Goal: Complete Application Form: Complete application form

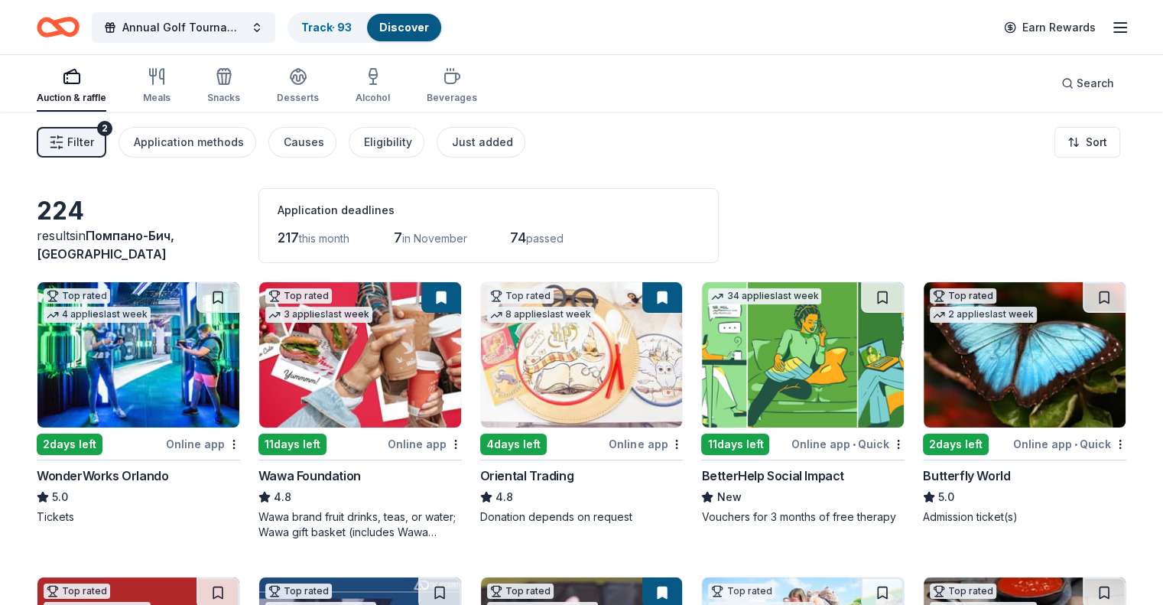
click at [94, 144] on span "Filter" at bounding box center [80, 142] width 27 height 18
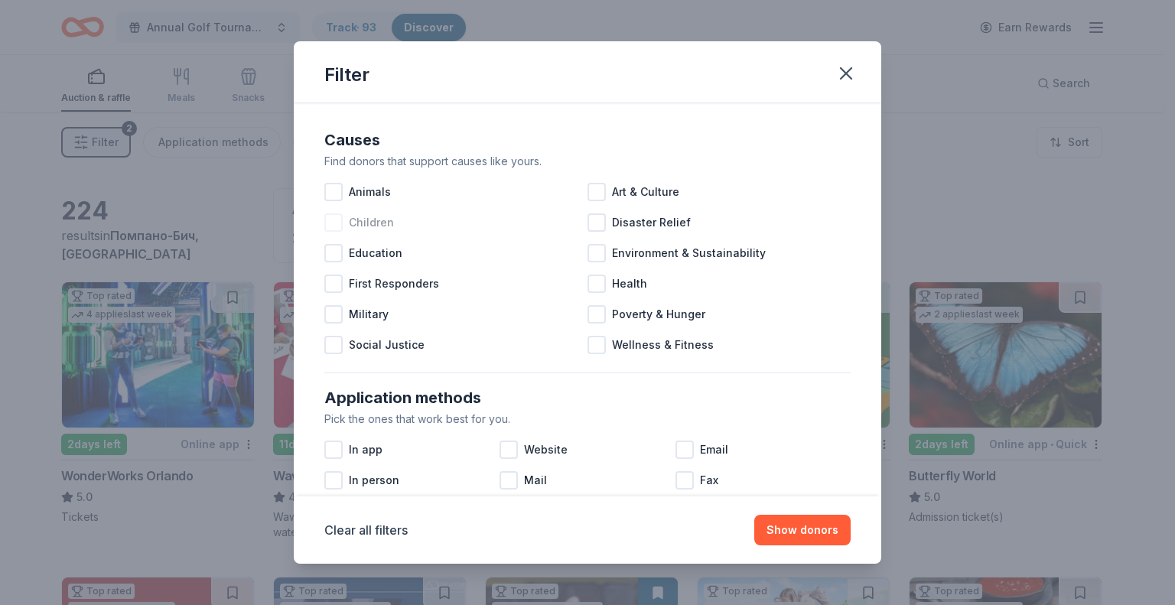
click at [334, 220] on div at bounding box center [333, 222] width 18 height 18
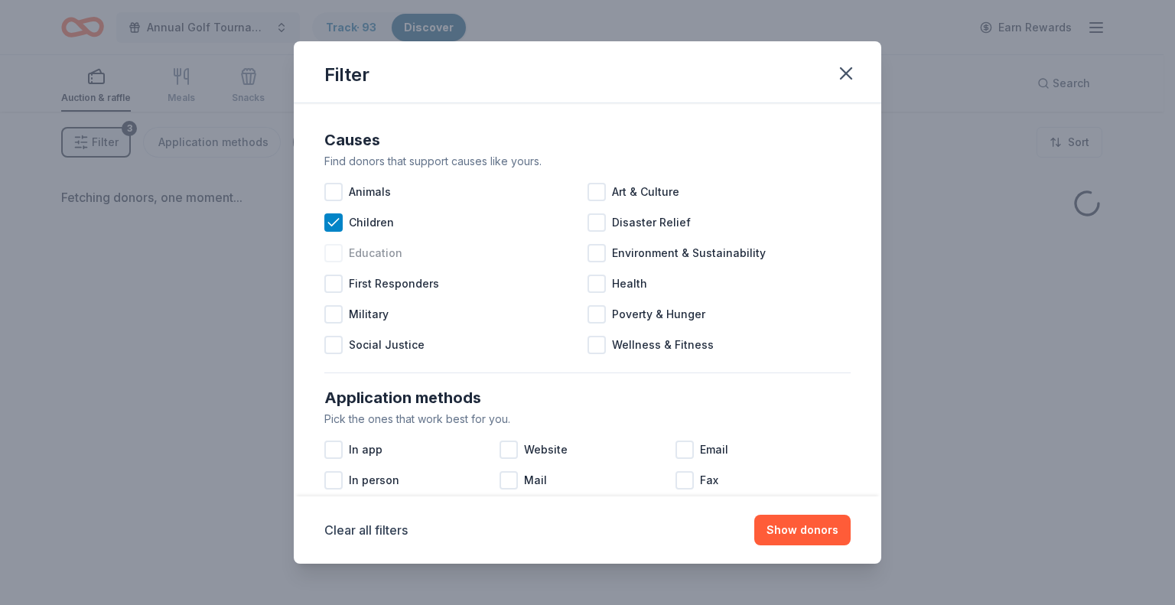
click at [338, 261] on div at bounding box center [333, 253] width 18 height 18
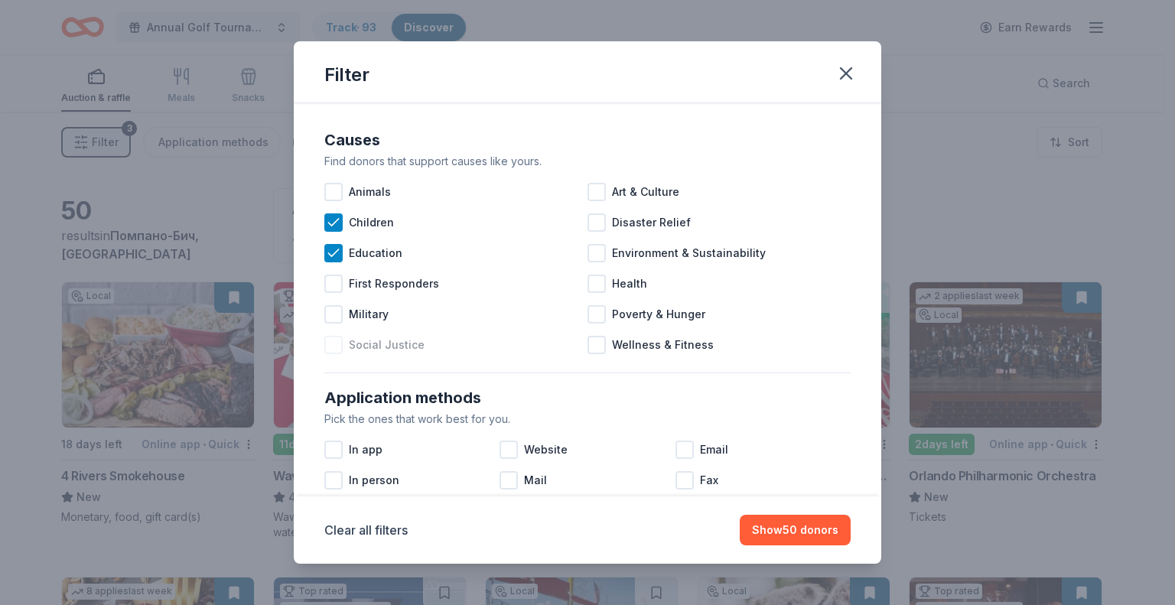
click at [396, 348] on span "Social Justice" at bounding box center [387, 345] width 76 height 18
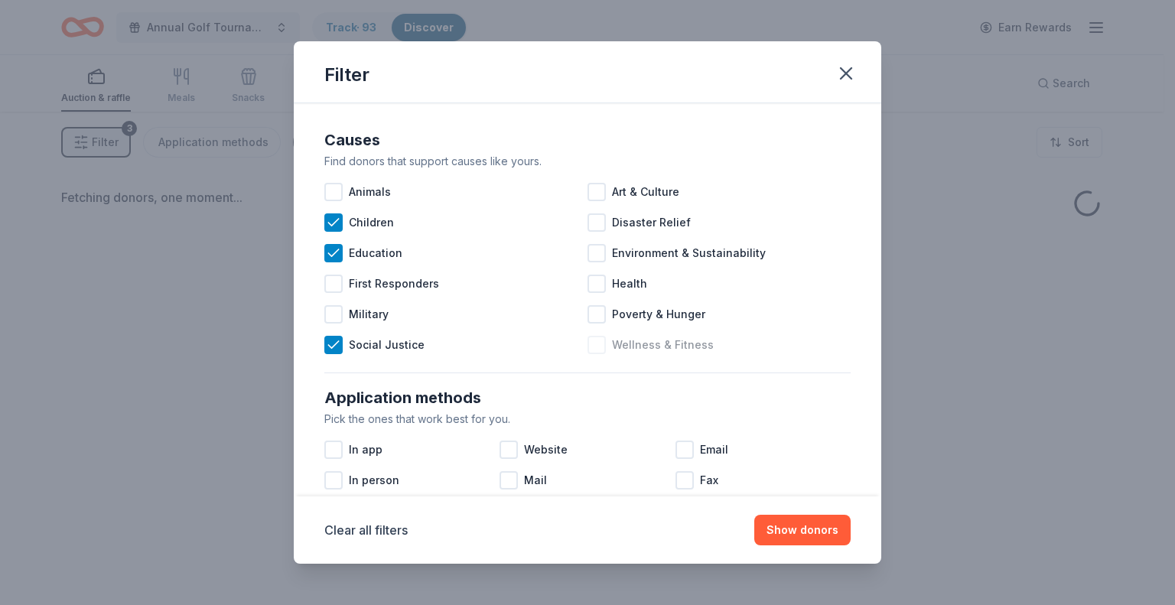
click at [594, 342] on div at bounding box center [596, 345] width 18 height 18
click at [594, 286] on div at bounding box center [596, 284] width 18 height 18
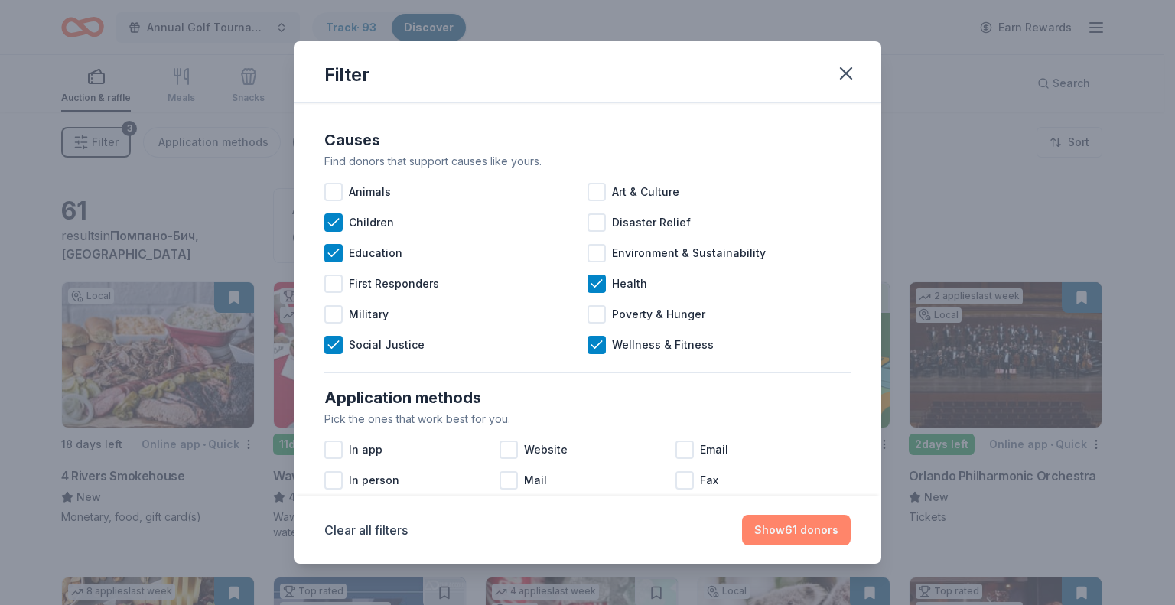
click at [796, 528] on button "Show 61 donors" at bounding box center [796, 530] width 109 height 31
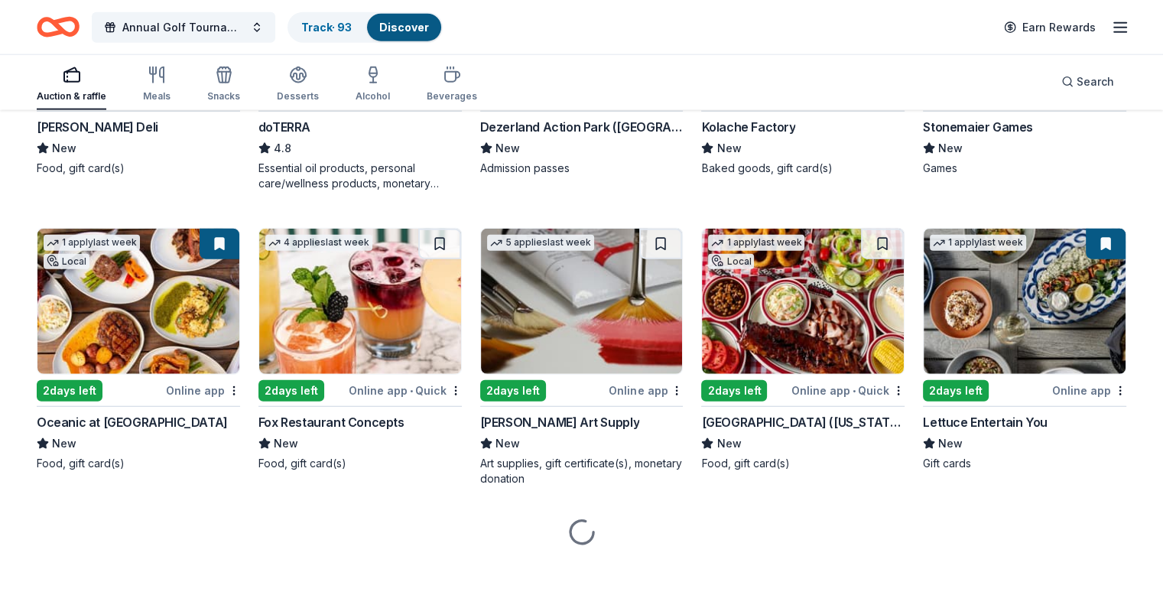
scroll to position [3846, 0]
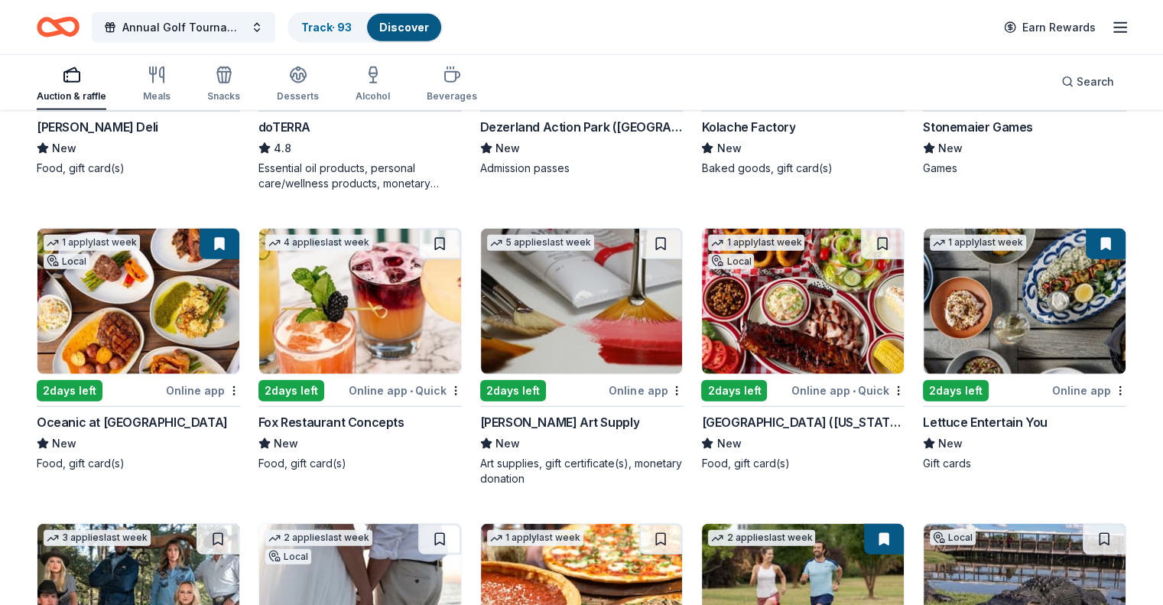
drag, startPoint x: 165, startPoint y: 313, endPoint x: 1129, endPoint y: 207, distance: 969.6
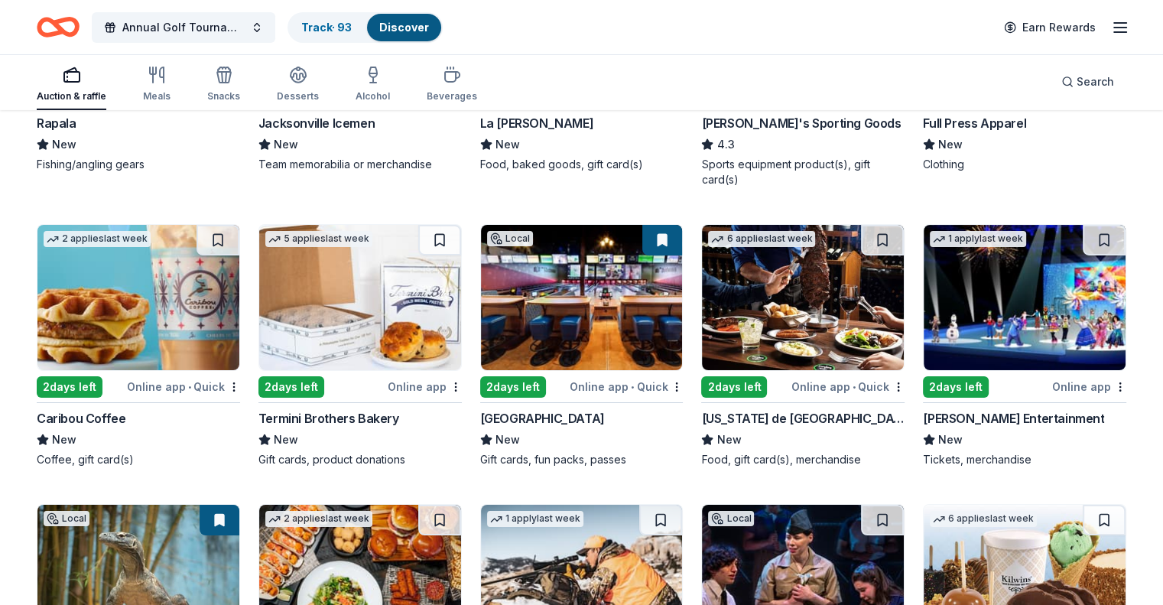
scroll to position [5333, 0]
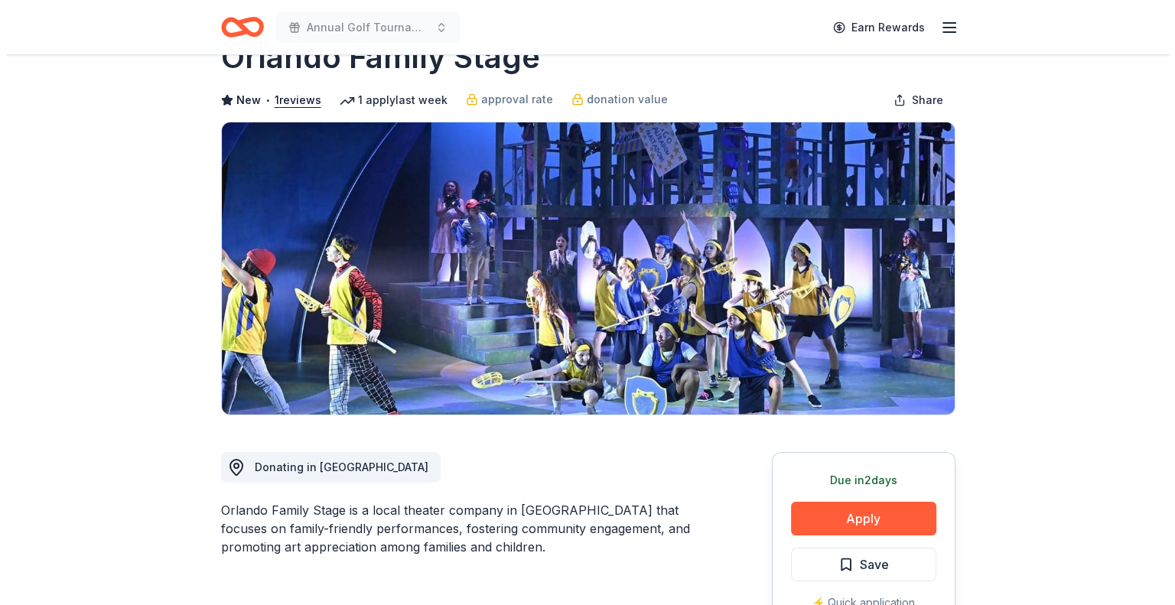
scroll to position [76, 0]
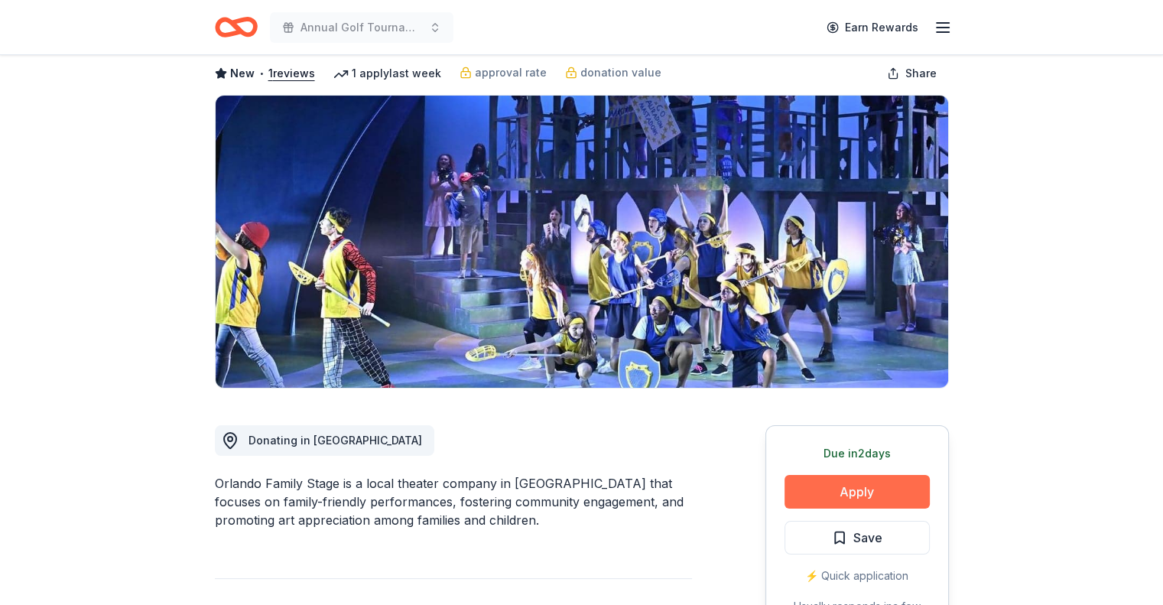
click at [830, 496] on button "Apply" at bounding box center [857, 492] width 145 height 34
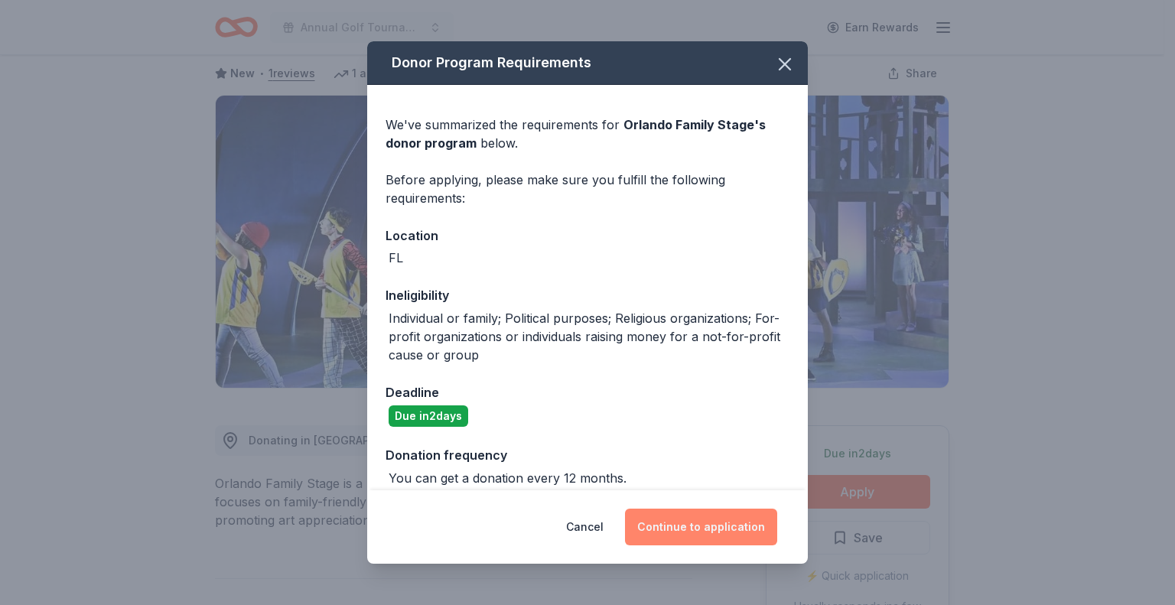
click at [735, 524] on button "Continue to application" at bounding box center [701, 527] width 152 height 37
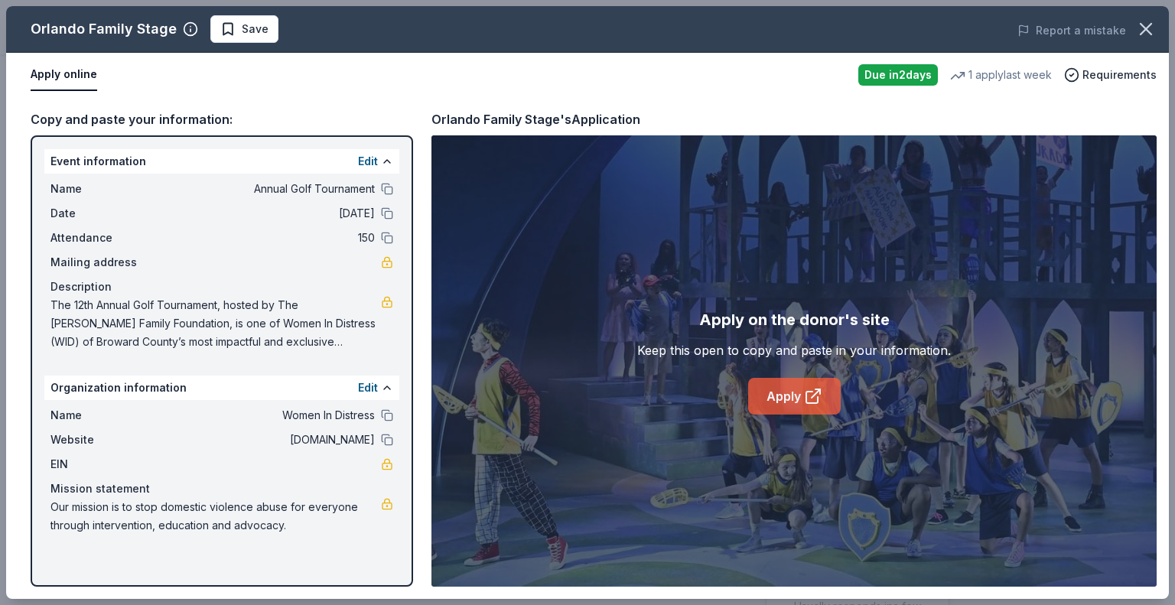
click at [794, 406] on link "Apply" at bounding box center [794, 396] width 93 height 37
click at [236, 46] on div "Orlando Family Stage Save Report a mistake" at bounding box center [587, 29] width 1163 height 47
click at [235, 31] on span "Save" at bounding box center [244, 29] width 48 height 18
click at [254, 28] on html "Annual Golf Tournament Earn Rewards Due in 2 days Share Orlando Family Stage Ne…" at bounding box center [587, 226] width 1175 height 605
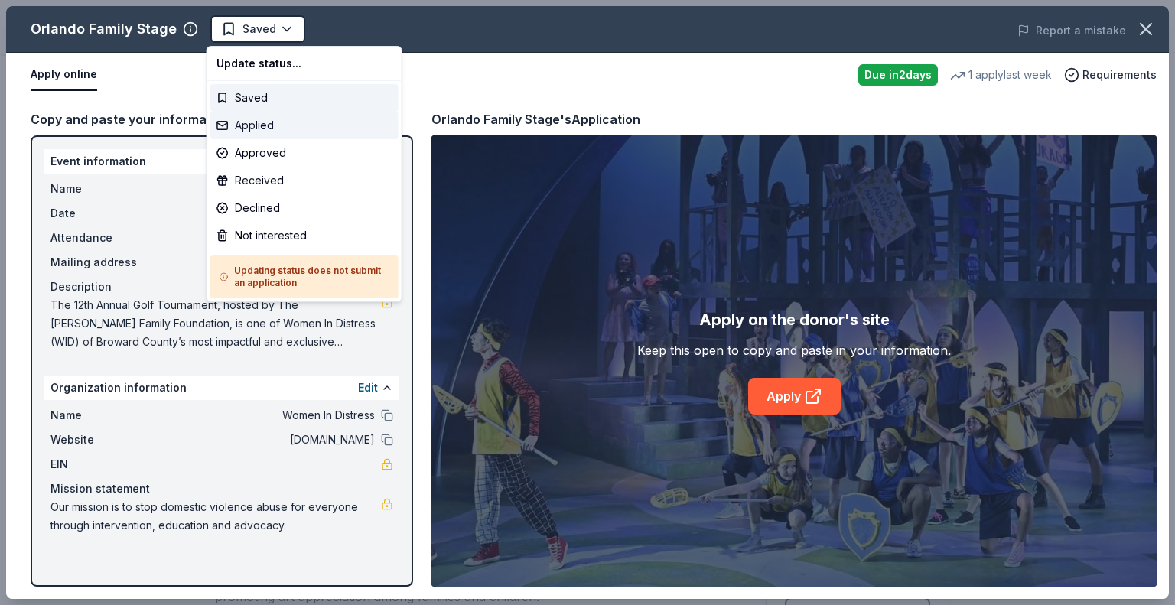
click at [278, 122] on div "Applied" at bounding box center [304, 126] width 188 height 28
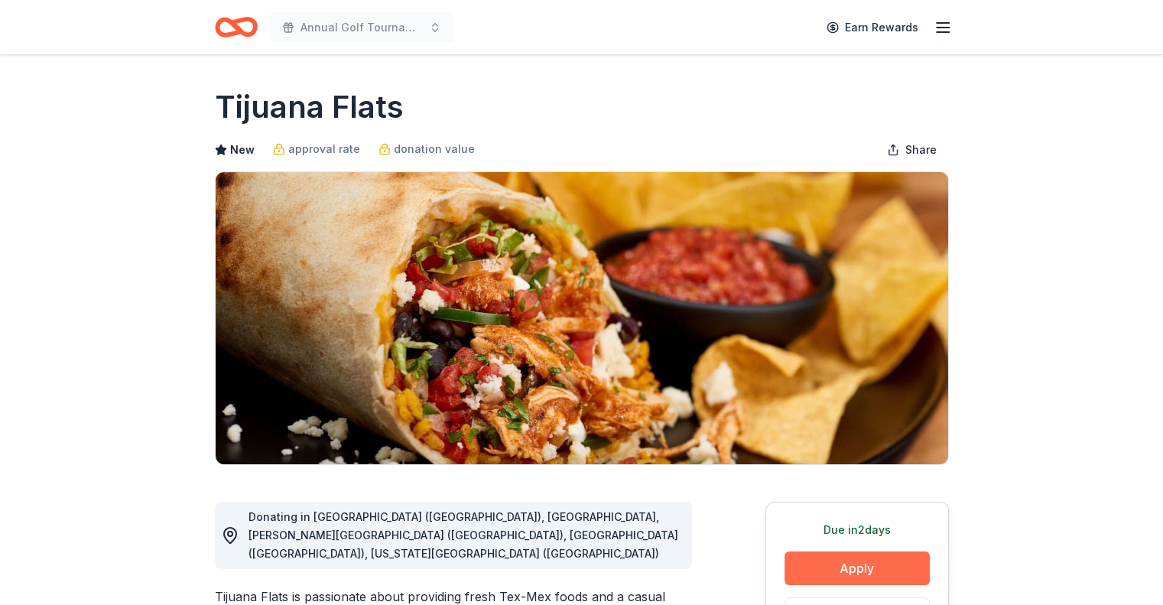
click at [841, 574] on button "Apply" at bounding box center [857, 569] width 145 height 34
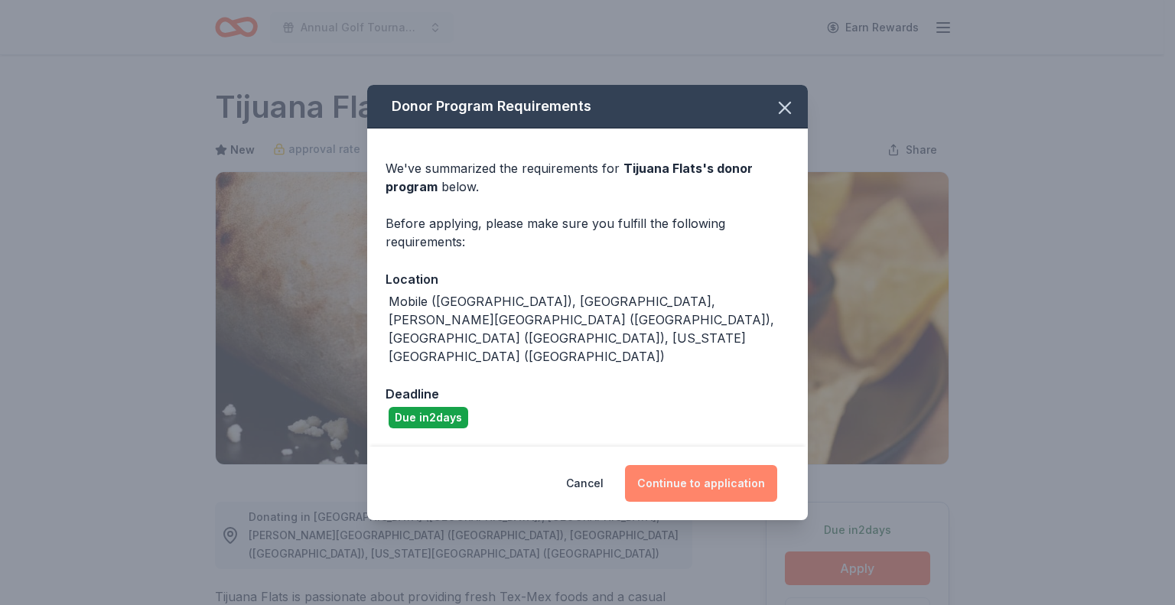
click at [725, 465] on button "Continue to application" at bounding box center [701, 483] width 152 height 37
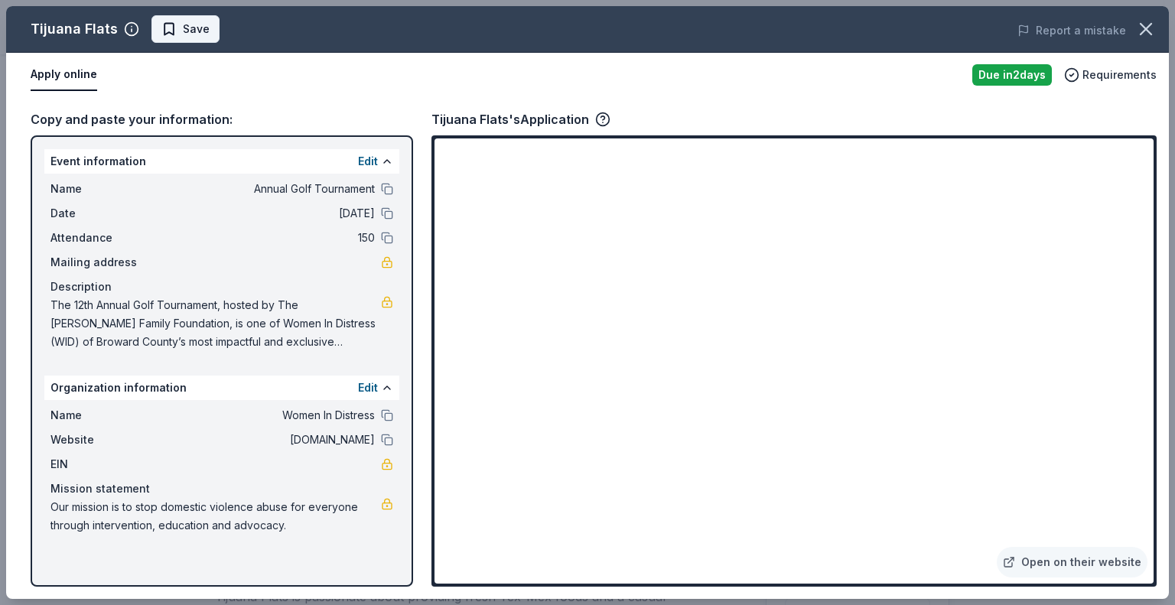
click at [193, 27] on span "Save" at bounding box center [196, 29] width 27 height 18
click at [242, 27] on div "Tijuana Flats Saved" at bounding box center [355, 29] width 698 height 28
click at [232, 24] on html "Annual Golf Tournament Earn Rewards Due in 2 days Share Tijuana Flats New appro…" at bounding box center [587, 302] width 1175 height 605
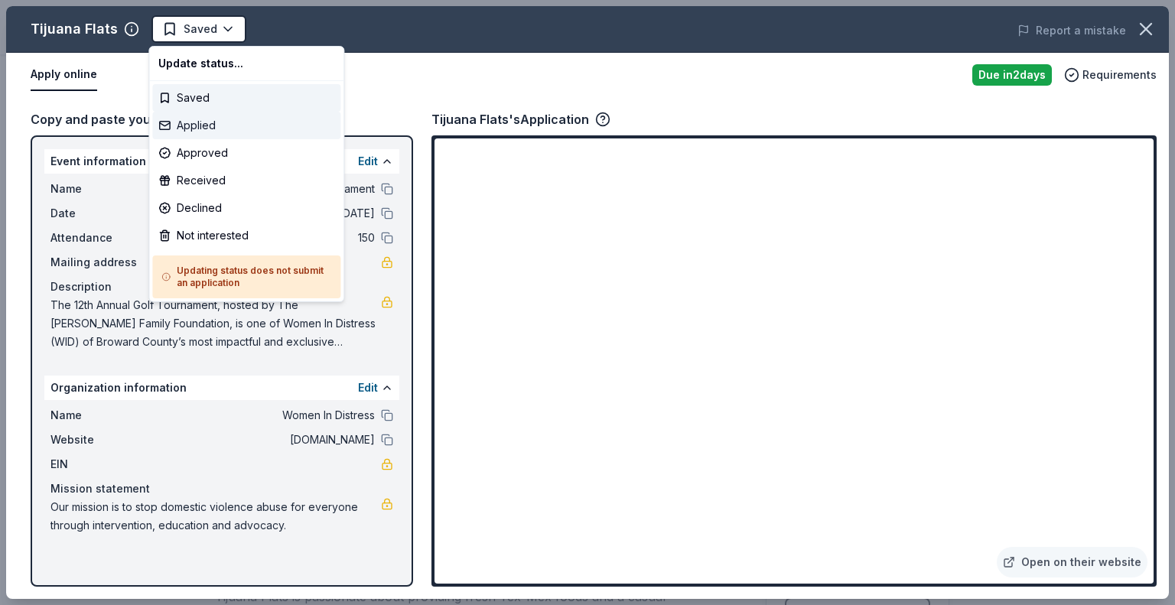
click at [251, 125] on div "Applied" at bounding box center [246, 126] width 188 height 28
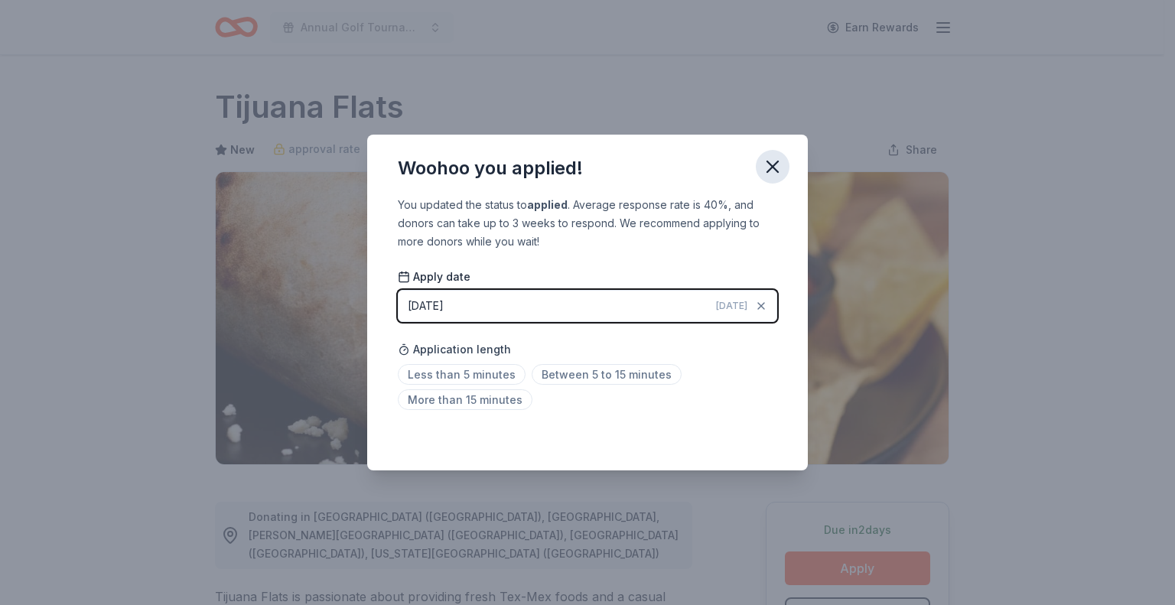
click at [779, 167] on icon "button" at bounding box center [772, 166] width 21 height 21
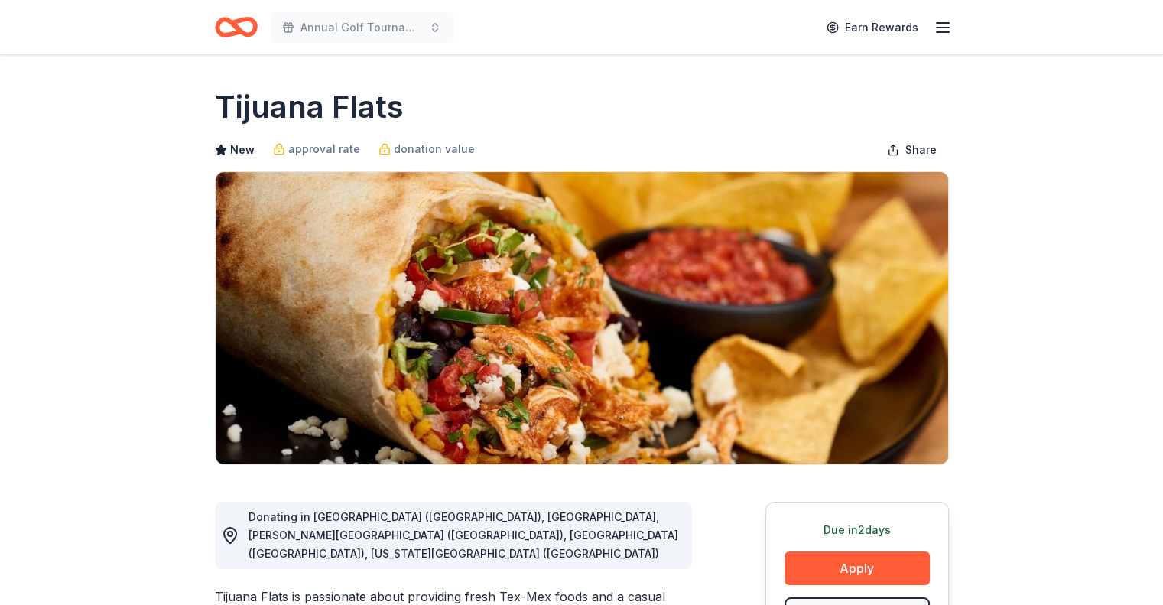
drag, startPoint x: 430, startPoint y: 109, endPoint x: 203, endPoint y: 98, distance: 226.7
drag, startPoint x: 218, startPoint y: 103, endPoint x: 361, endPoint y: 114, distance: 143.4
click at [358, 114] on h1 "Tijuana Flats" at bounding box center [309, 107] width 189 height 43
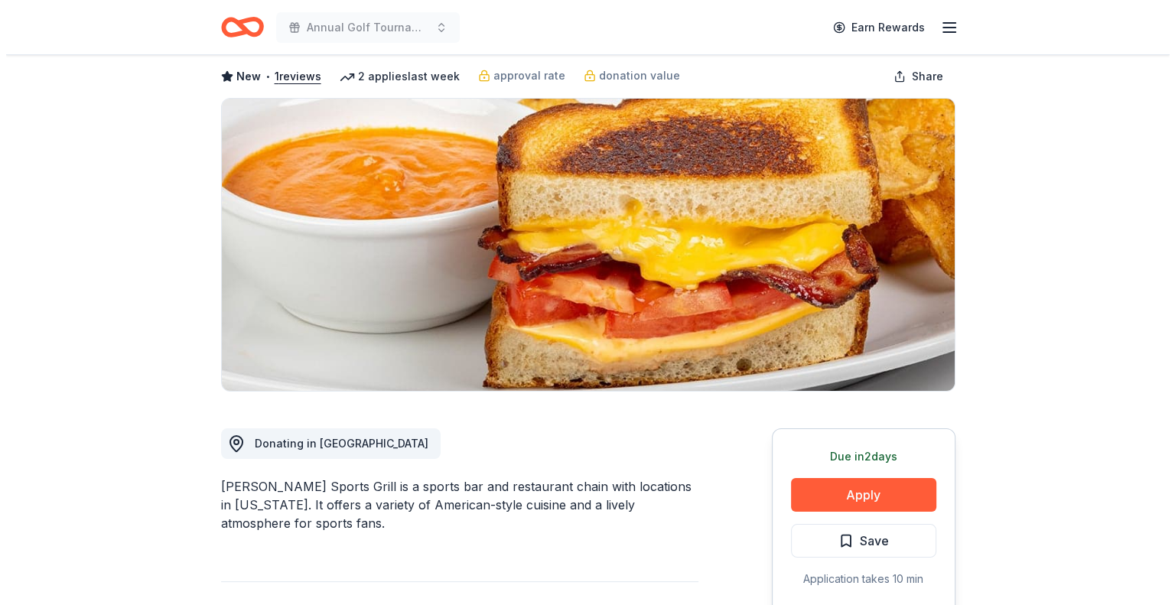
scroll to position [76, 0]
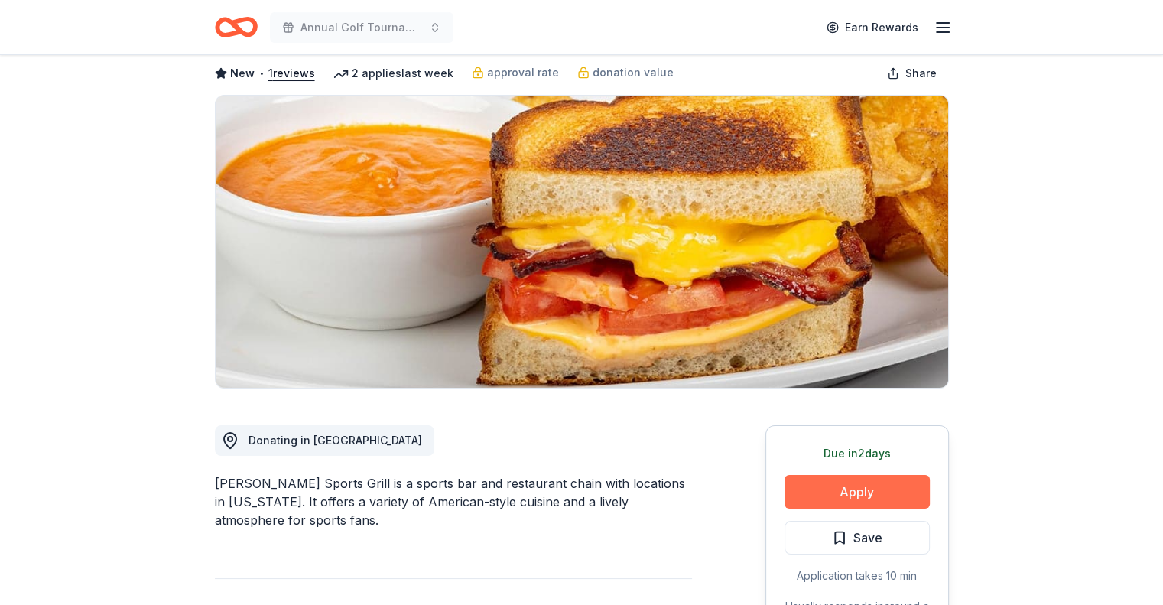
click at [852, 501] on button "Apply" at bounding box center [857, 492] width 145 height 34
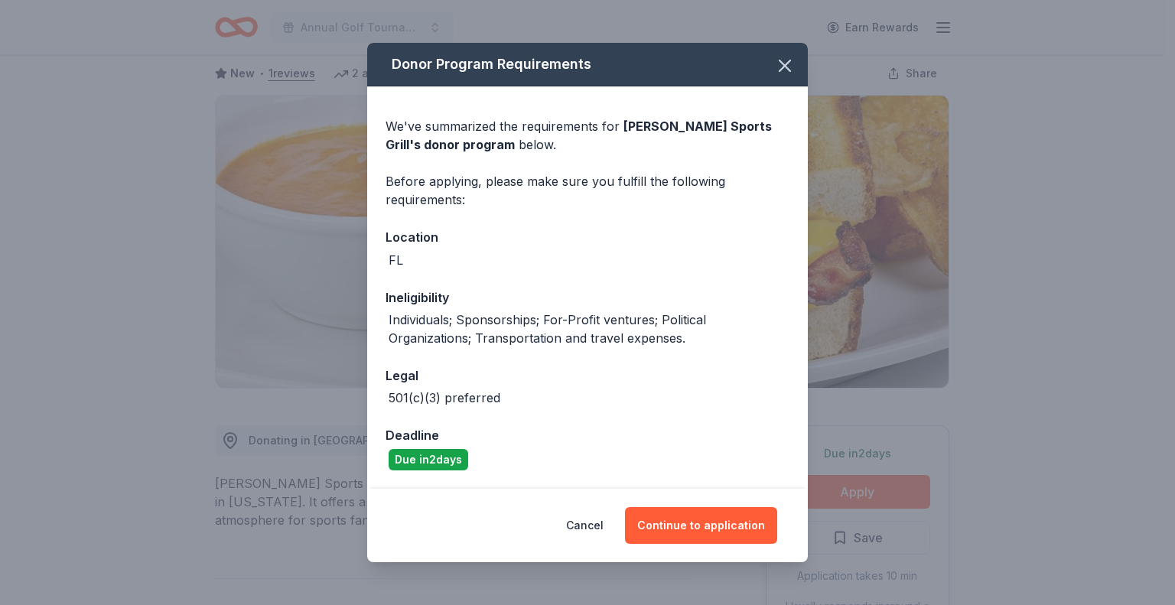
drag, startPoint x: 754, startPoint y: 526, endPoint x: 796, endPoint y: 593, distance: 79.0
click at [753, 526] on button "Continue to application" at bounding box center [701, 525] width 152 height 37
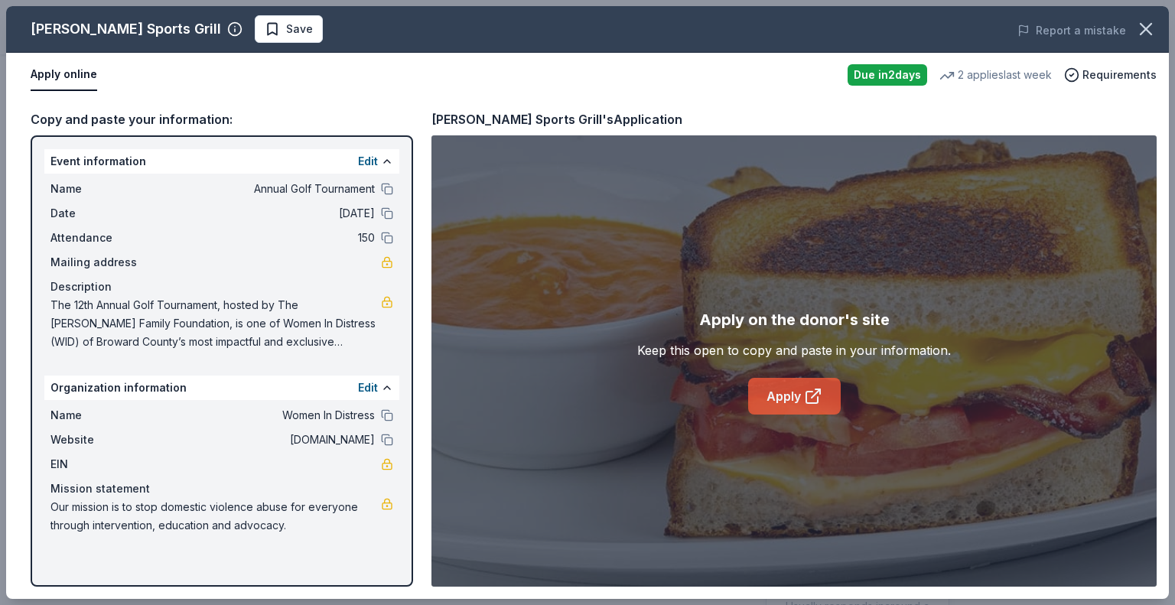
click at [785, 388] on link "Apply" at bounding box center [794, 396] width 93 height 37
click at [255, 33] on button "Save" at bounding box center [289, 29] width 68 height 28
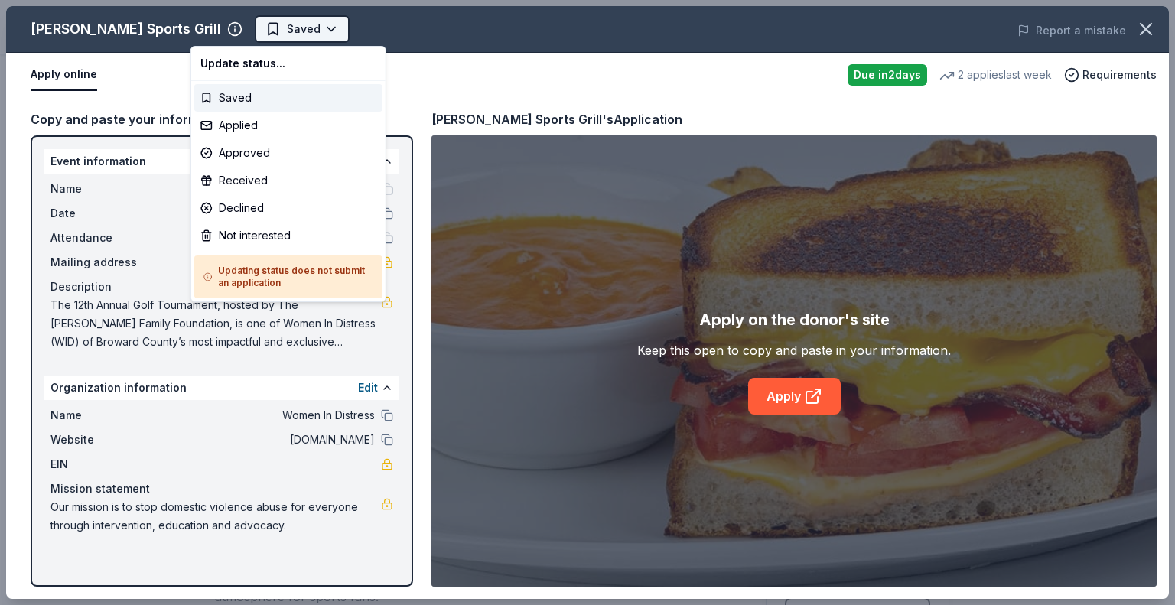
click at [246, 30] on html "Annual Golf Tournament Earn Rewards Due in 2 days Share Duffy's Sports Grill Ne…" at bounding box center [587, 302] width 1175 height 605
click at [282, 125] on div "Applied" at bounding box center [288, 126] width 188 height 28
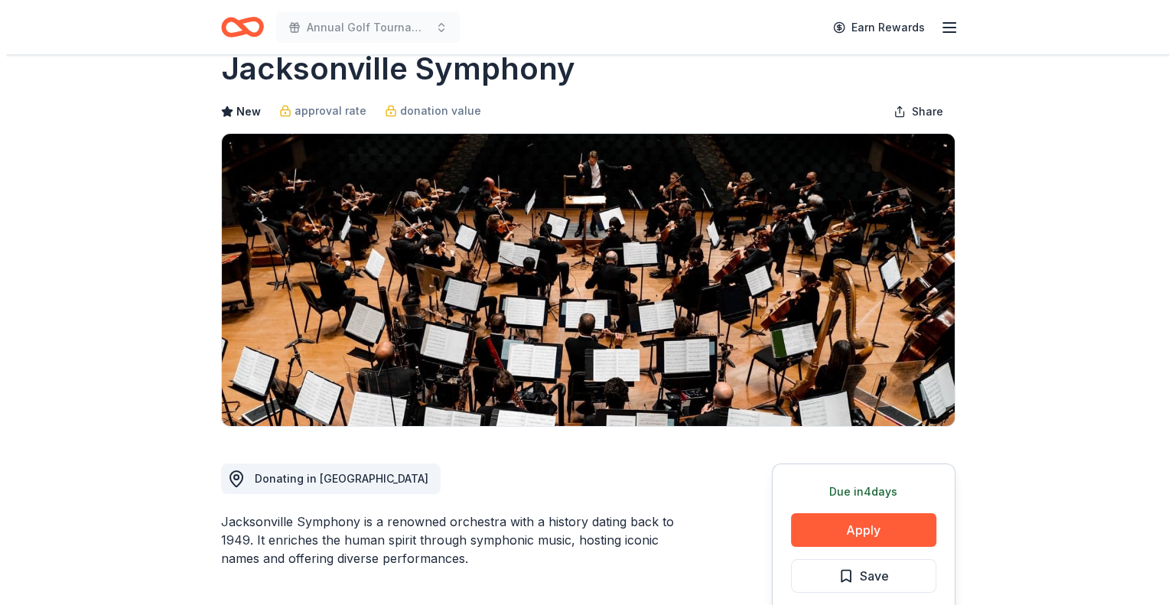
scroll to position [229, 0]
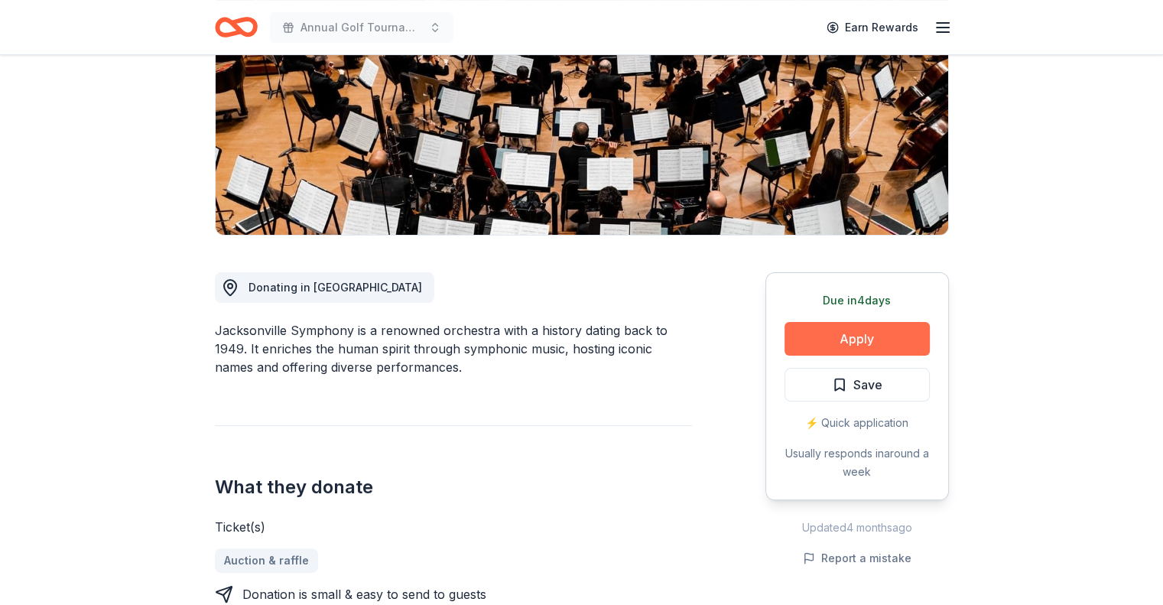
click at [839, 345] on button "Apply" at bounding box center [857, 339] width 145 height 34
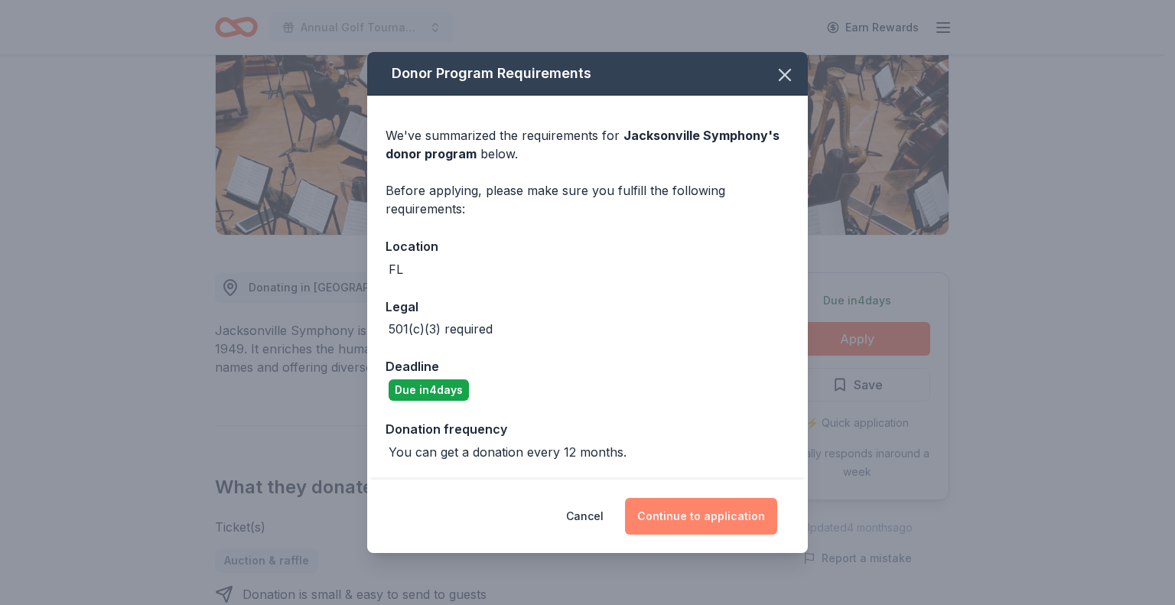
click at [683, 506] on button "Continue to application" at bounding box center [701, 516] width 152 height 37
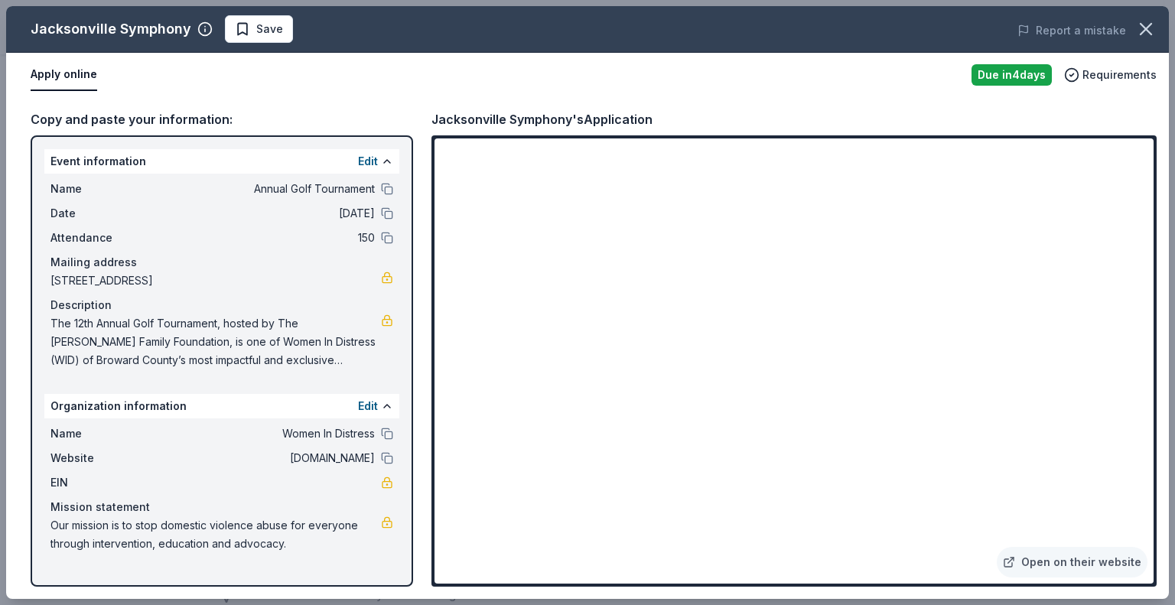
drag, startPoint x: 440, startPoint y: 116, endPoint x: 626, endPoint y: 132, distance: 187.4
click at [621, 126] on div "Jacksonville Symphony's Application" at bounding box center [541, 119] width 221 height 20
drag, startPoint x: 309, startPoint y: 338, endPoint x: 444, endPoint y: 308, distance: 138.6
click at [162, 317] on span "The 12th Annual Golf Tournament, hosted by The [PERSON_NAME] Family Foundation,…" at bounding box center [215, 341] width 330 height 55
drag, startPoint x: 428, startPoint y: 117, endPoint x: 634, endPoint y: 138, distance: 206.9
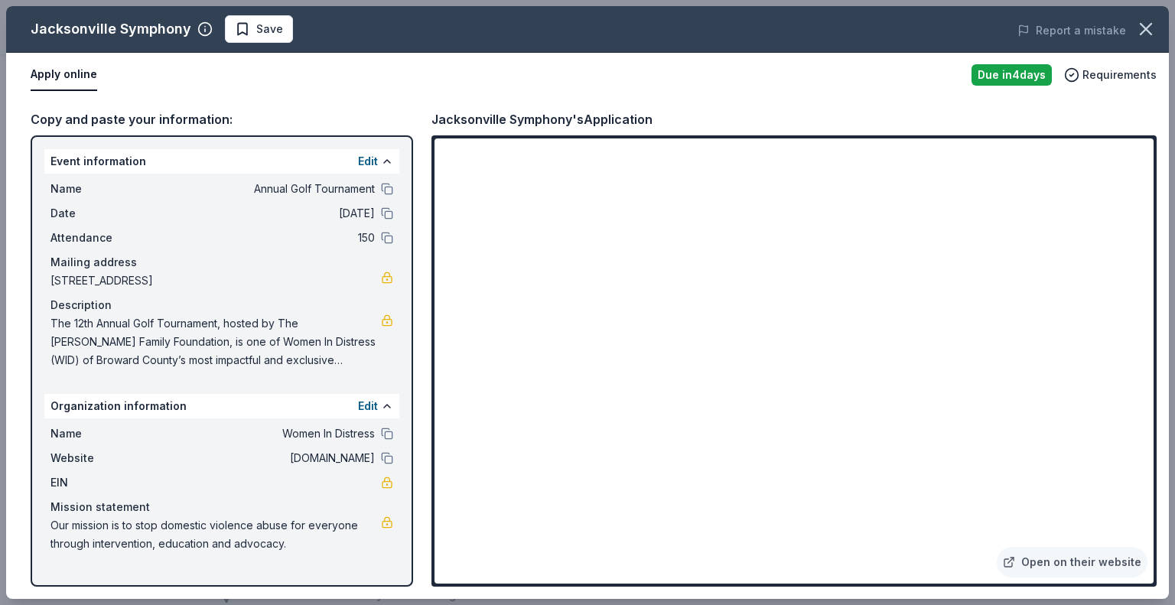
click at [626, 137] on div "Copy and paste your information: Event information Edit Name Annual Golf Tourna…" at bounding box center [587, 348] width 1163 height 502
click at [274, 33] on span "Save" at bounding box center [269, 29] width 27 height 18
click at [275, 35] on body "Annual Golf Tournament Earn Rewards Due in 4 days Share Jacksonville Symphony N…" at bounding box center [581, 73] width 1163 height 605
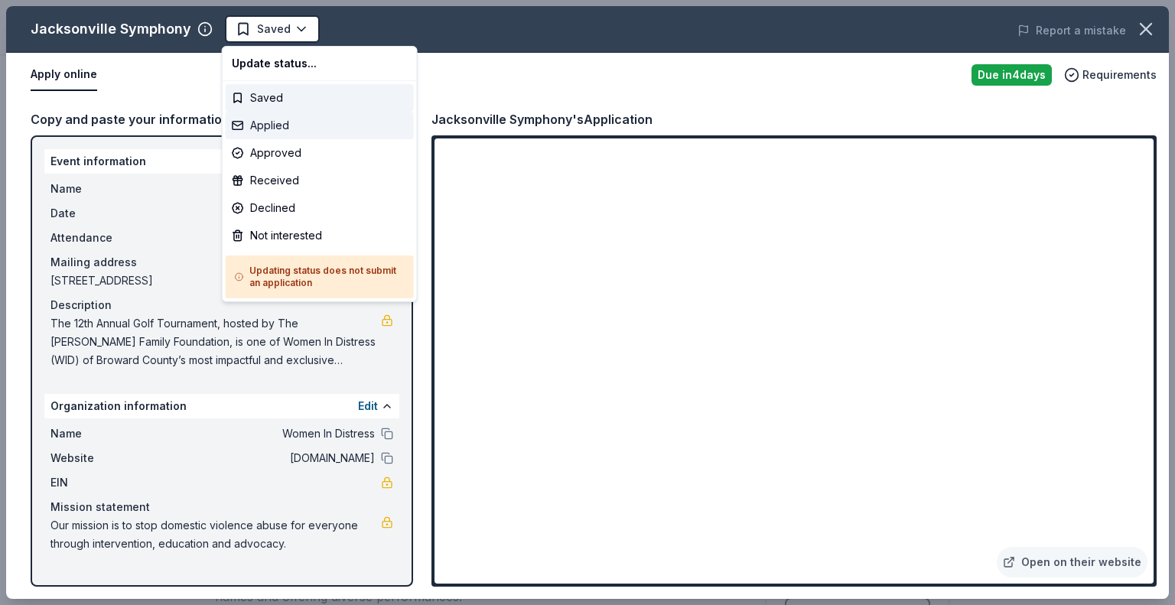
click at [316, 122] on div "Applied" at bounding box center [320, 126] width 188 height 28
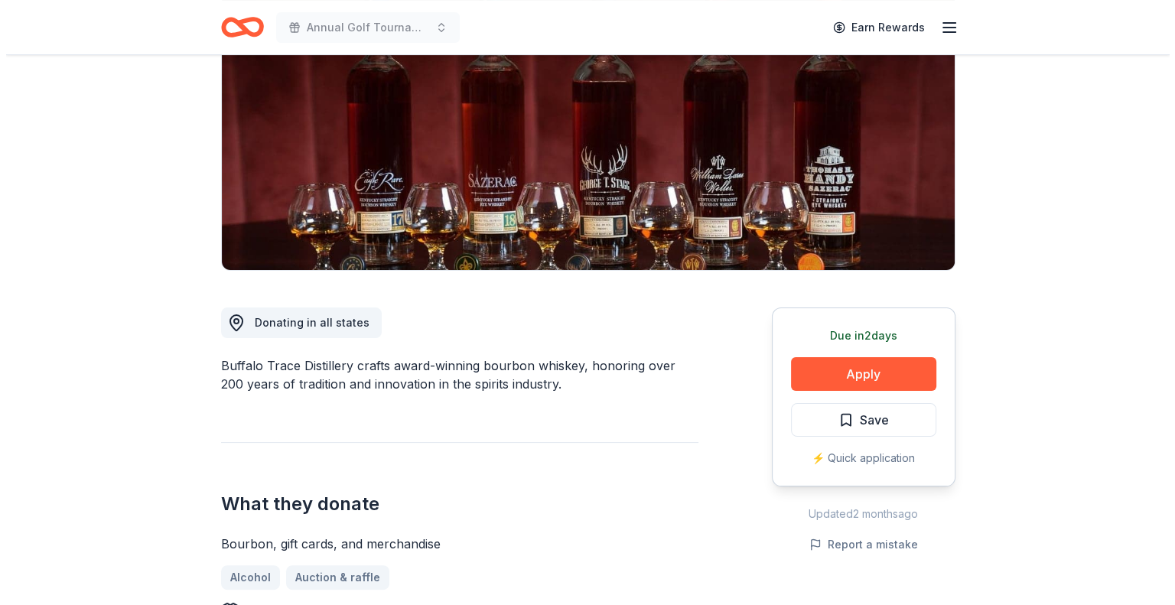
scroll to position [229, 0]
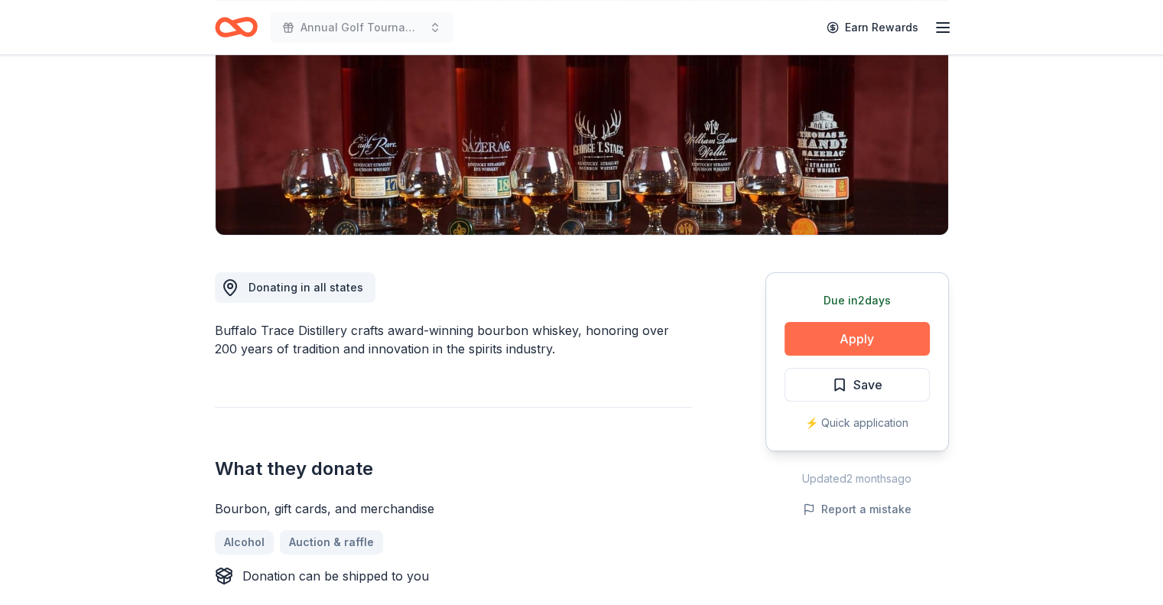
click at [829, 330] on button "Apply" at bounding box center [857, 339] width 145 height 34
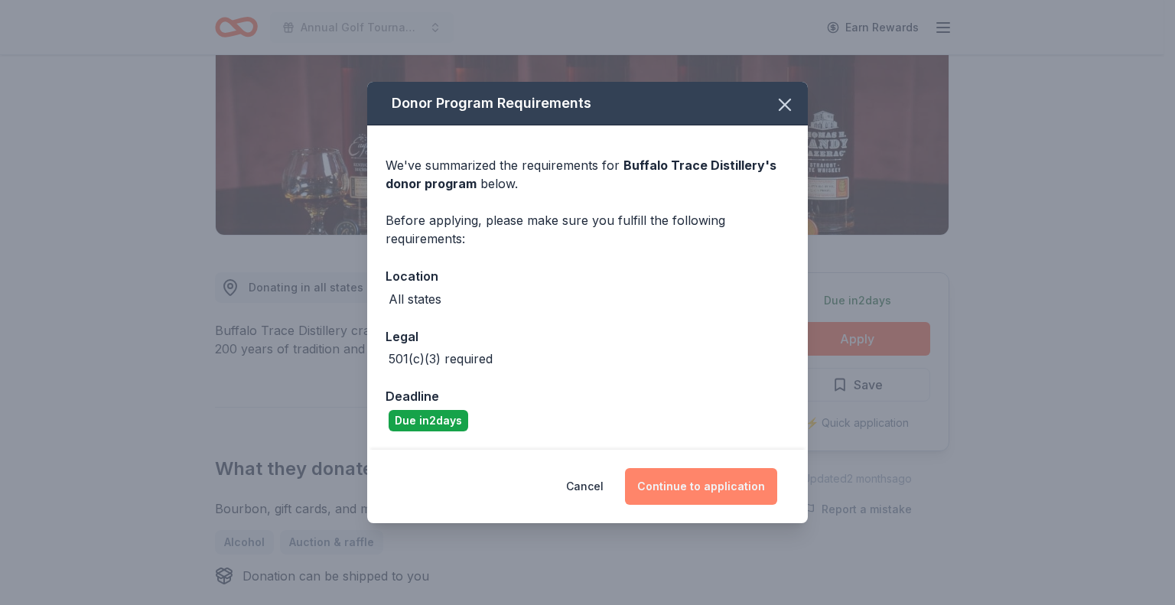
click at [686, 487] on button "Continue to application" at bounding box center [701, 486] width 152 height 37
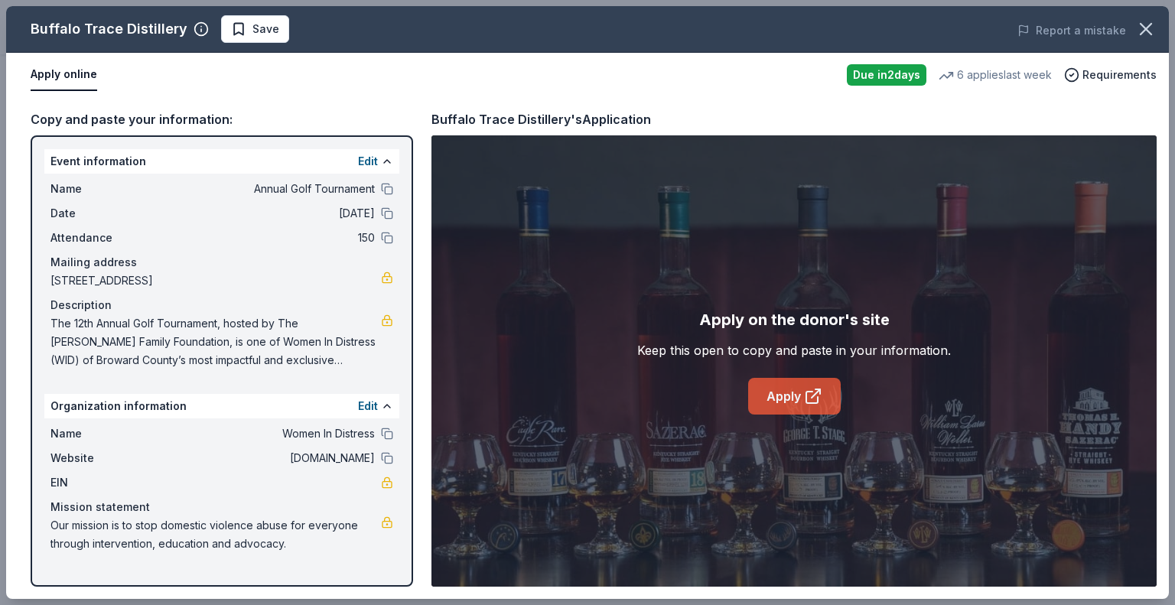
click at [820, 400] on icon at bounding box center [813, 396] width 18 height 18
click at [252, 35] on span "Save" at bounding box center [265, 29] width 27 height 18
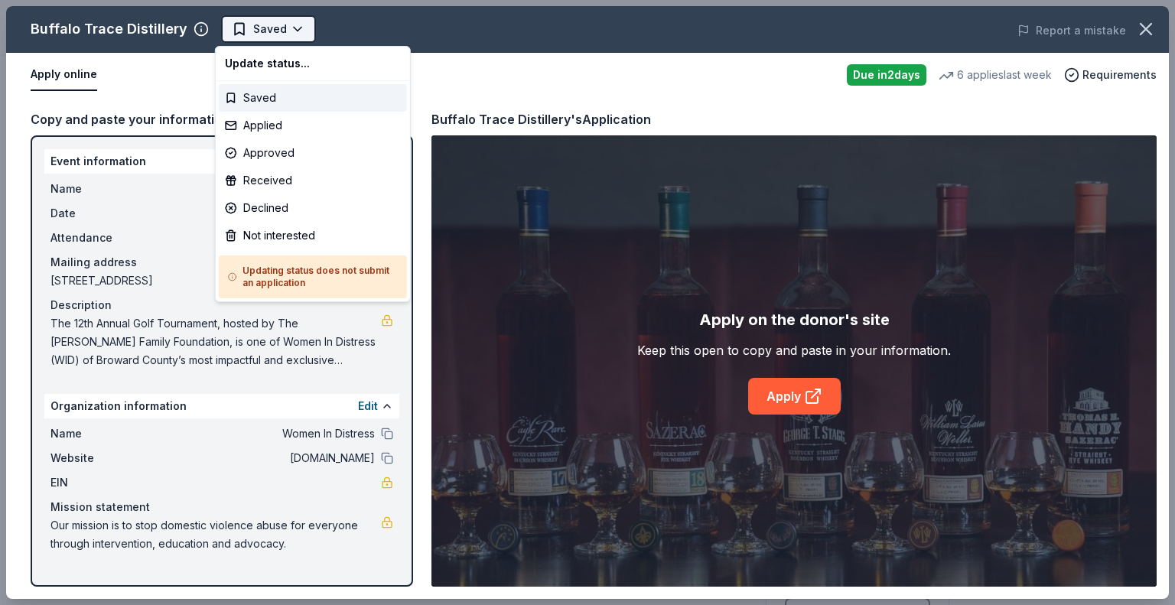
click at [270, 25] on body "Annual Golf Tournament Earn Rewards Due [DATE] Share Buffalo Trace Distillery N…" at bounding box center [581, 302] width 1163 height 605
click at [286, 123] on div "Applied" at bounding box center [313, 126] width 188 height 28
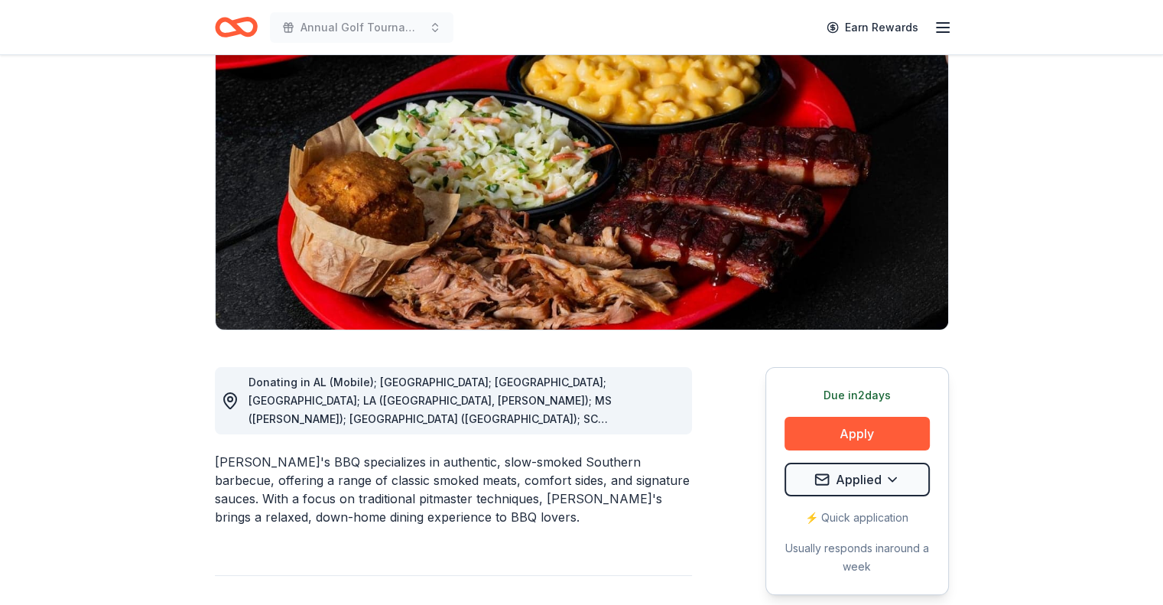
scroll to position [153, 0]
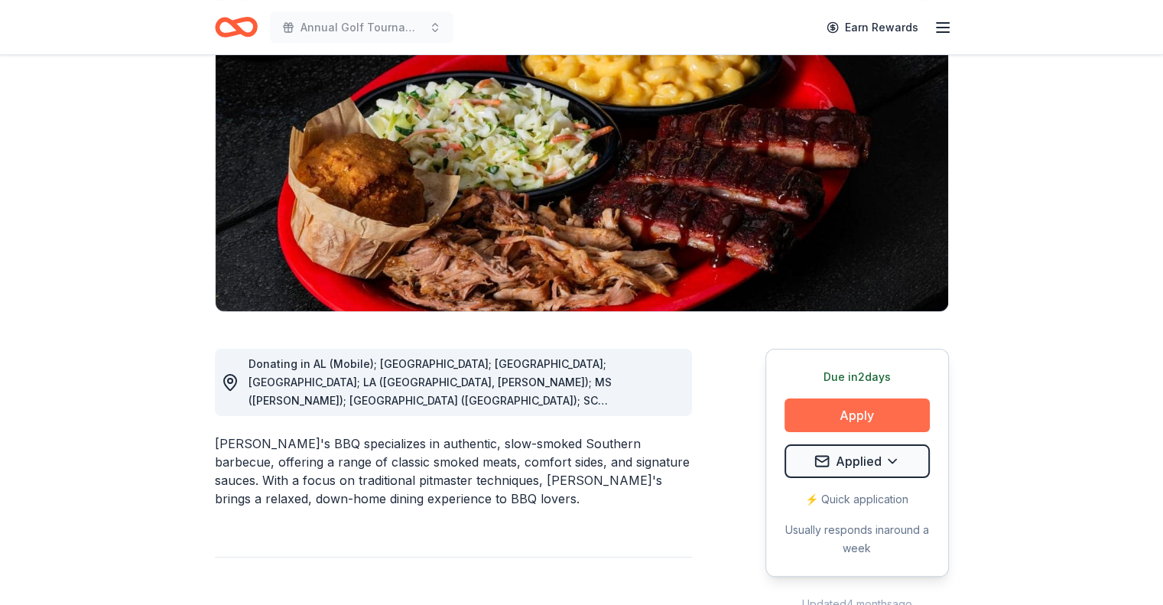
click at [836, 418] on button "Apply" at bounding box center [857, 416] width 145 height 34
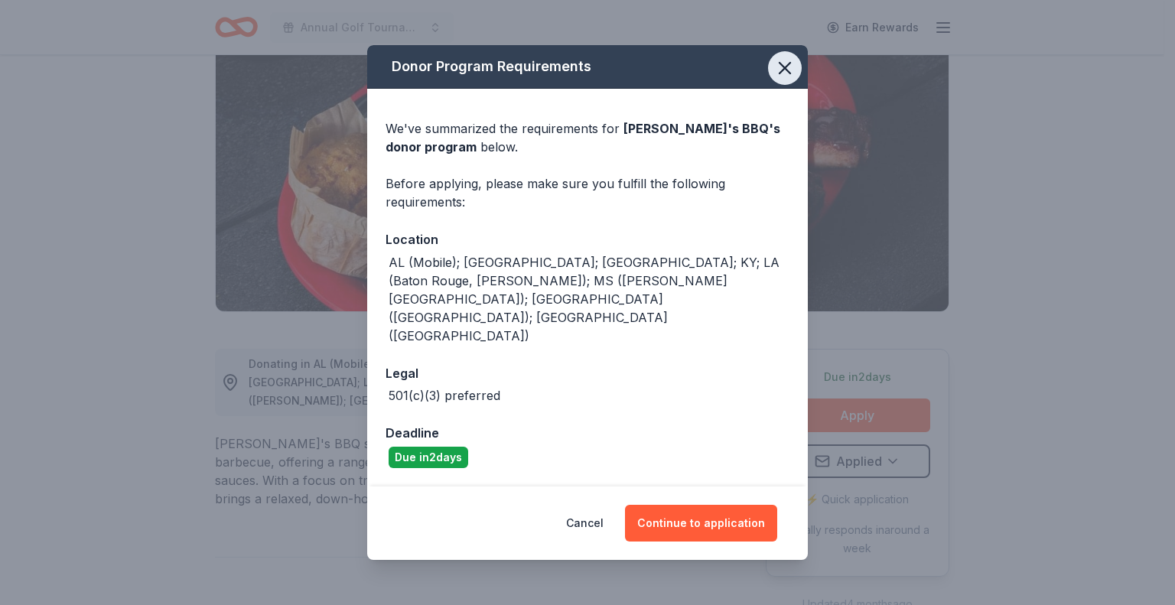
click at [781, 79] on icon "button" at bounding box center [784, 67] width 21 height 21
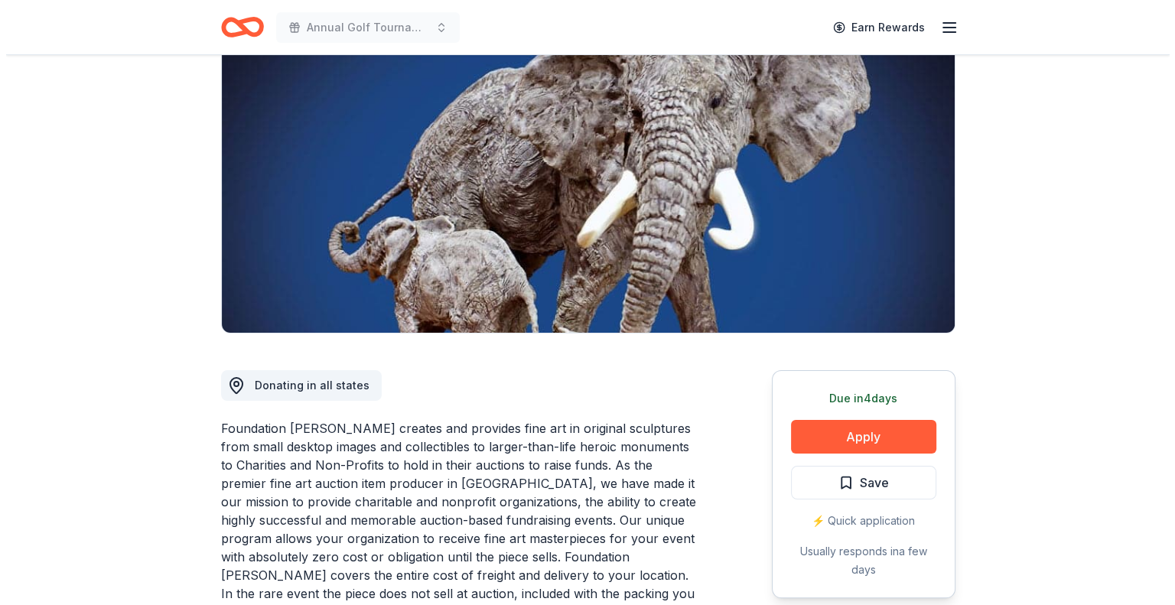
scroll to position [229, 0]
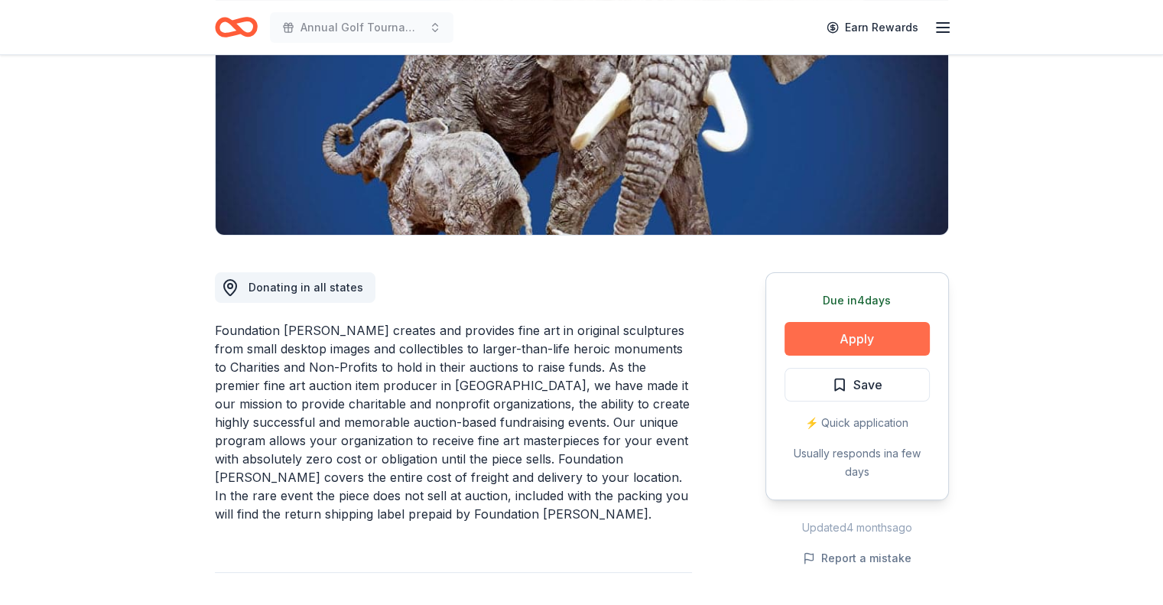
click at [869, 339] on button "Apply" at bounding box center [857, 339] width 145 height 34
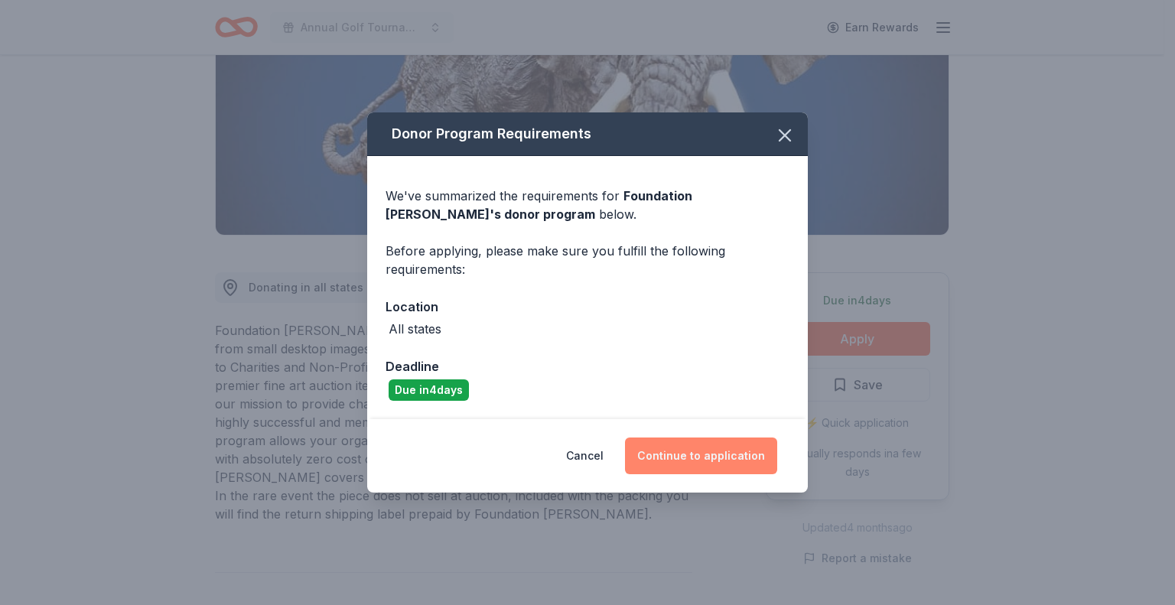
click at [676, 449] on button "Continue to application" at bounding box center [701, 456] width 152 height 37
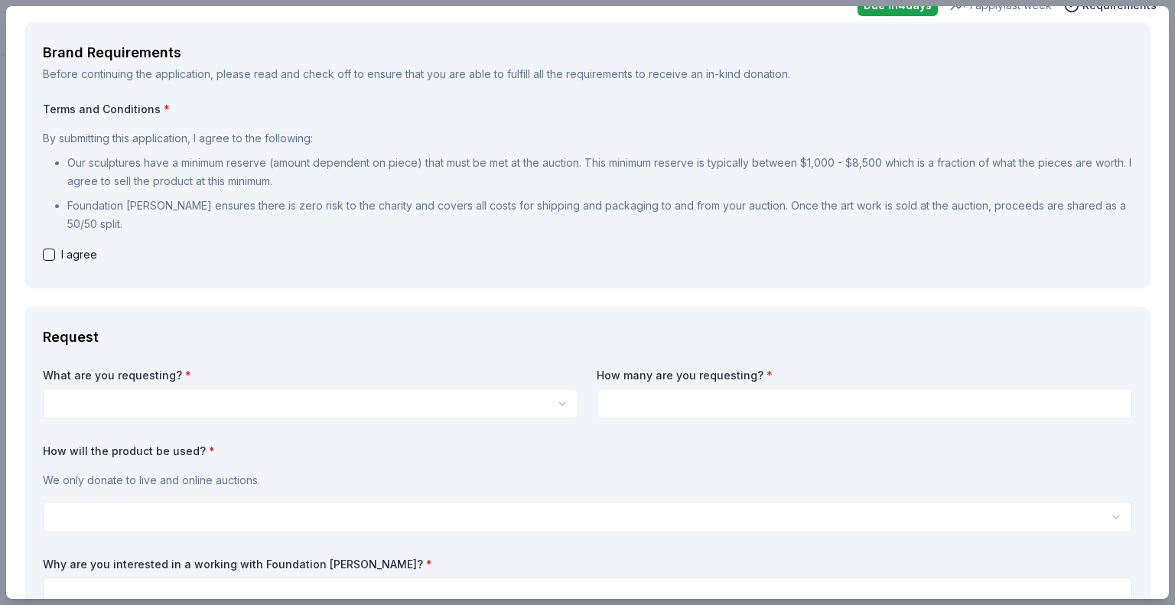
scroll to position [153, 0]
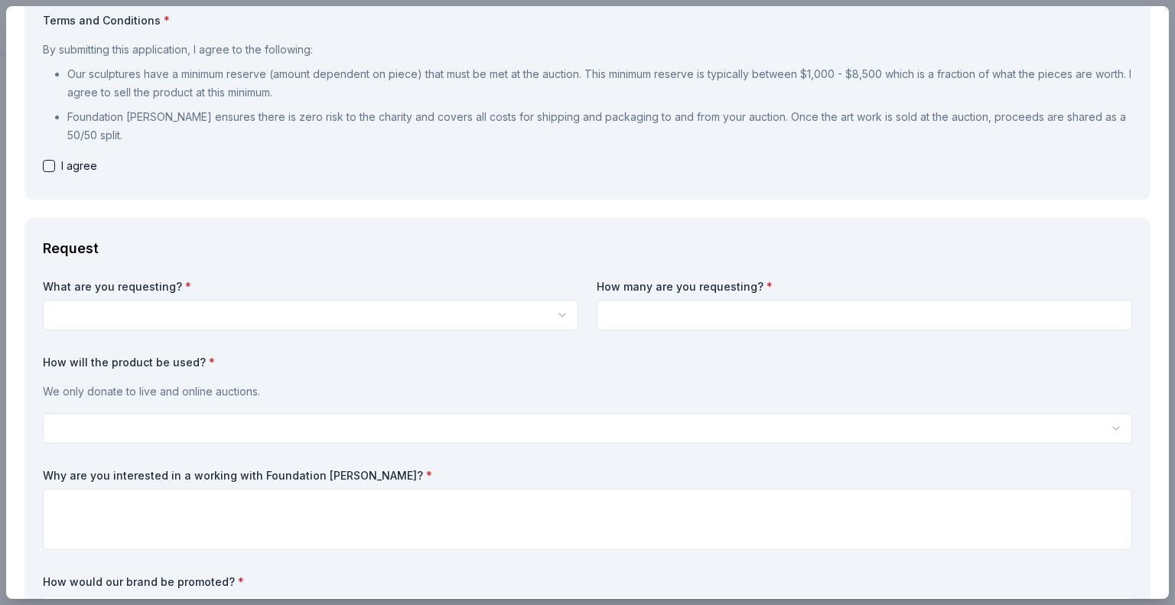
click at [148, 309] on html "Annual Golf Tournament Earn Rewards Due in 4 days Share Foundation Michelangelo…" at bounding box center [587, 73] width 1175 height 605
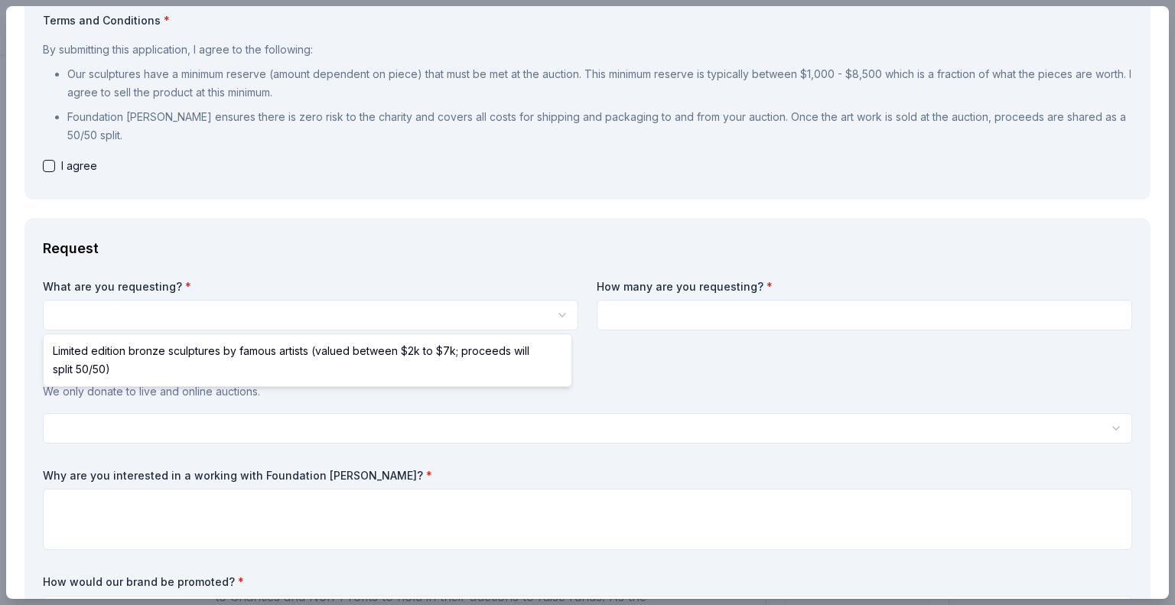
select select "Limited edition bronze sculptures by famous artists (valued between $2k to $7k;…"
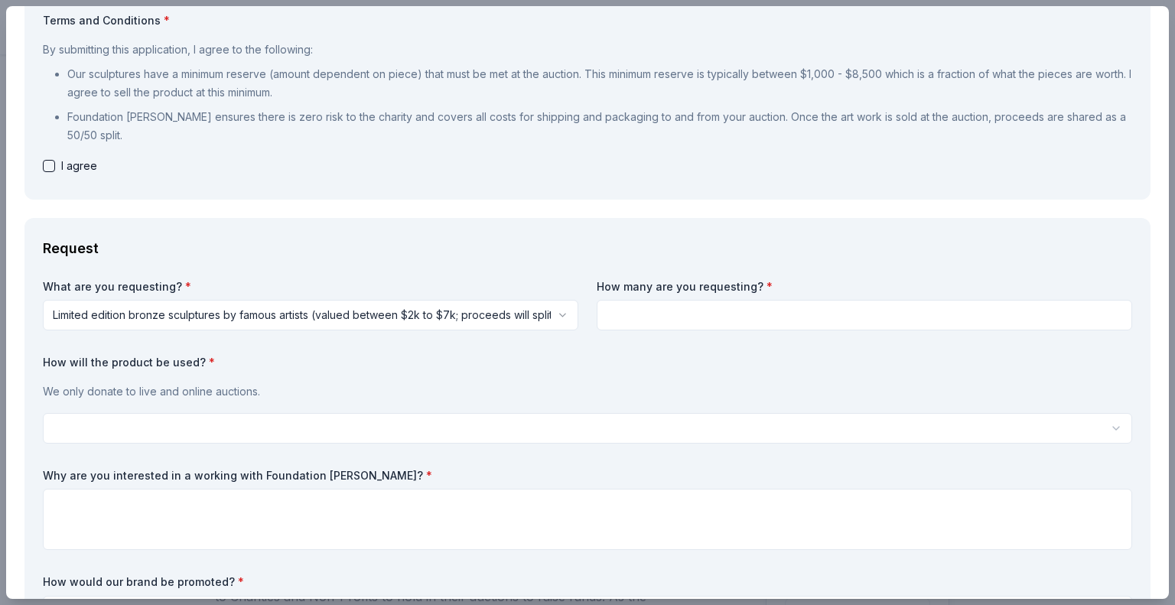
click at [640, 321] on input at bounding box center [864, 315] width 535 height 31
type input "1"
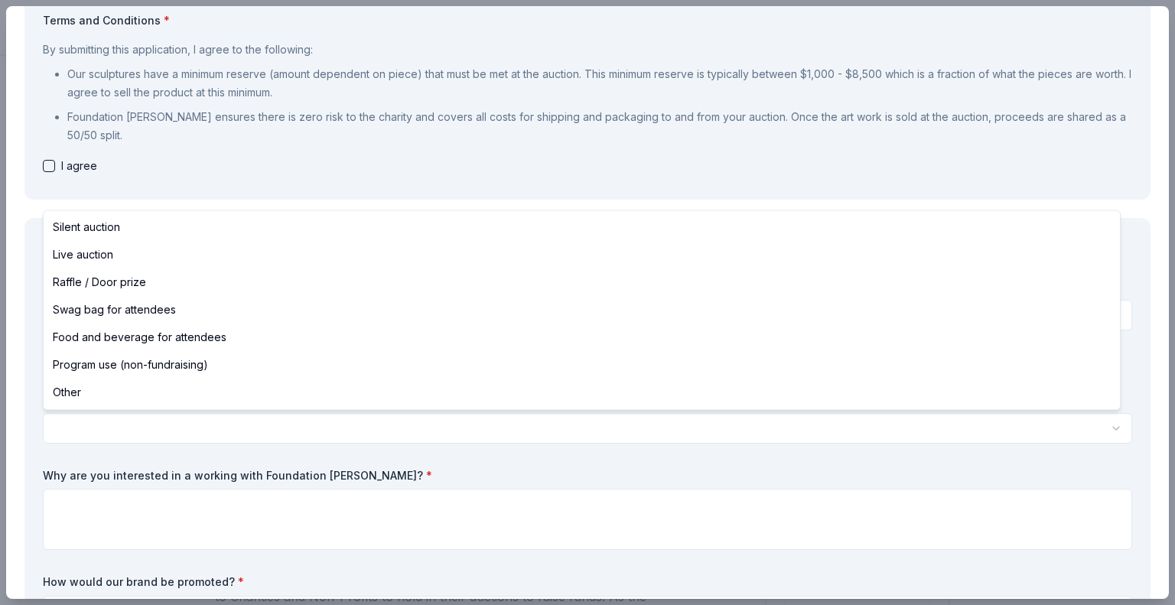
click at [166, 425] on html "Annual Golf Tournament Earn Rewards Due in 4 days Share Foundation Michelangelo…" at bounding box center [587, 302] width 1175 height 605
select select "silentAuction"
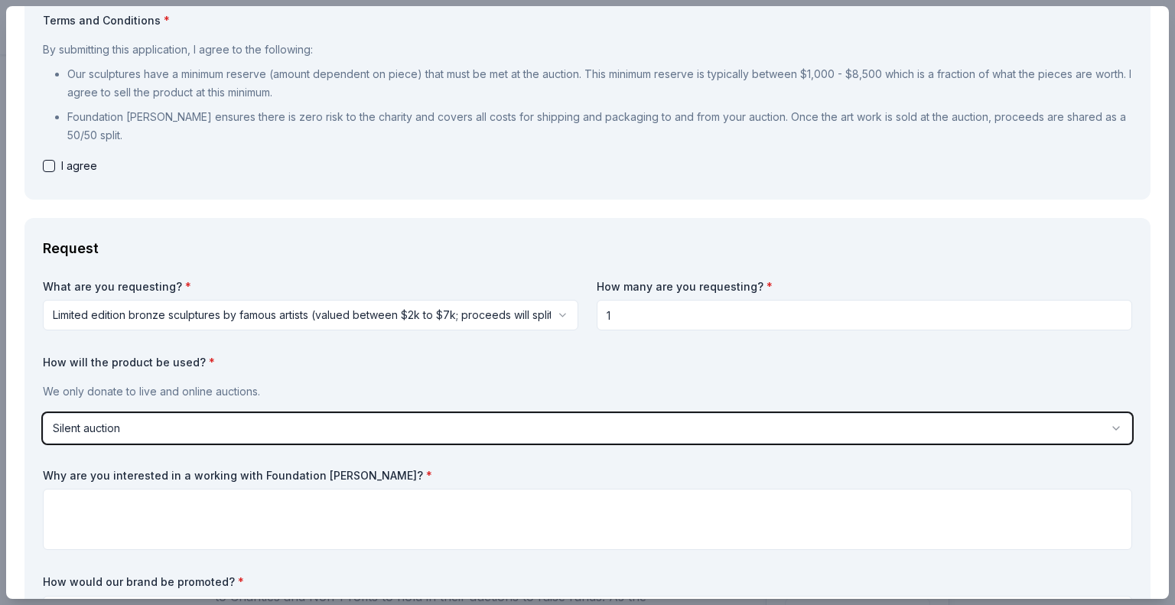
scroll to position [229, 0]
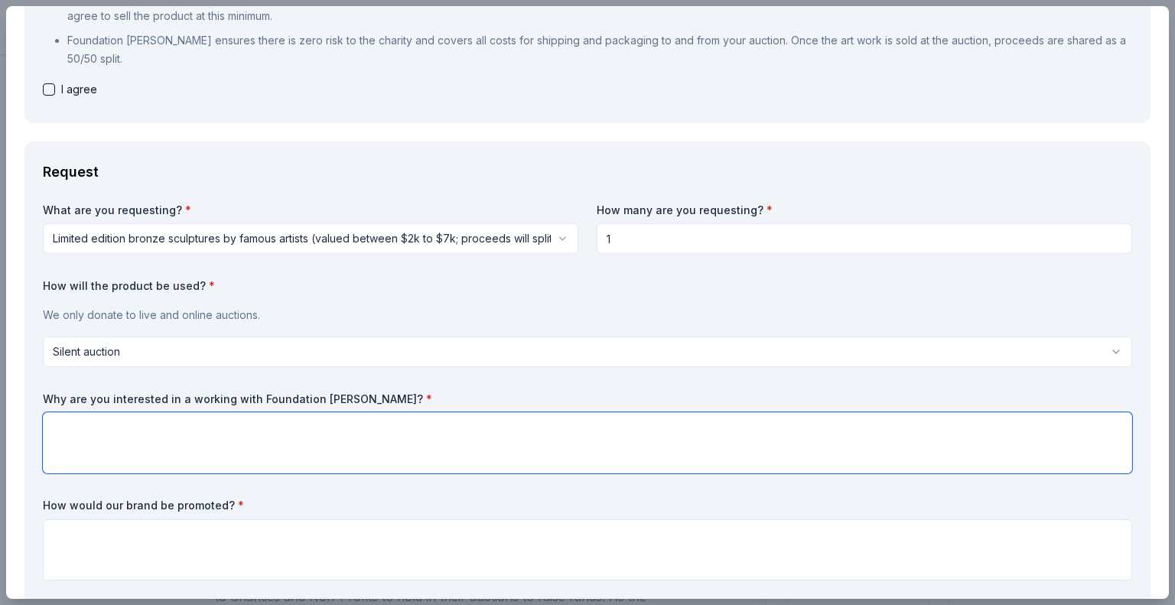
click at [187, 439] on textarea at bounding box center [587, 442] width 1089 height 61
paste textarea "The 12th Annual Golf Tournament, hosted by The [PERSON_NAME] Family Foundation,…"
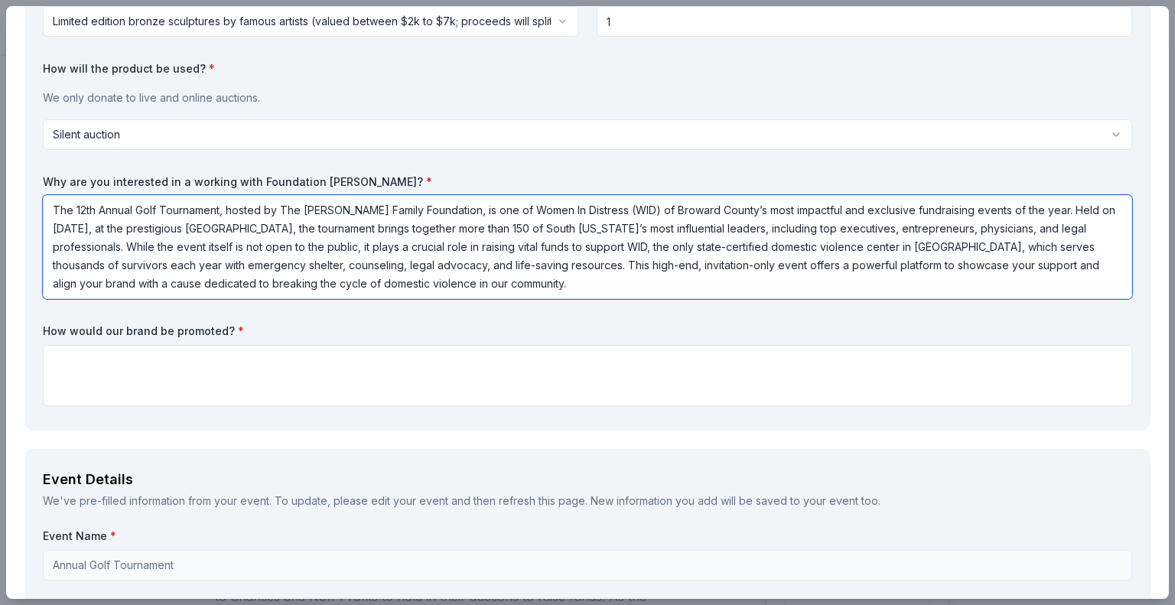
scroll to position [459, 0]
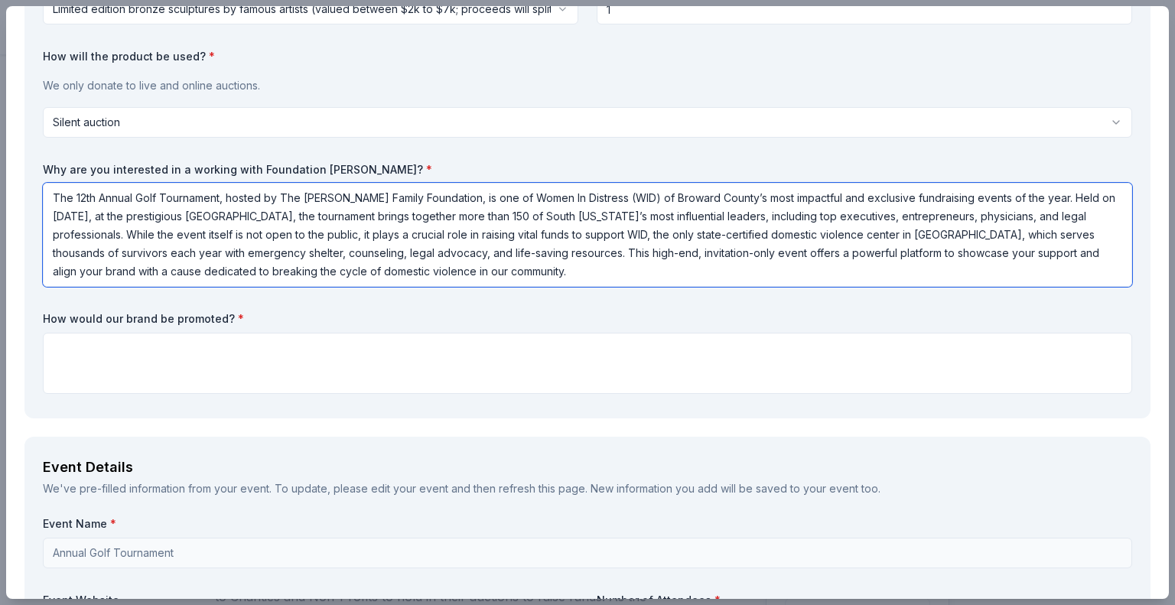
type textarea "The 12th Annual Golf Tournament, hosted by The [PERSON_NAME] Family Foundation,…"
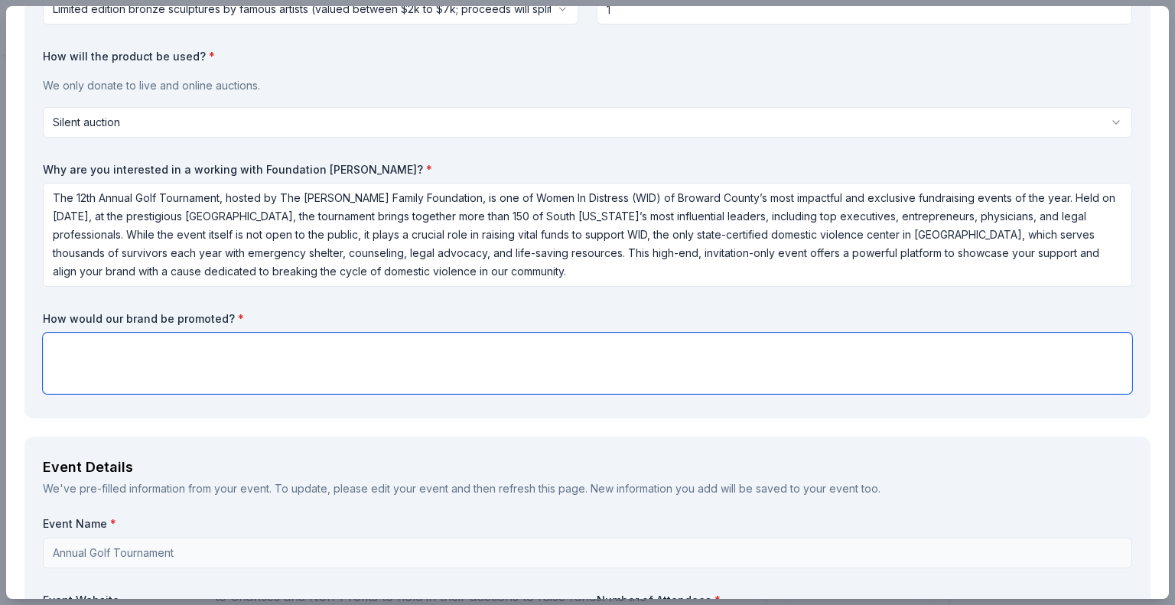
click at [145, 348] on textarea at bounding box center [587, 363] width 1089 height 61
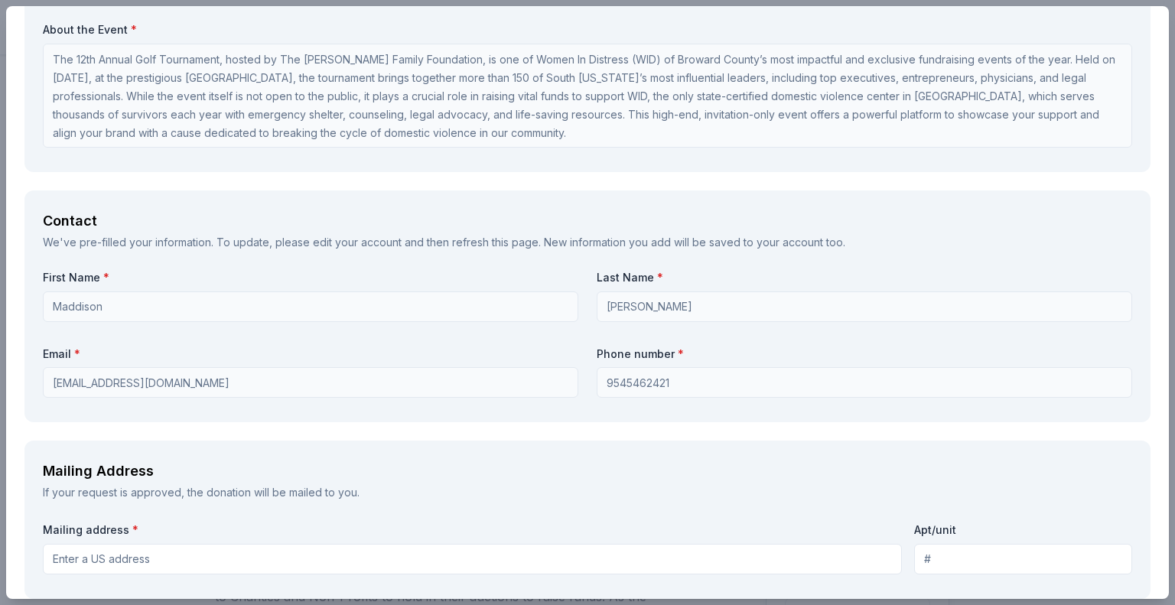
scroll to position [1300, 0]
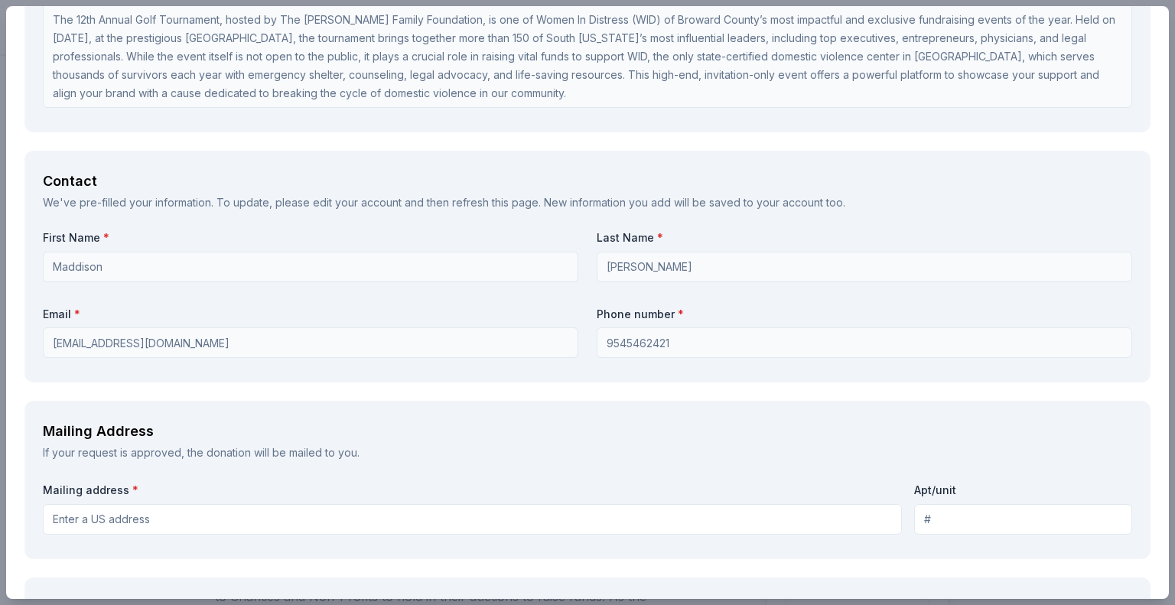
type textarea "Social media"
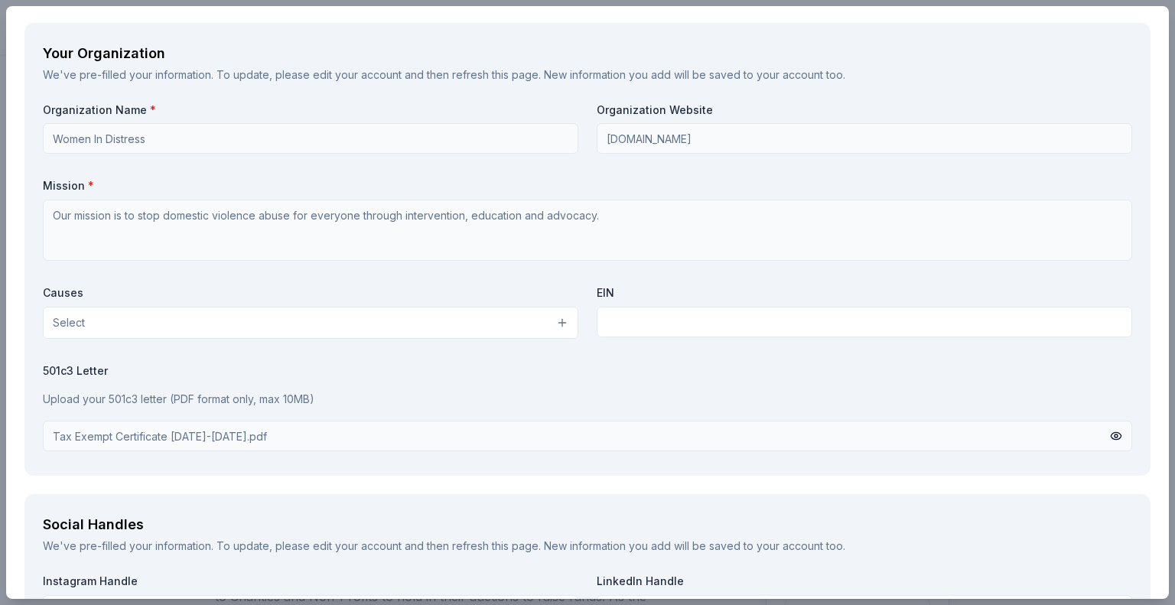
scroll to position [1864, 0]
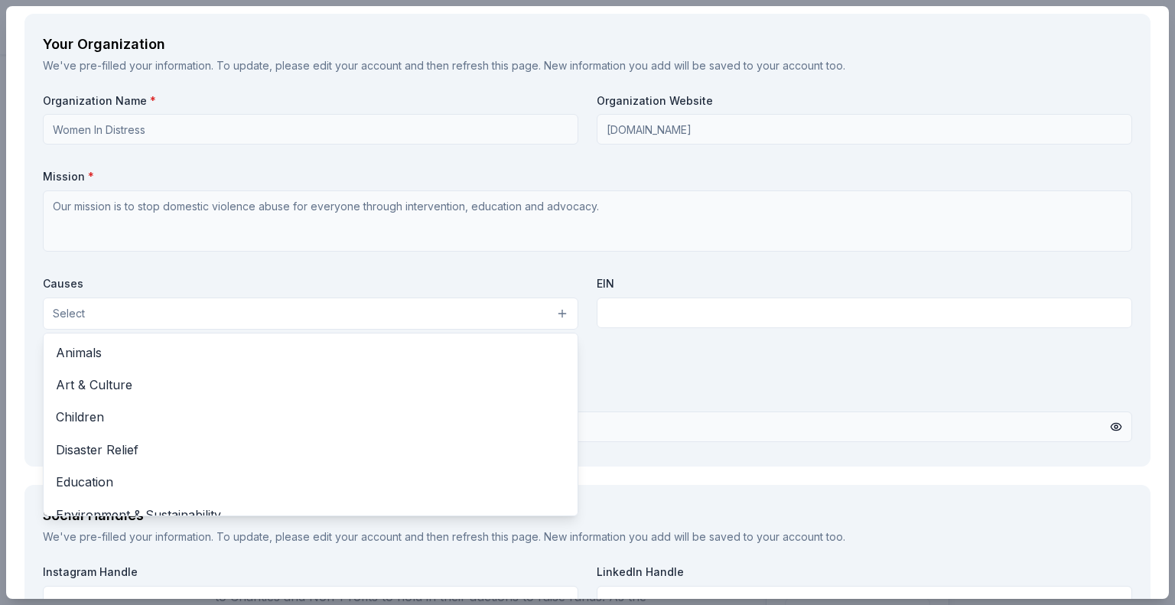
click at [137, 310] on button "Select" at bounding box center [310, 314] width 535 height 32
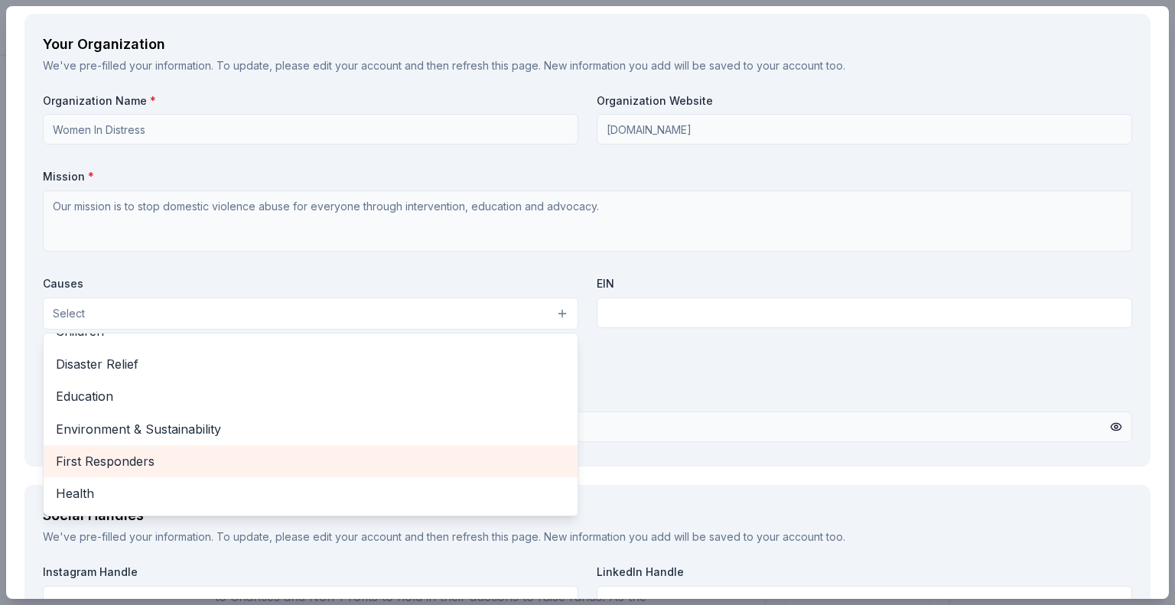
scroll to position [60, 0]
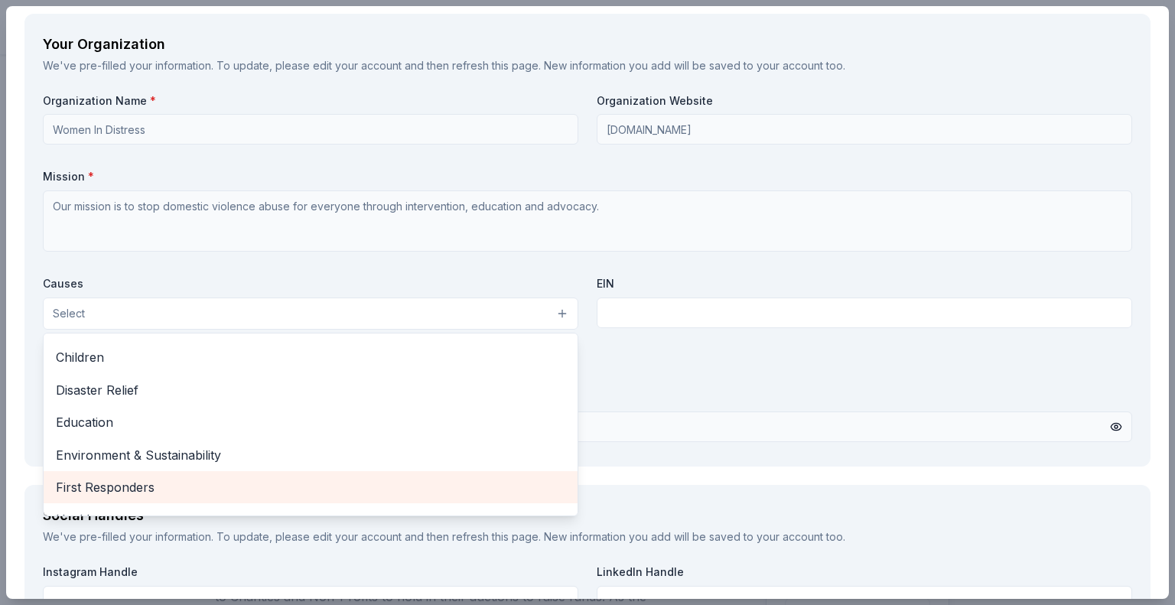
click at [117, 484] on span "First Responders" at bounding box center [310, 487] width 509 height 20
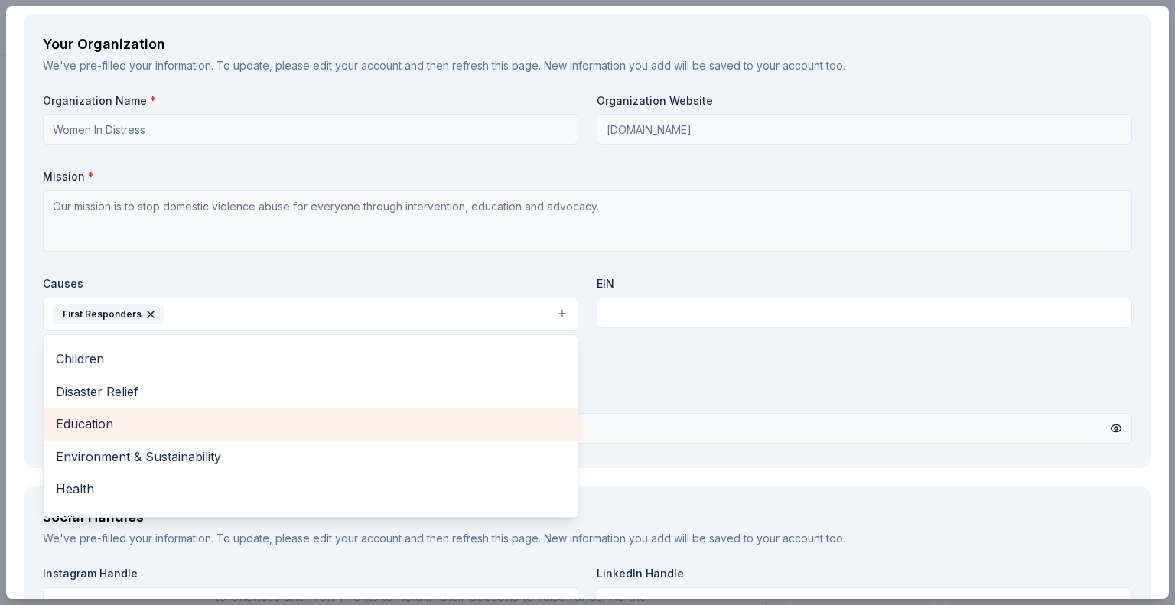
click at [214, 415] on span "Education" at bounding box center [310, 424] width 509 height 20
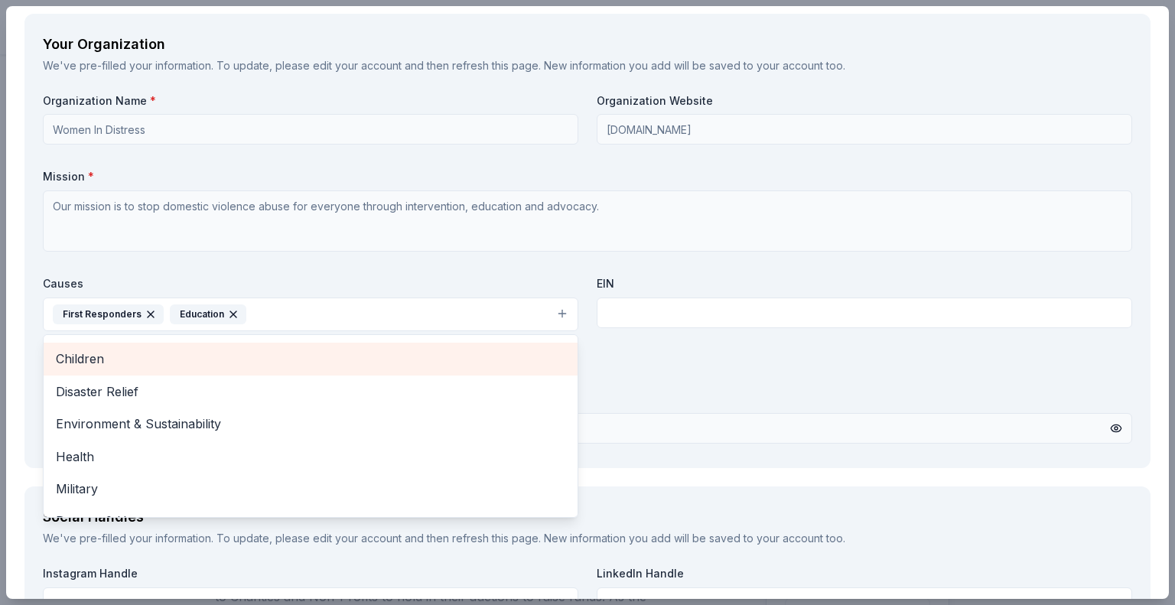
click at [169, 351] on span "Children" at bounding box center [310, 359] width 509 height 20
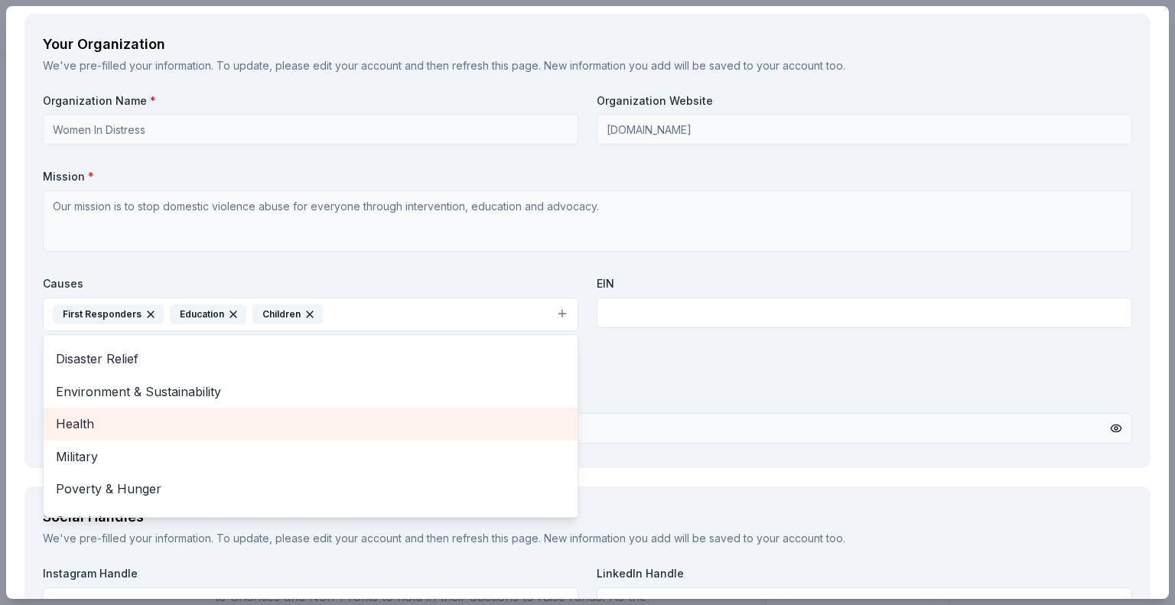
click at [150, 418] on span "Health" at bounding box center [310, 424] width 509 height 20
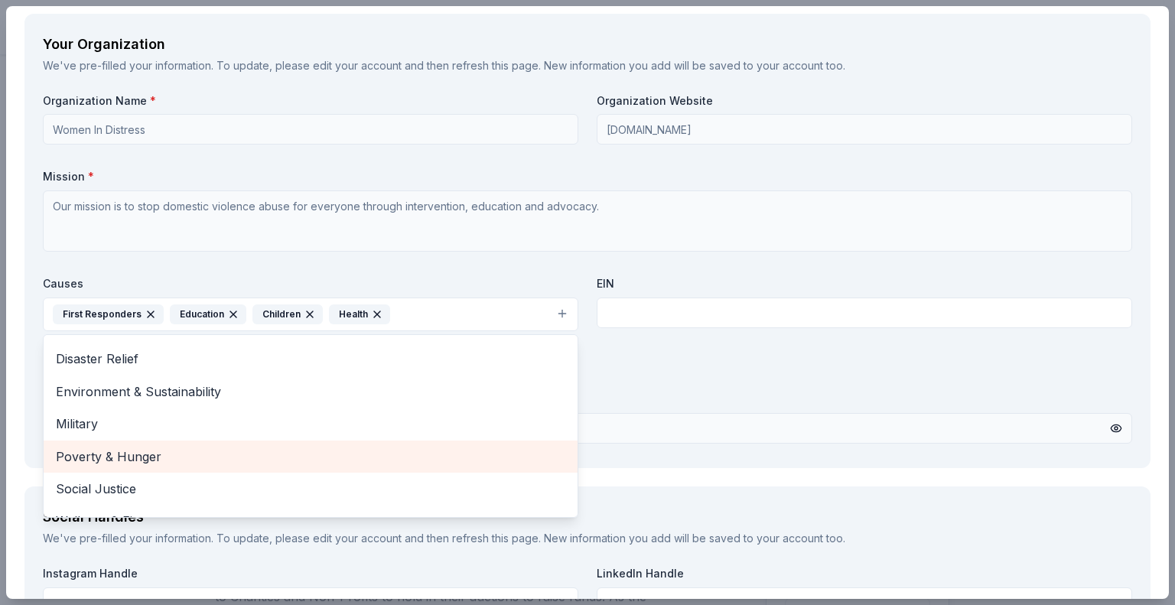
scroll to position [83, 0]
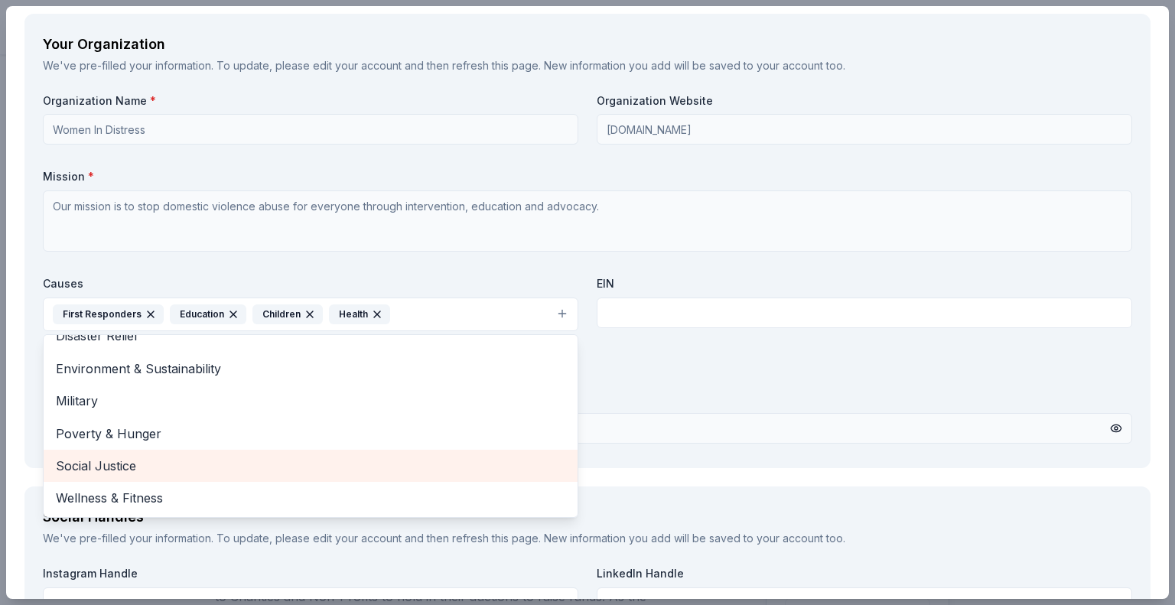
click at [153, 457] on span "Social Justice" at bounding box center [310, 466] width 509 height 20
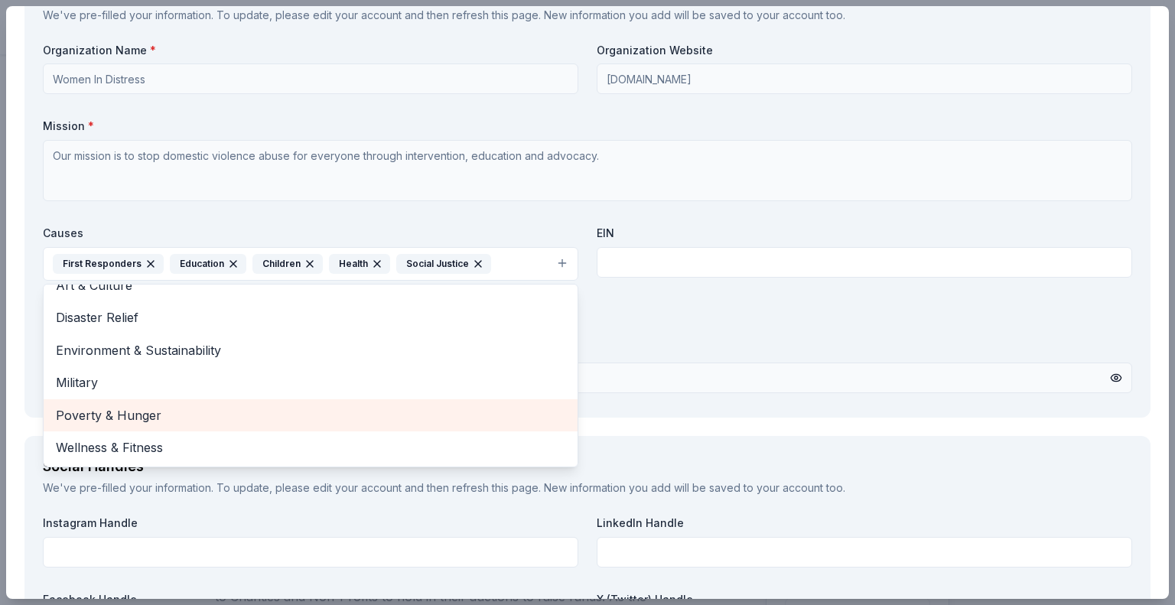
scroll to position [1941, 0]
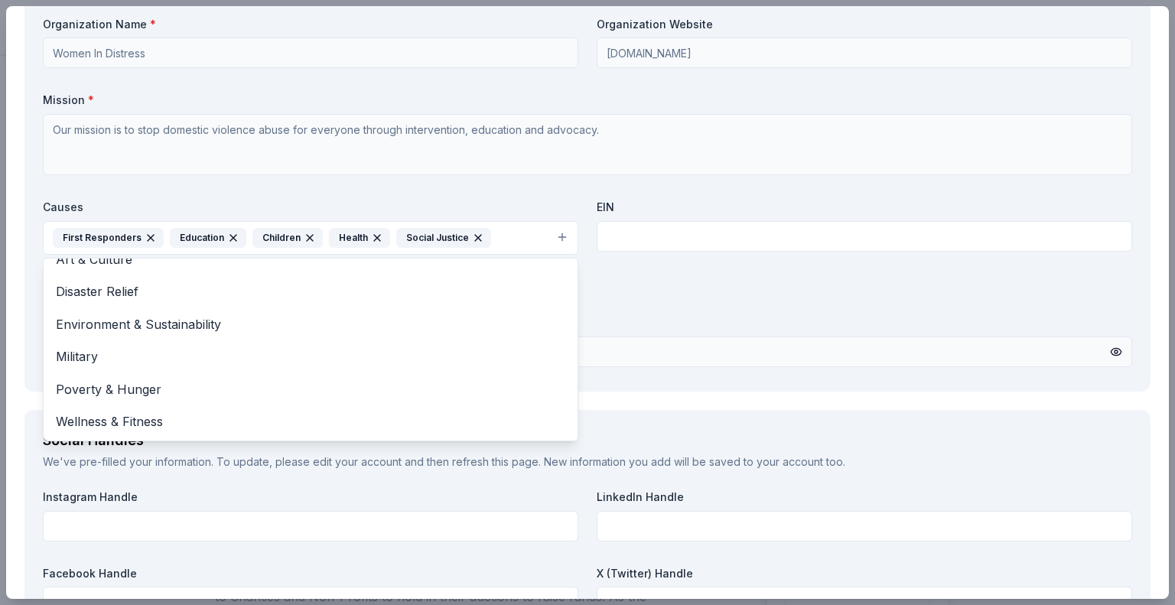
click at [661, 330] on div "Organization Name * Women In Distress Organization Website widbroward.org Missi…" at bounding box center [587, 195] width 1089 height 356
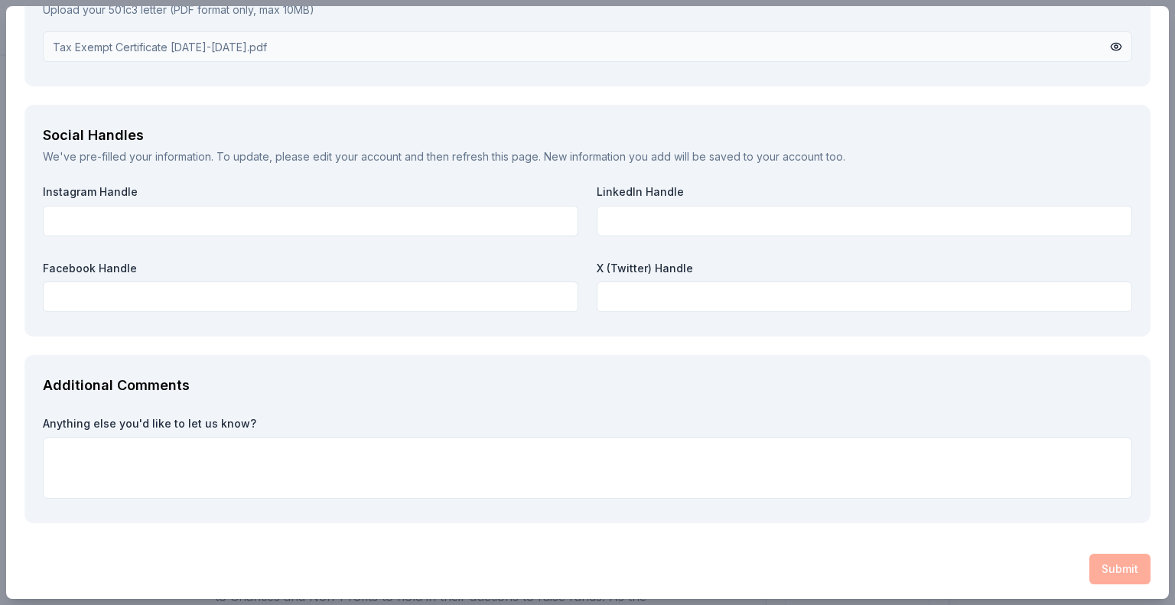
scroll to position [2248, 0]
click at [1123, 559] on div "Submit" at bounding box center [587, 567] width 1126 height 31
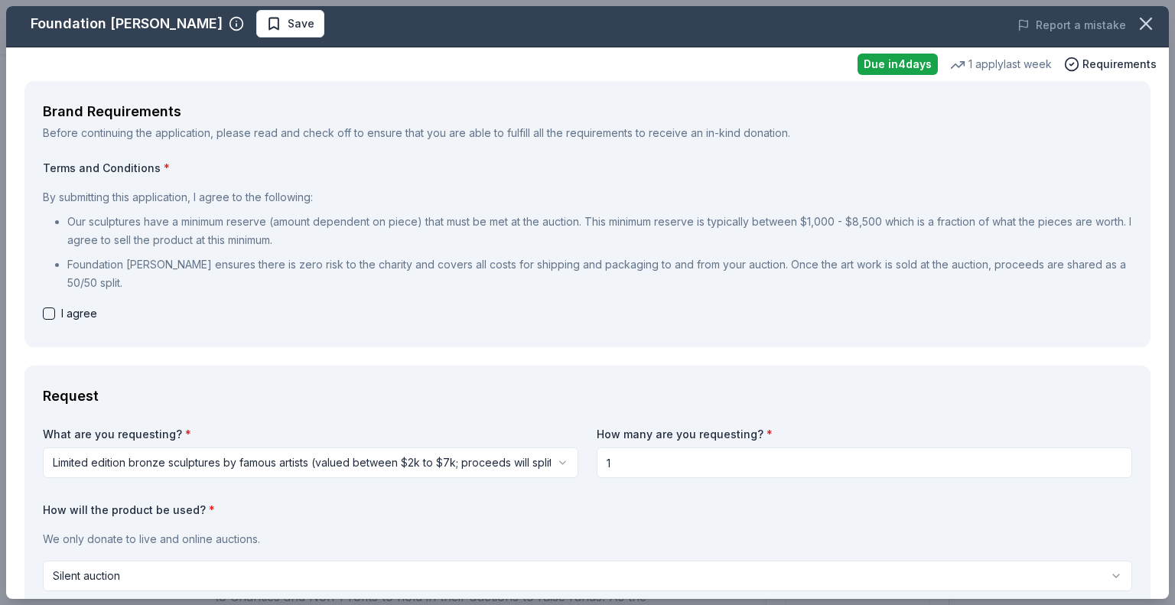
scroll to position [0, 0]
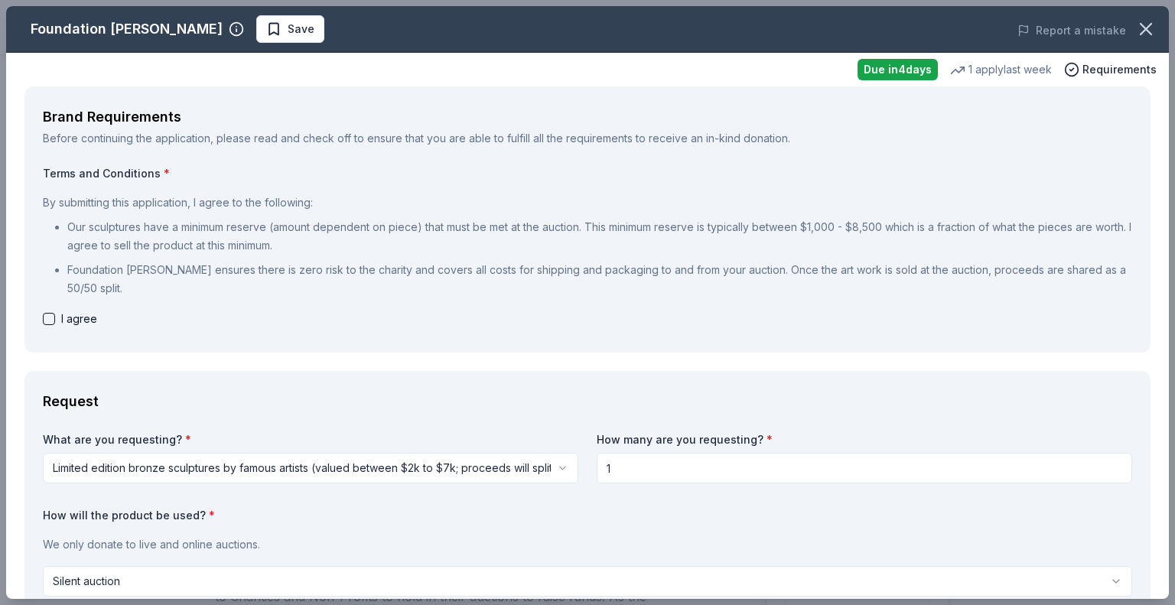
click at [50, 317] on button "button" at bounding box center [49, 319] width 12 height 12
checkbox input "true"
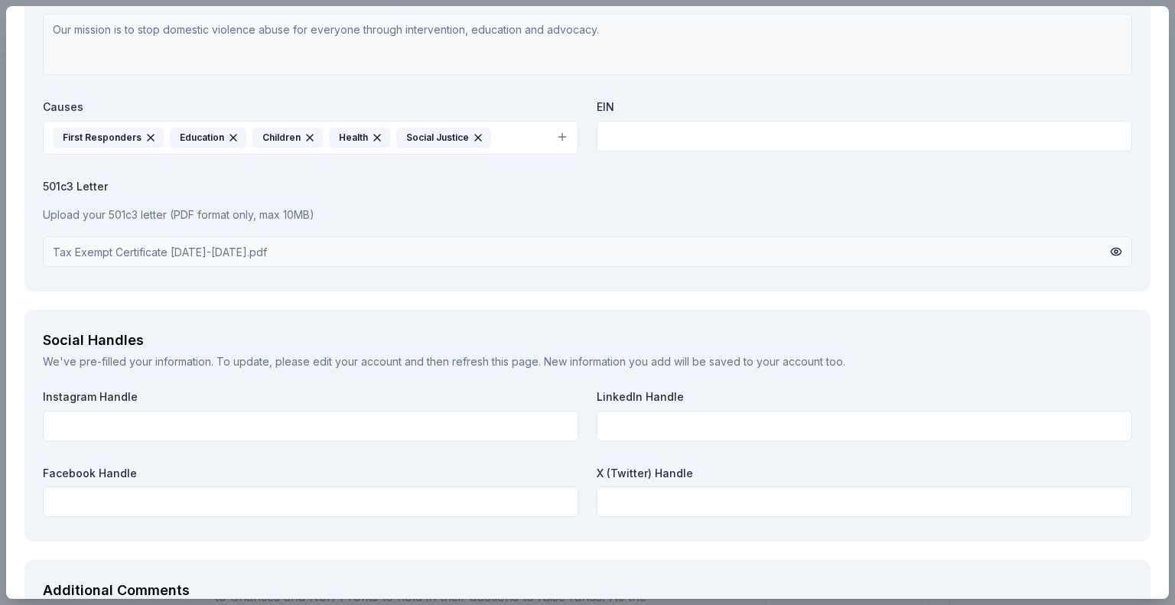
scroll to position [2019, 0]
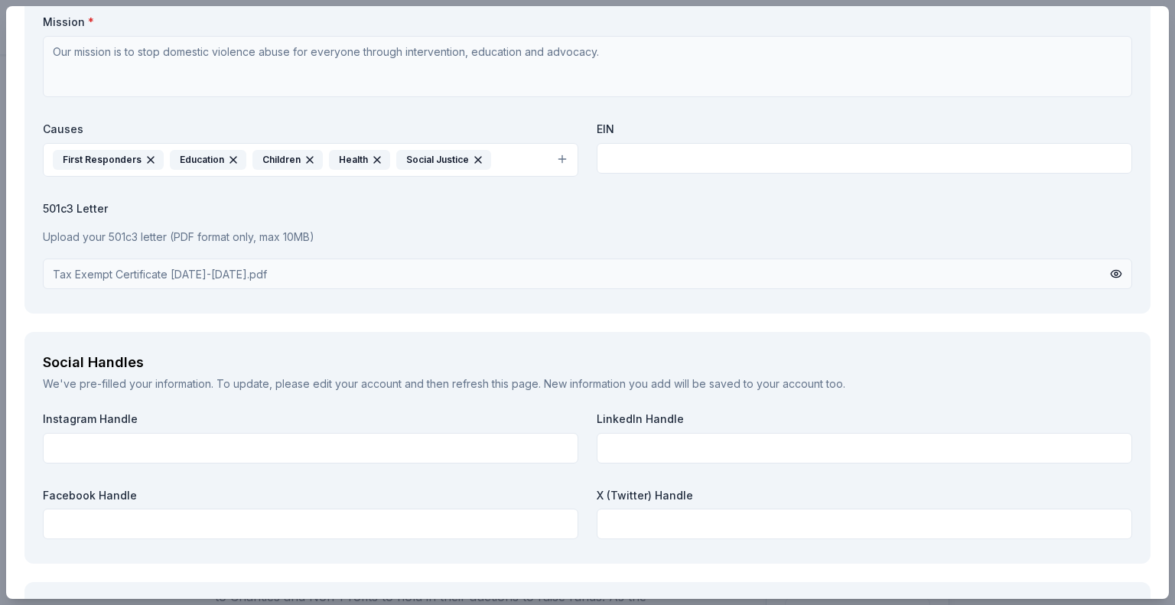
click at [454, 259] on div "Tax Exempt Certificate 2024-2029.pdf" at bounding box center [587, 274] width 1089 height 31
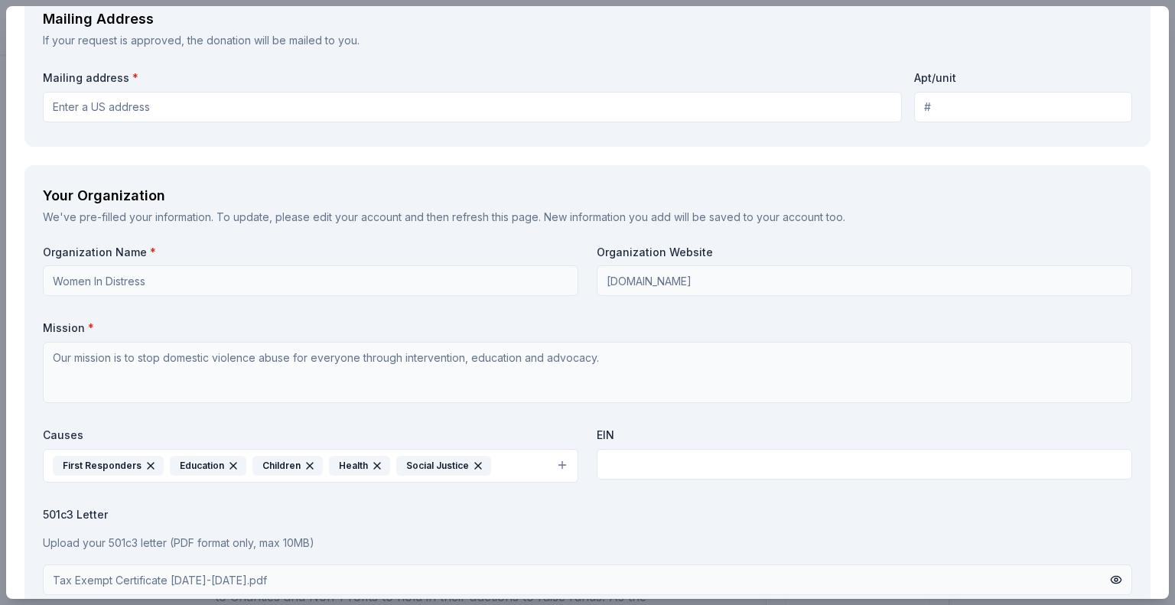
scroll to position [1636, 0]
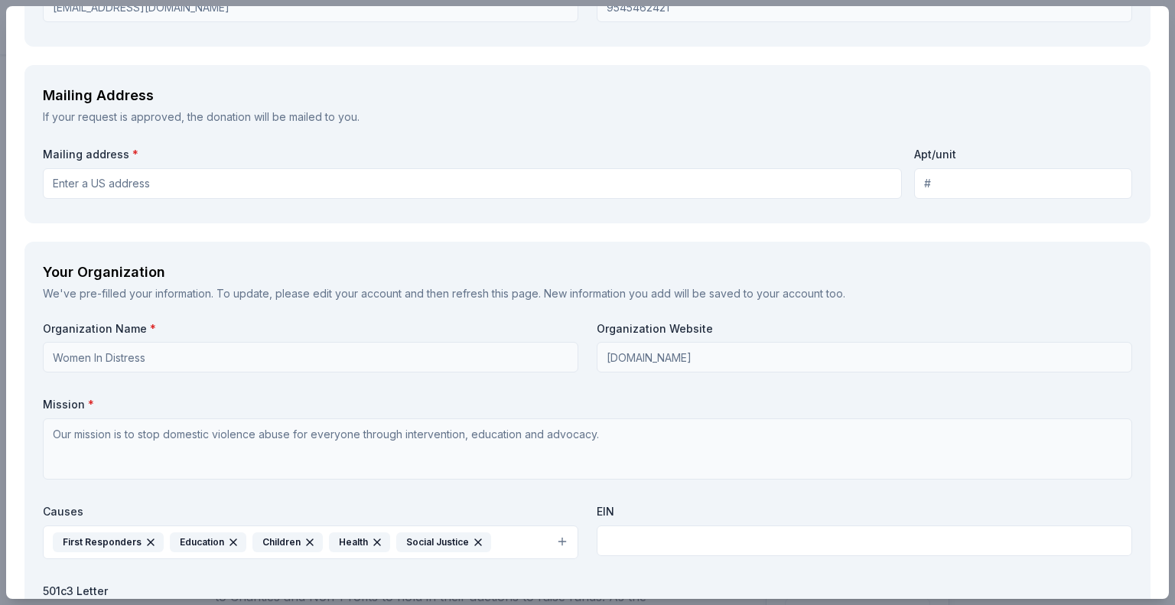
click at [302, 184] on input "Mailing address *" at bounding box center [472, 183] width 859 height 31
type input "4700 Northwest 3rd Avenue, Pompano Beach, FL, 33064"
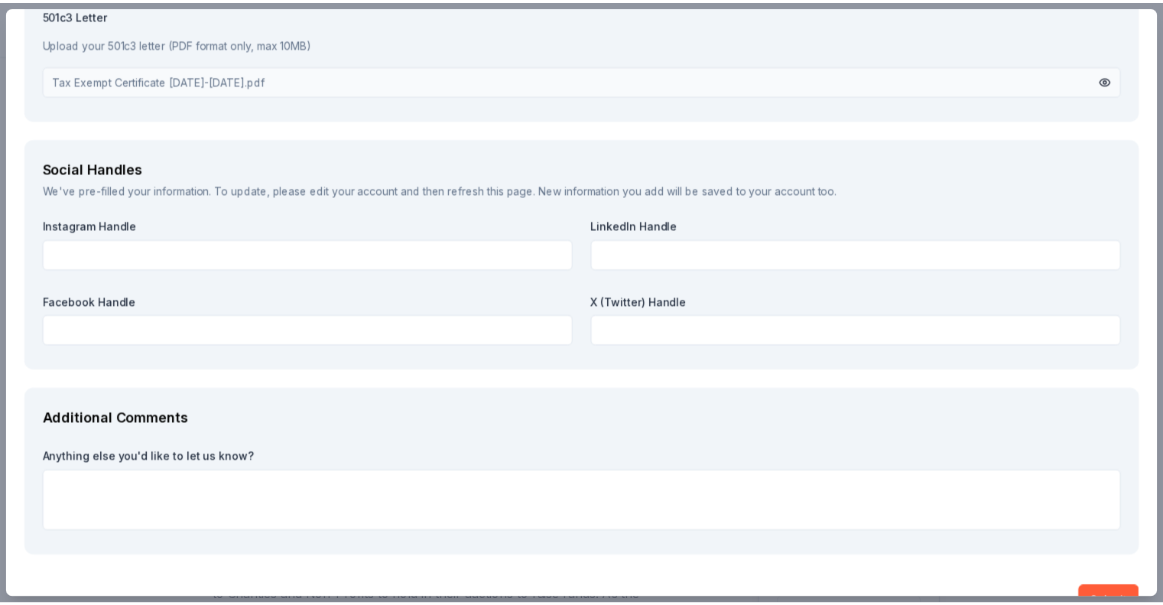
scroll to position [2248, 0]
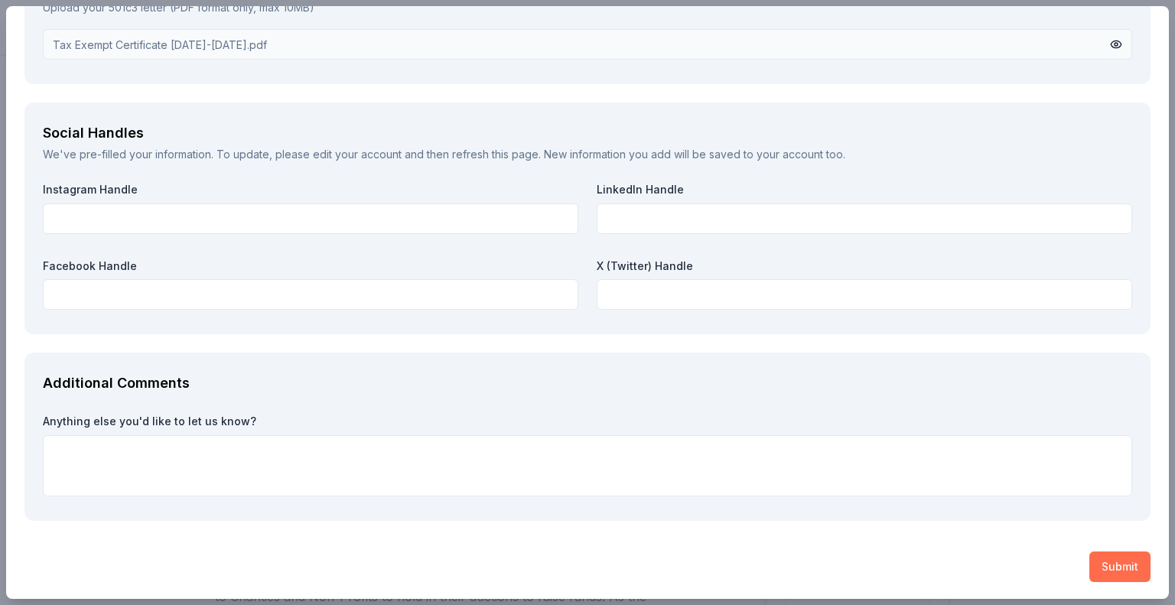
click at [1089, 568] on button "Submit" at bounding box center [1119, 567] width 61 height 31
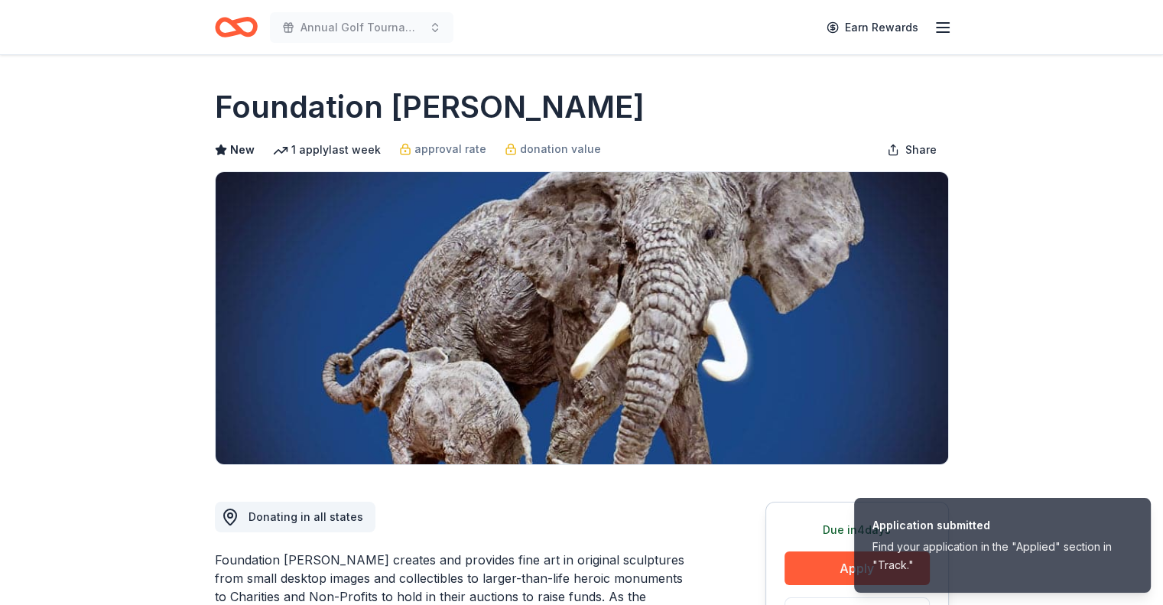
drag, startPoint x: 598, startPoint y: 103, endPoint x: 384, endPoint y: 43, distance: 222.5
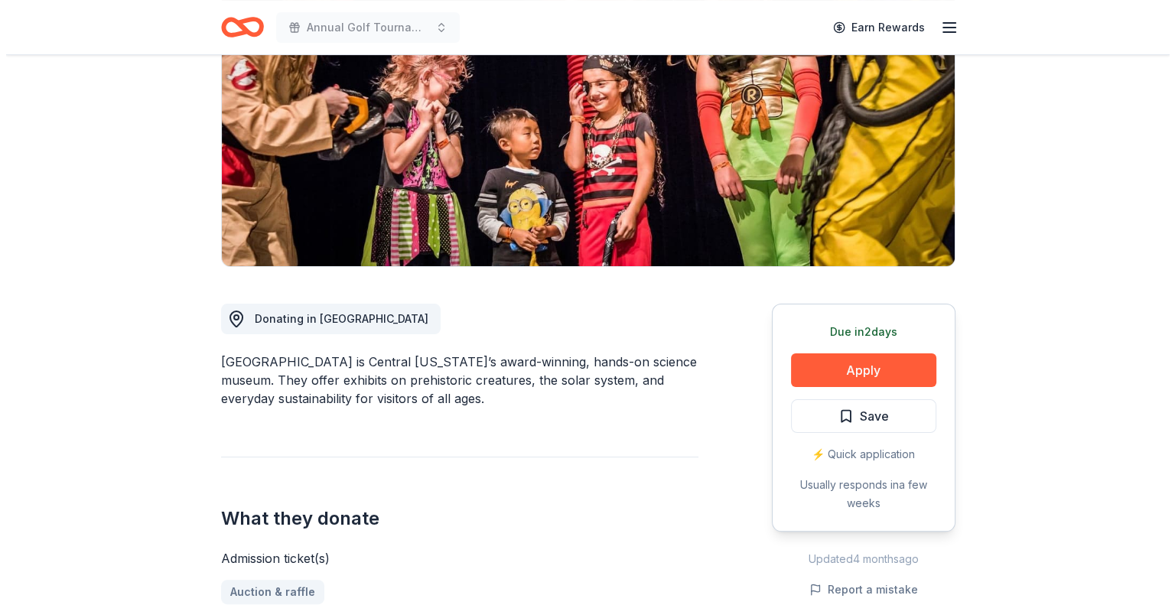
scroll to position [306, 0]
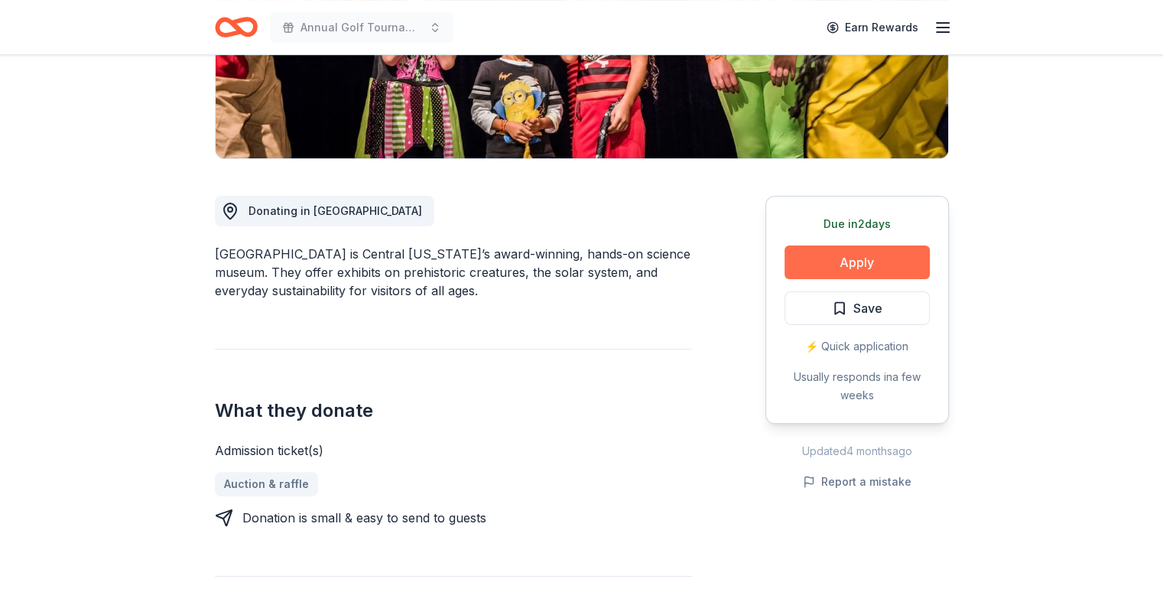
click at [809, 262] on button "Apply" at bounding box center [857, 263] width 145 height 34
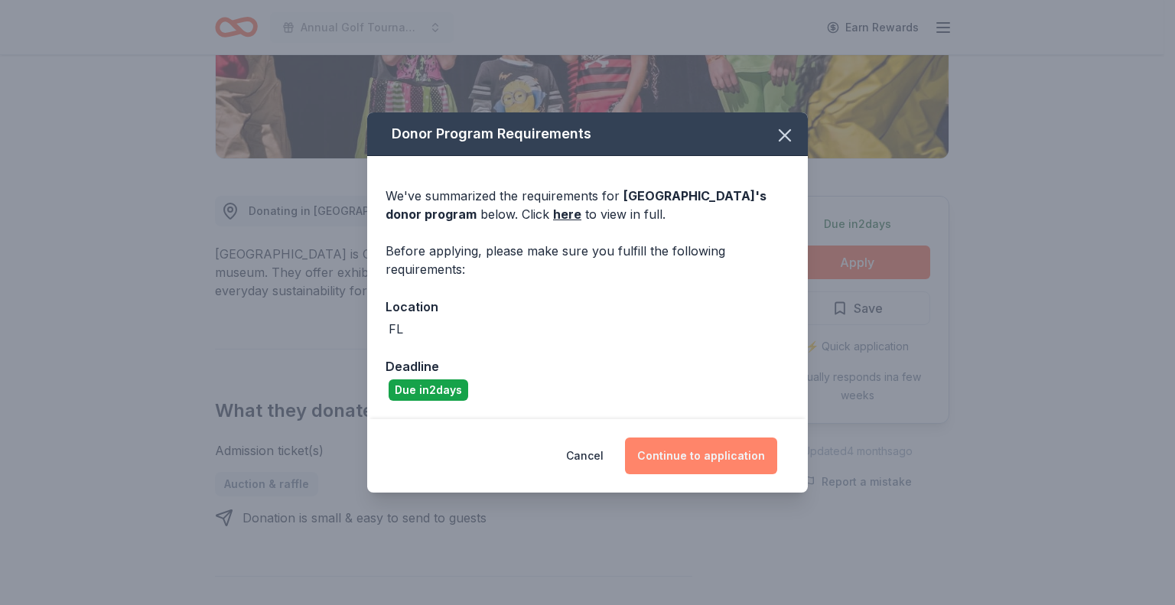
click at [730, 449] on button "Continue to application" at bounding box center [701, 456] width 152 height 37
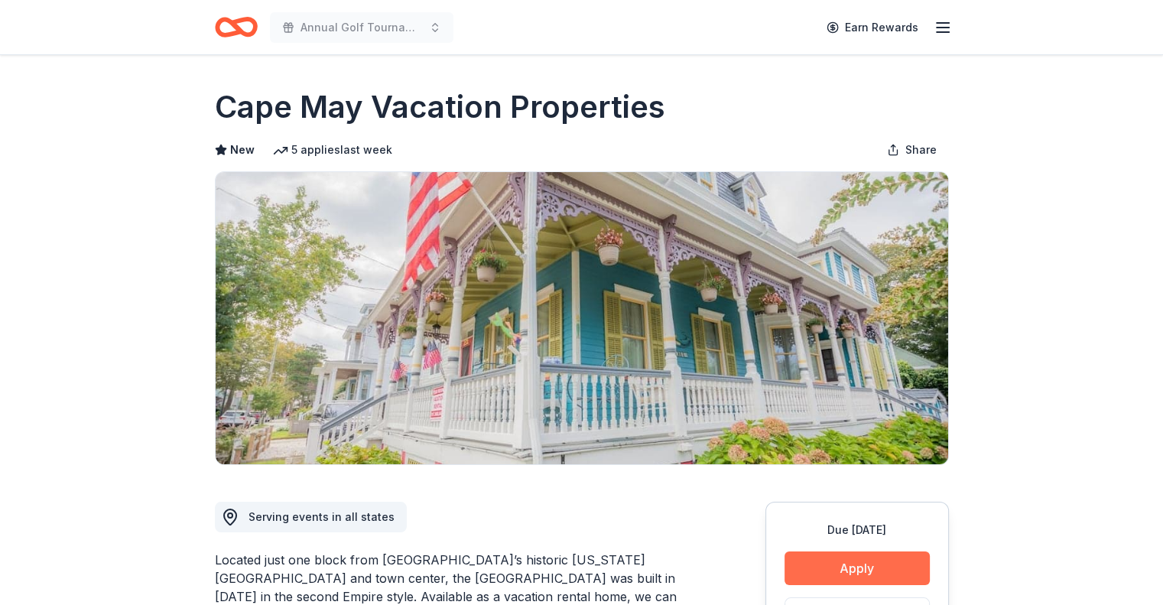
click at [863, 568] on button "Apply" at bounding box center [857, 569] width 145 height 34
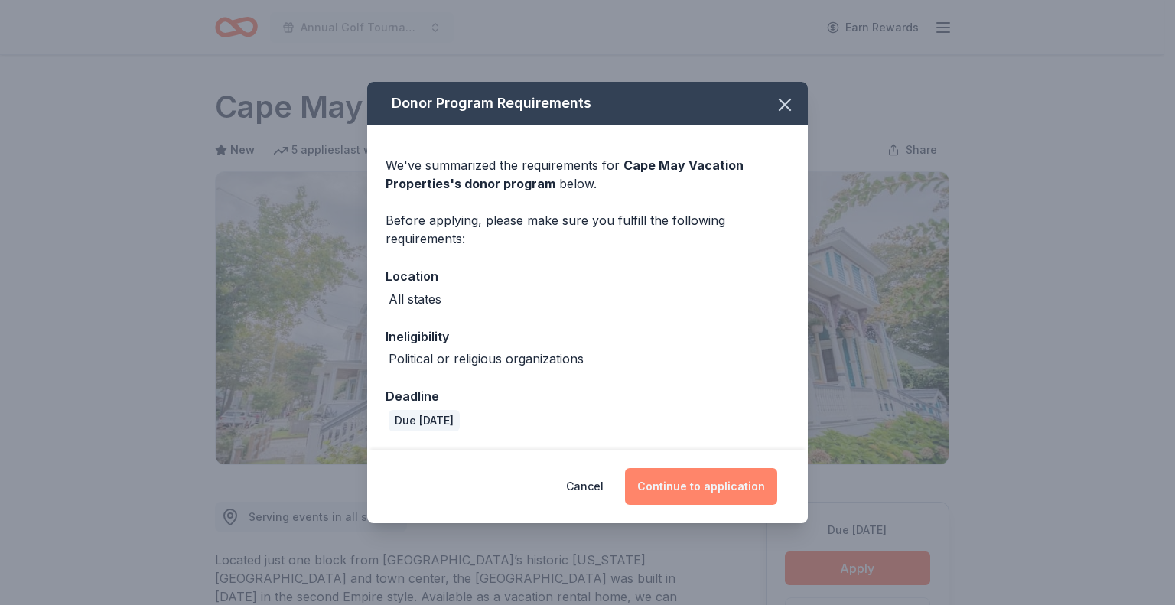
click at [693, 479] on button "Continue to application" at bounding box center [701, 486] width 152 height 37
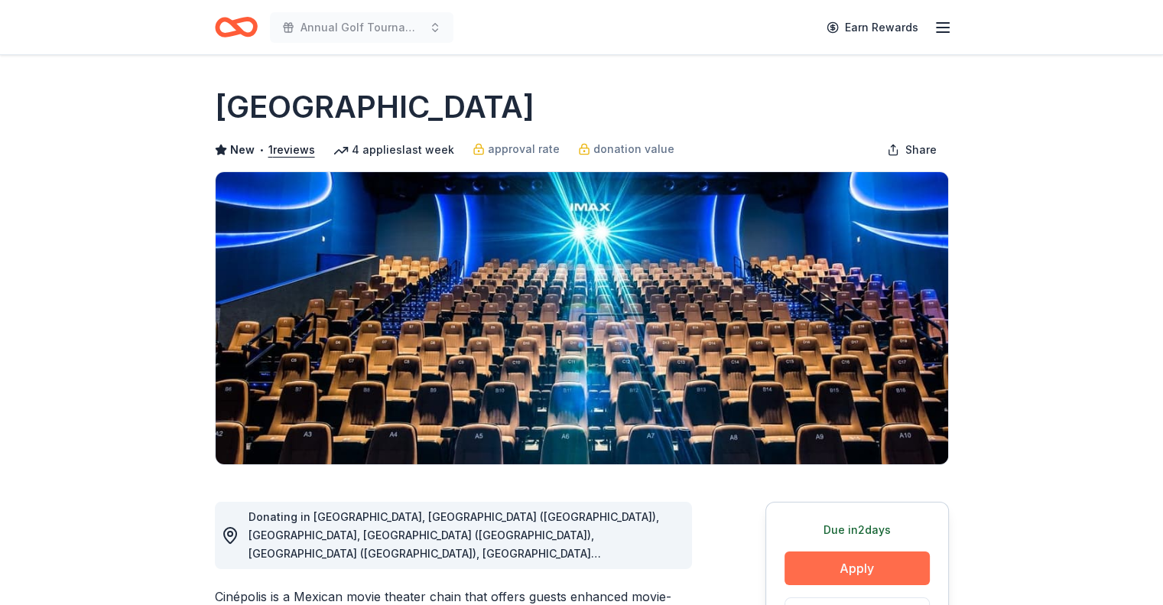
click at [861, 562] on button "Apply" at bounding box center [857, 569] width 145 height 34
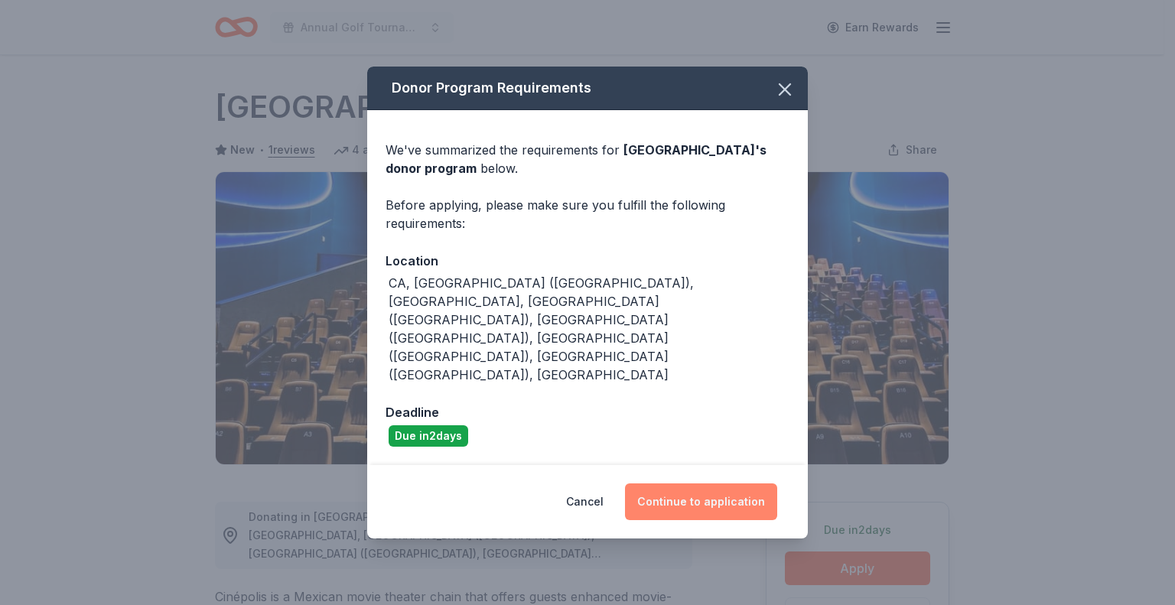
click at [683, 483] on button "Continue to application" at bounding box center [701, 501] width 152 height 37
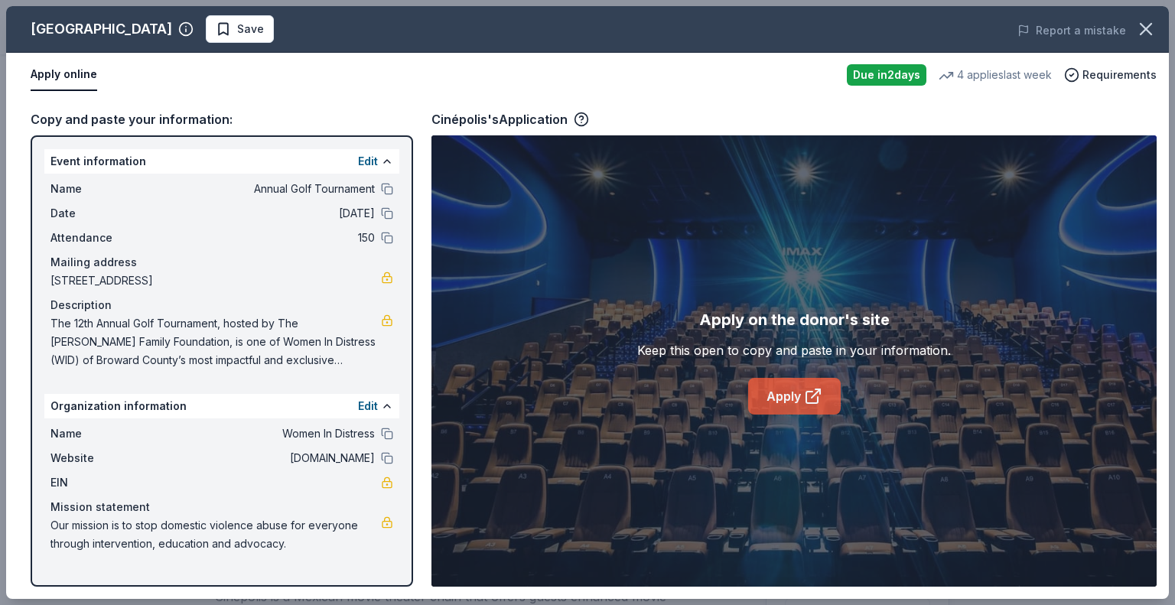
click at [807, 400] on icon at bounding box center [813, 396] width 18 height 18
click at [237, 31] on span "Save" at bounding box center [250, 29] width 27 height 18
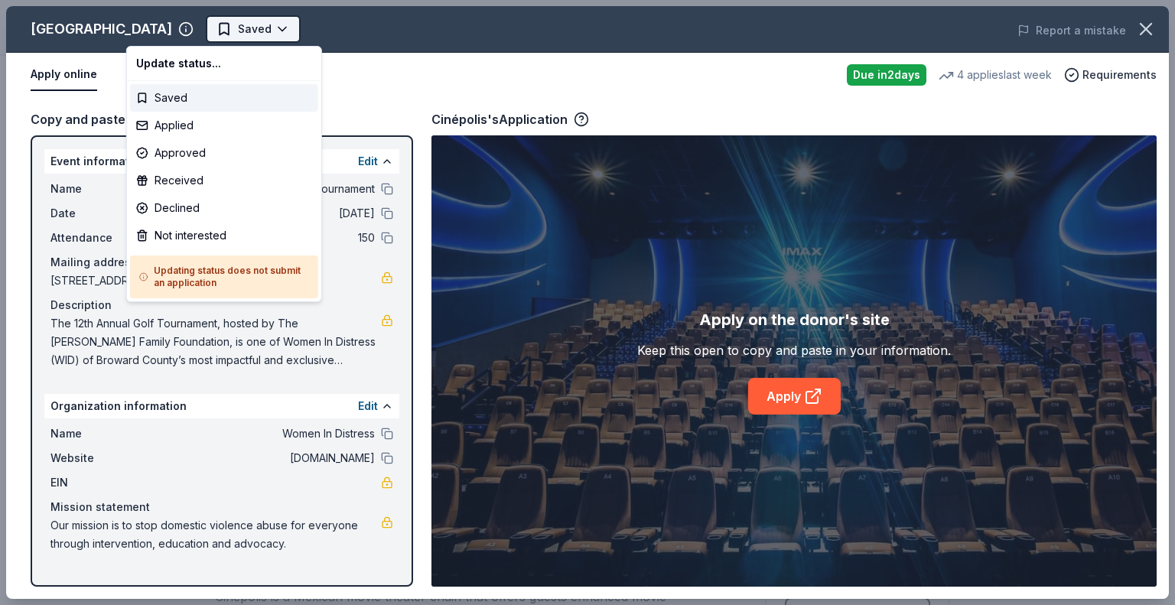
click at [207, 27] on html "Annual Golf Tournament Earn Rewards Due in 2 days Share Cinépolis New • 1 revie…" at bounding box center [587, 302] width 1175 height 605
click at [225, 121] on div "Applied" at bounding box center [224, 126] width 188 height 28
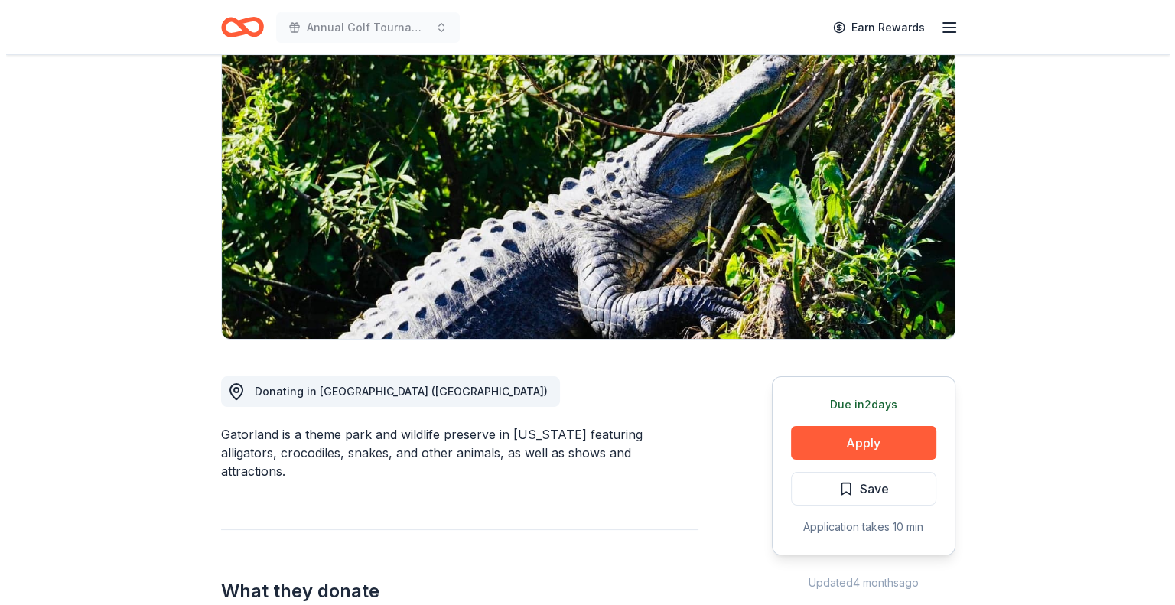
scroll to position [153, 0]
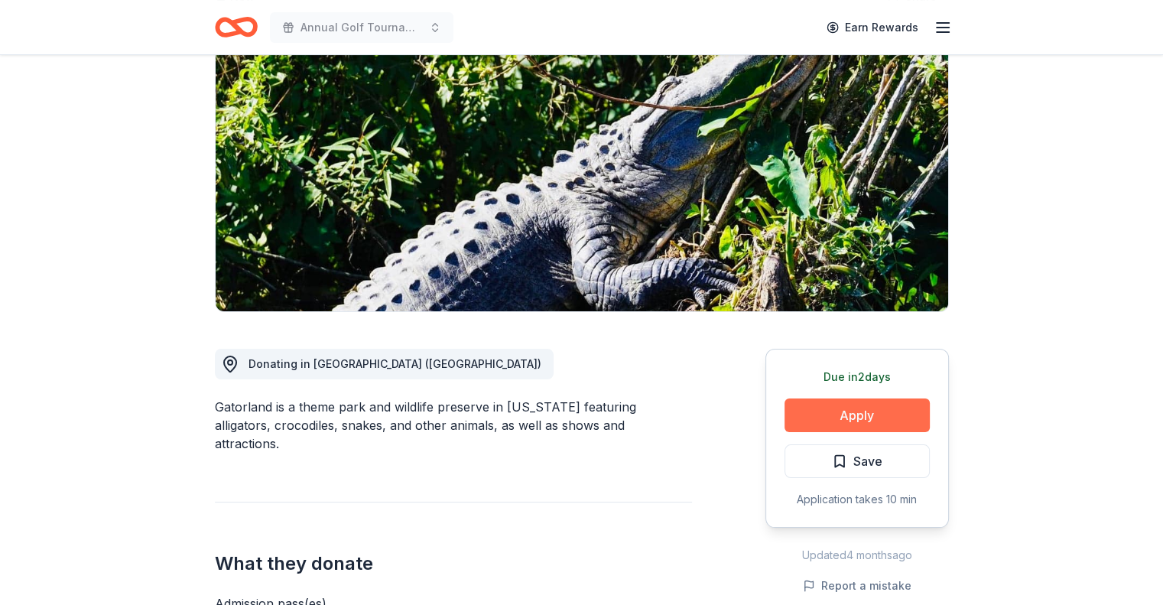
click at [828, 412] on button "Apply" at bounding box center [857, 416] width 145 height 34
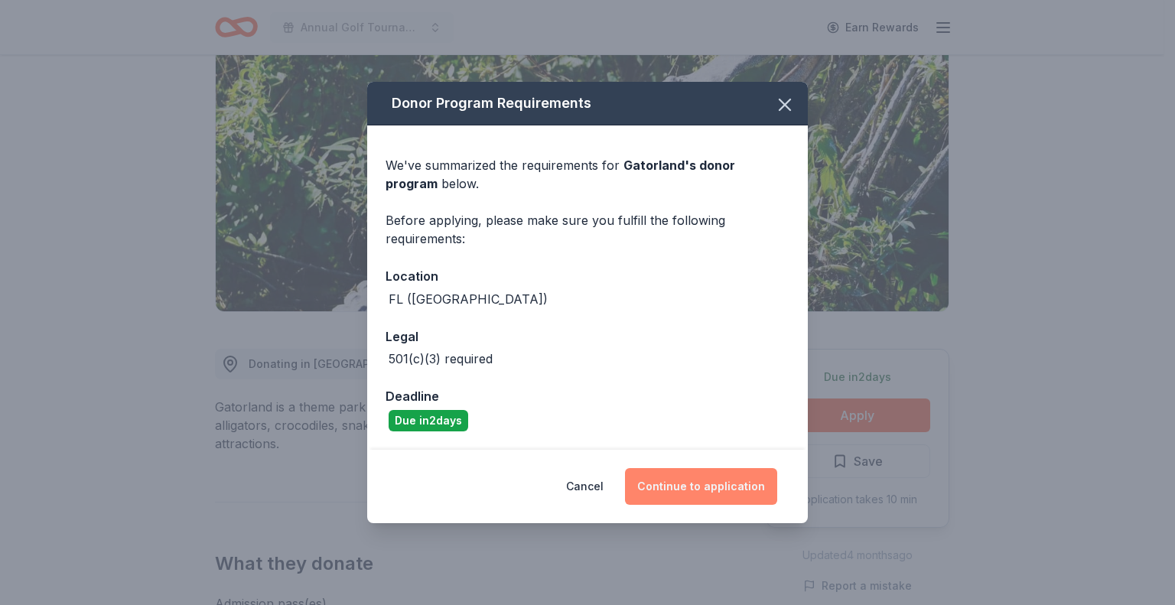
click at [701, 489] on button "Continue to application" at bounding box center [701, 486] width 152 height 37
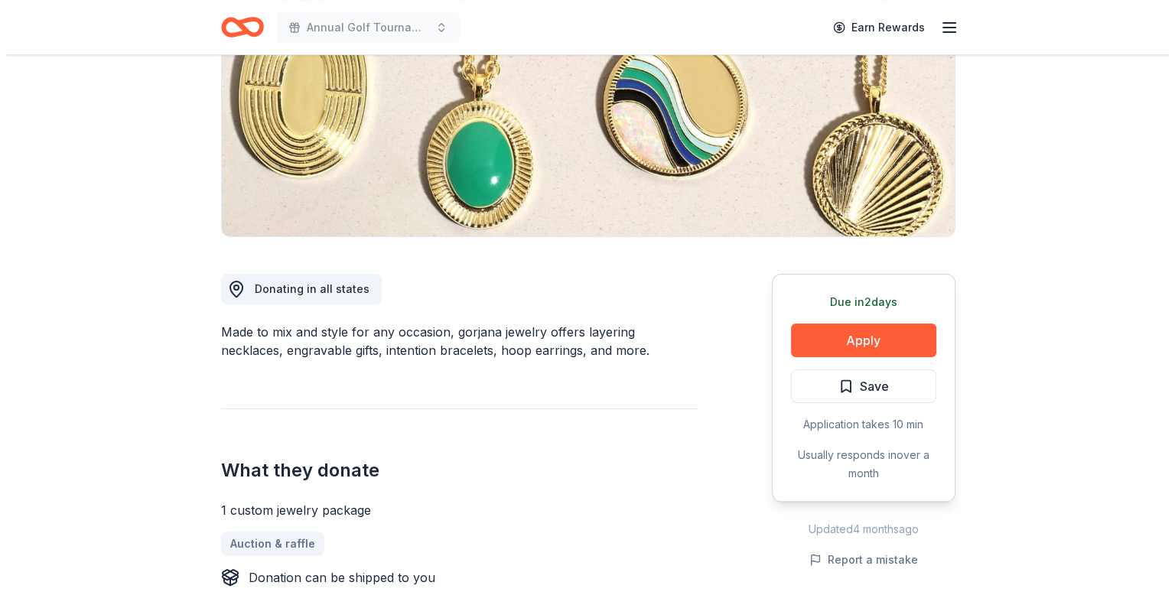
scroll to position [229, 0]
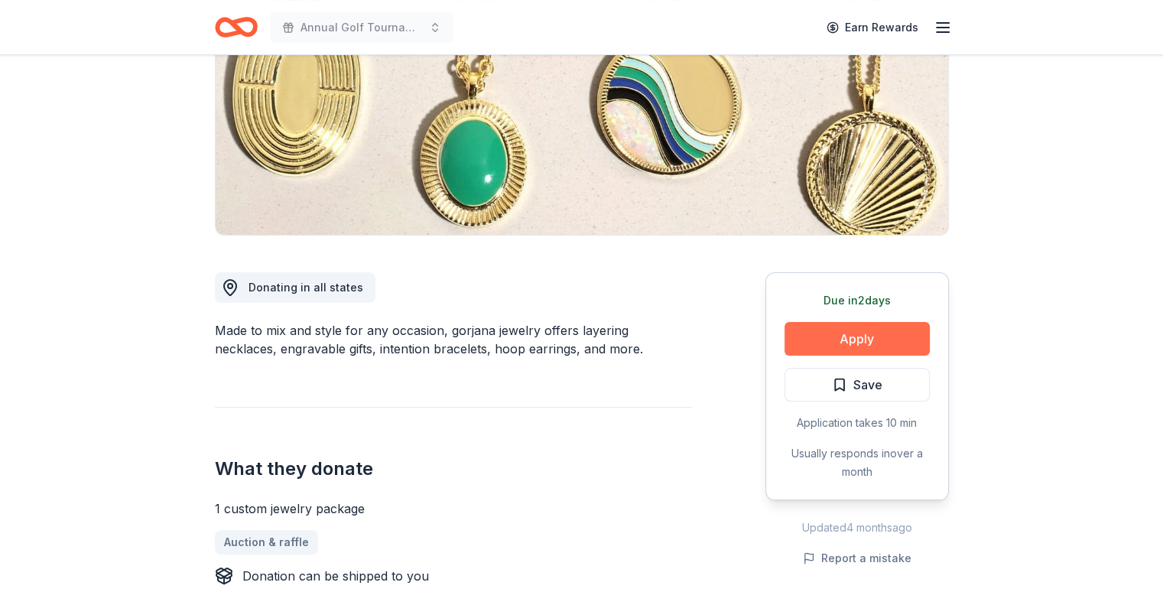
click at [841, 334] on button "Apply" at bounding box center [857, 339] width 145 height 34
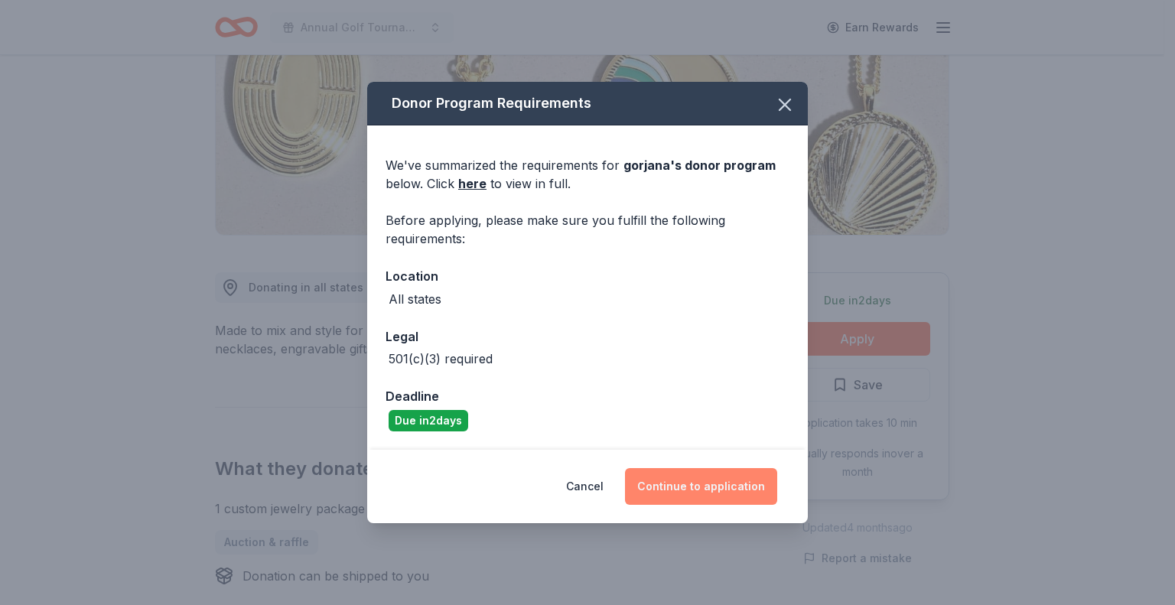
click at [713, 490] on button "Continue to application" at bounding box center [701, 486] width 152 height 37
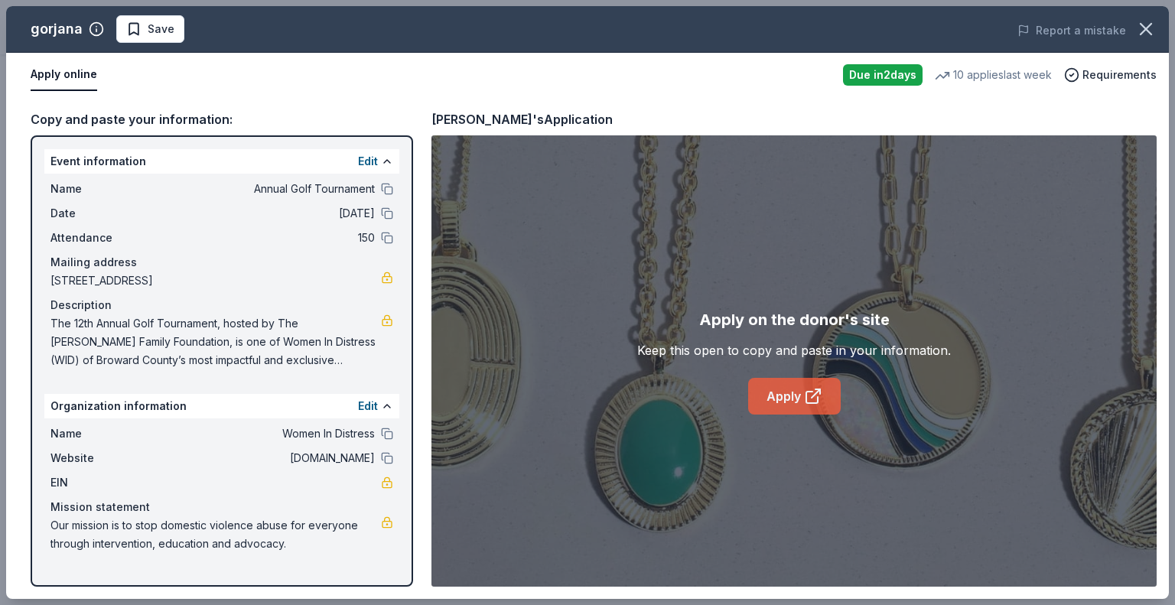
click at [811, 395] on icon at bounding box center [813, 396] width 18 height 18
click at [148, 16] on button "Save" at bounding box center [150, 29] width 68 height 28
click at [178, 29] on html "Annual Golf Tournament Earn Rewards Due in 2 days Share gorjana 5.0 • 7 reviews…" at bounding box center [587, 73] width 1175 height 605
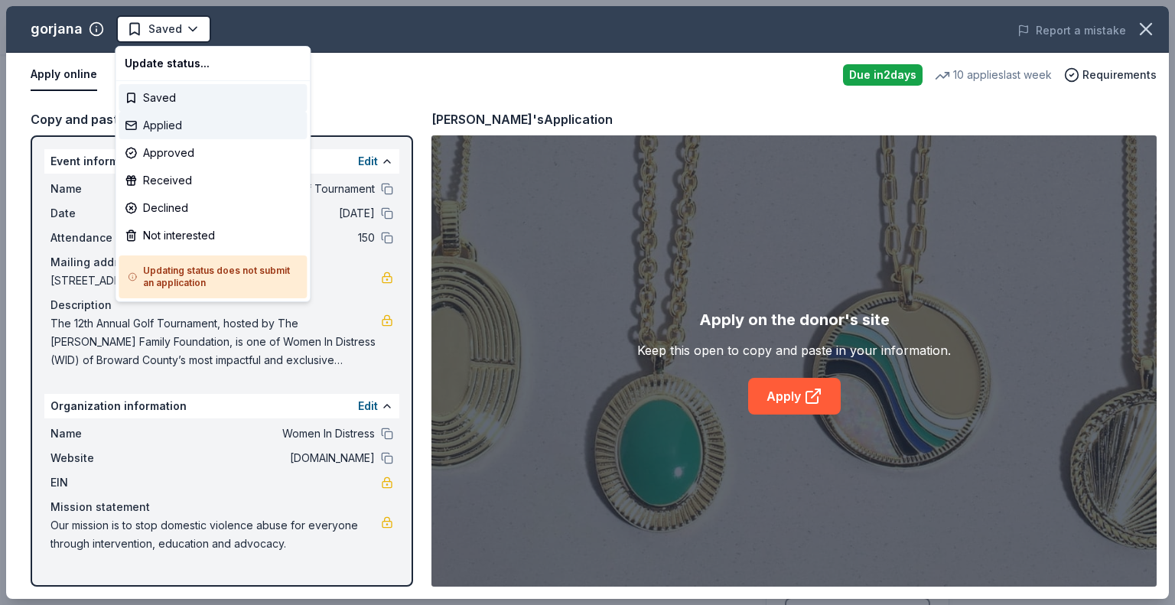
click at [194, 127] on div "Applied" at bounding box center [213, 126] width 188 height 28
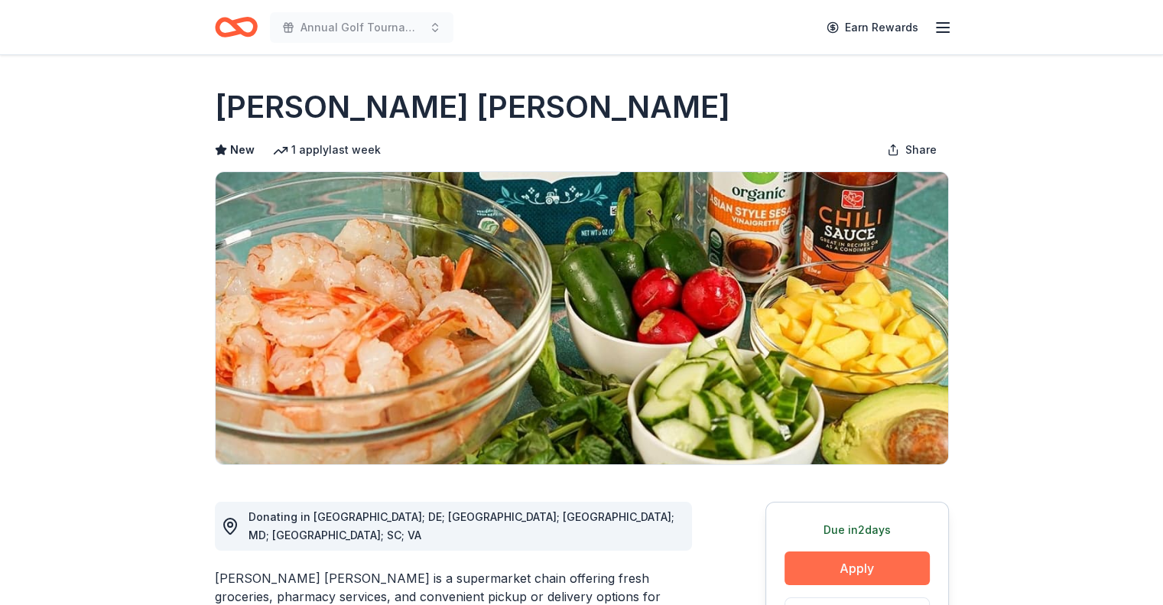
click at [848, 565] on button "Apply" at bounding box center [857, 569] width 145 height 34
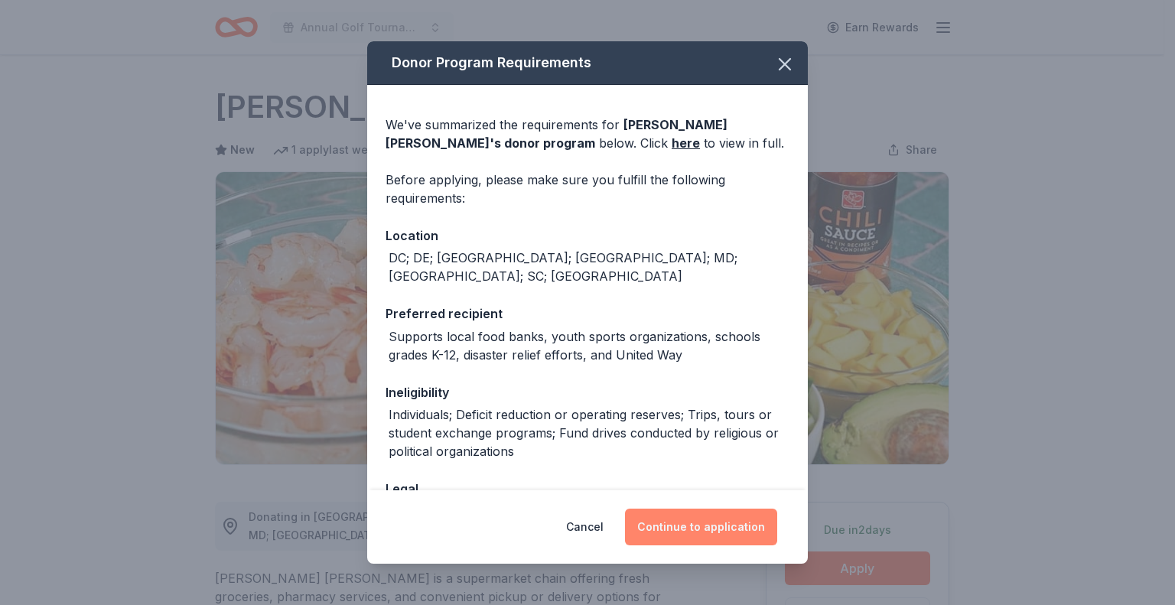
click at [718, 524] on button "Continue to application" at bounding box center [701, 527] width 152 height 37
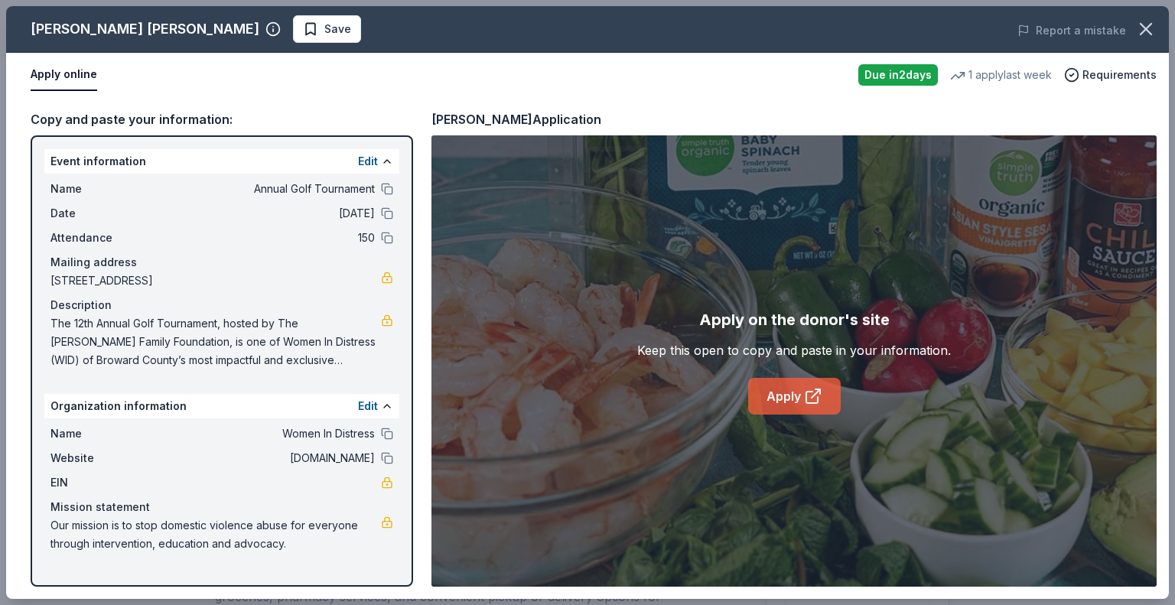
click at [775, 397] on link "Apply" at bounding box center [794, 396] width 93 height 37
click at [324, 28] on span "Save" at bounding box center [337, 29] width 27 height 18
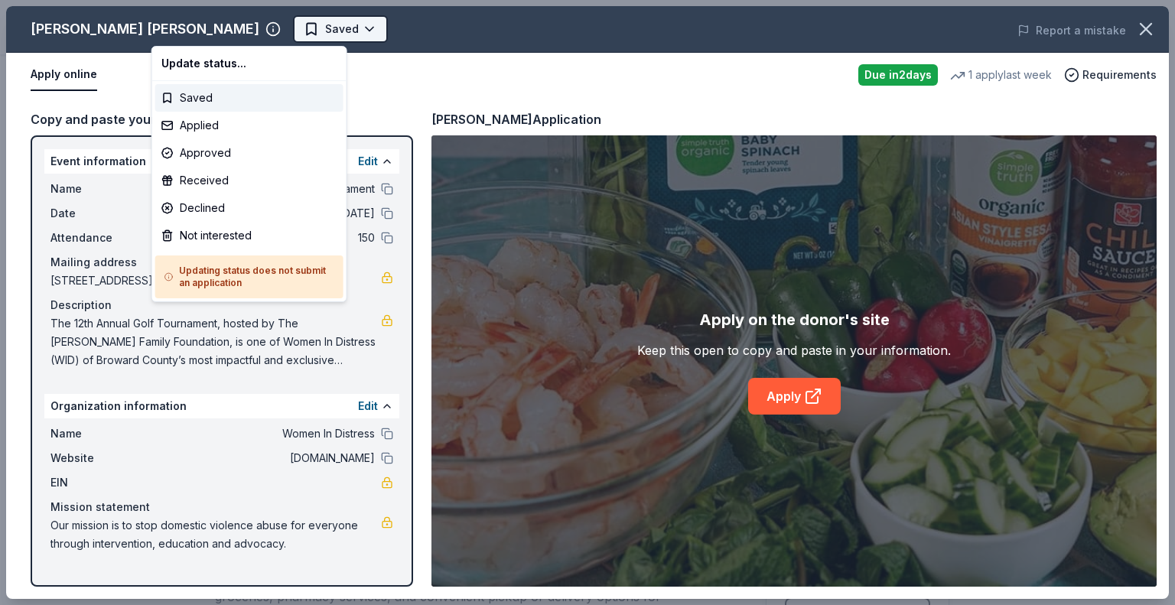
click at [211, 24] on html "Annual Golf Tournament Earn Rewards Due in 2 days Share Harris Teeter New 1 app…" at bounding box center [587, 302] width 1175 height 605
click at [207, 125] on div "Applied" at bounding box center [249, 126] width 188 height 28
